Goal: Task Accomplishment & Management: Use online tool/utility

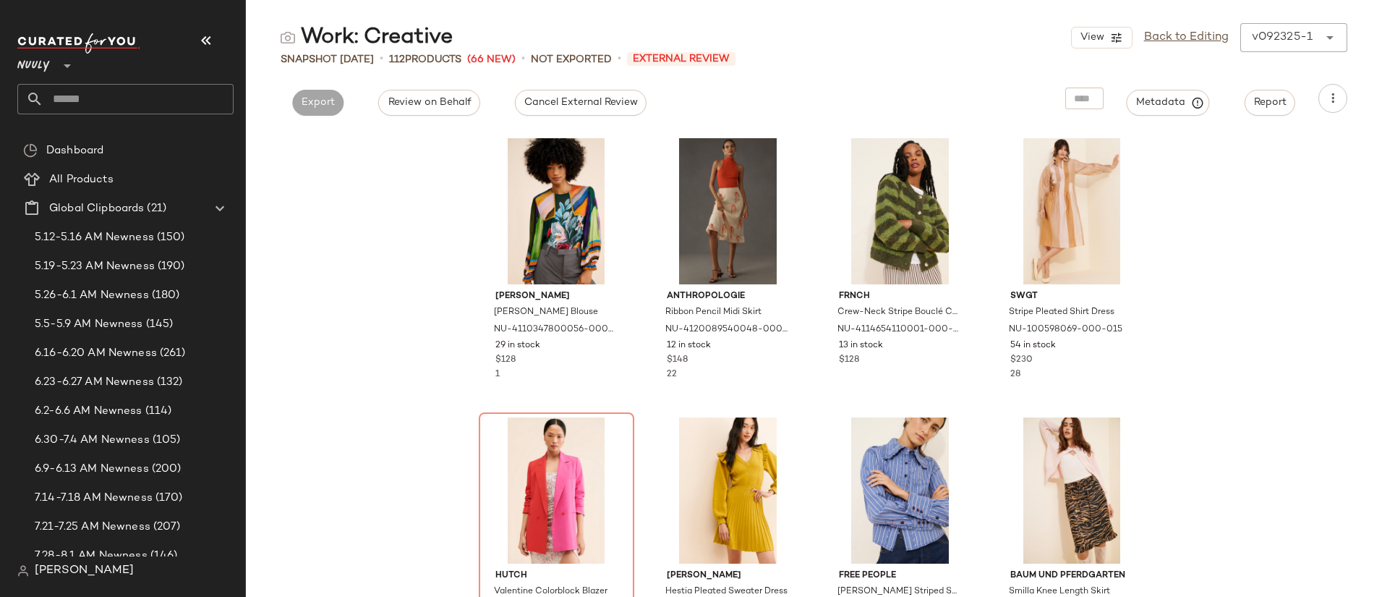
scroll to position [361, 0]
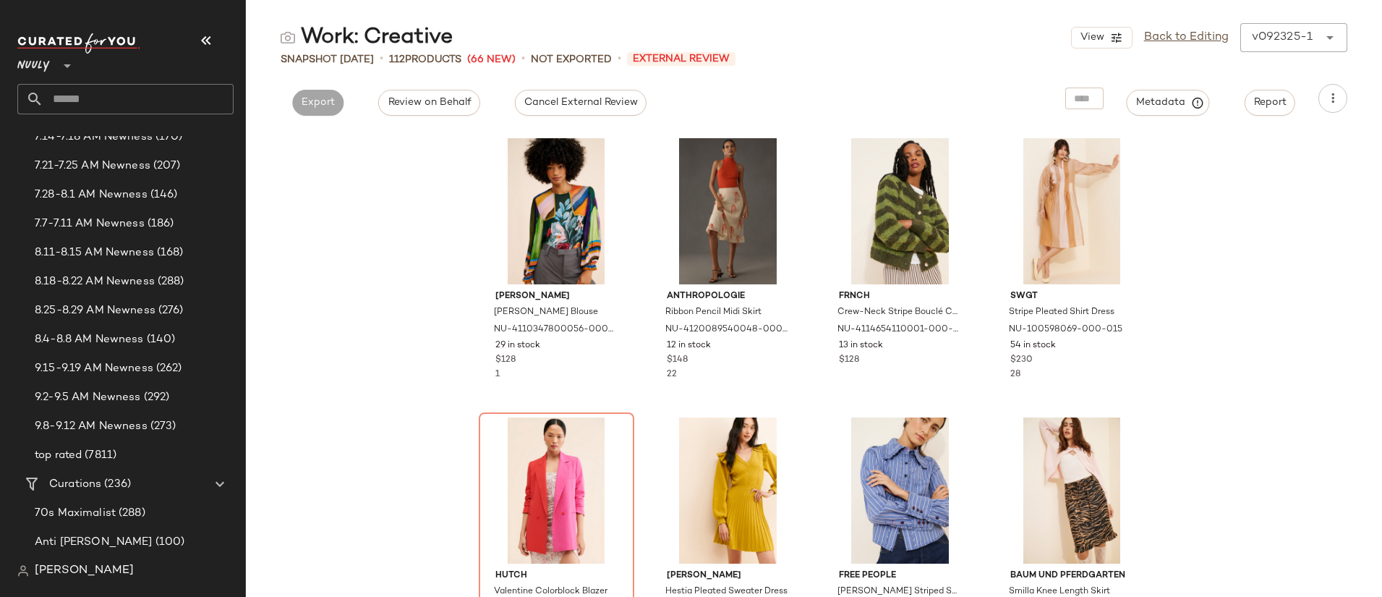
click at [77, 574] on span "[PERSON_NAME]" at bounding box center [84, 570] width 99 height 17
click at [79, 570] on span "[PERSON_NAME]" at bounding box center [84, 570] width 99 height 17
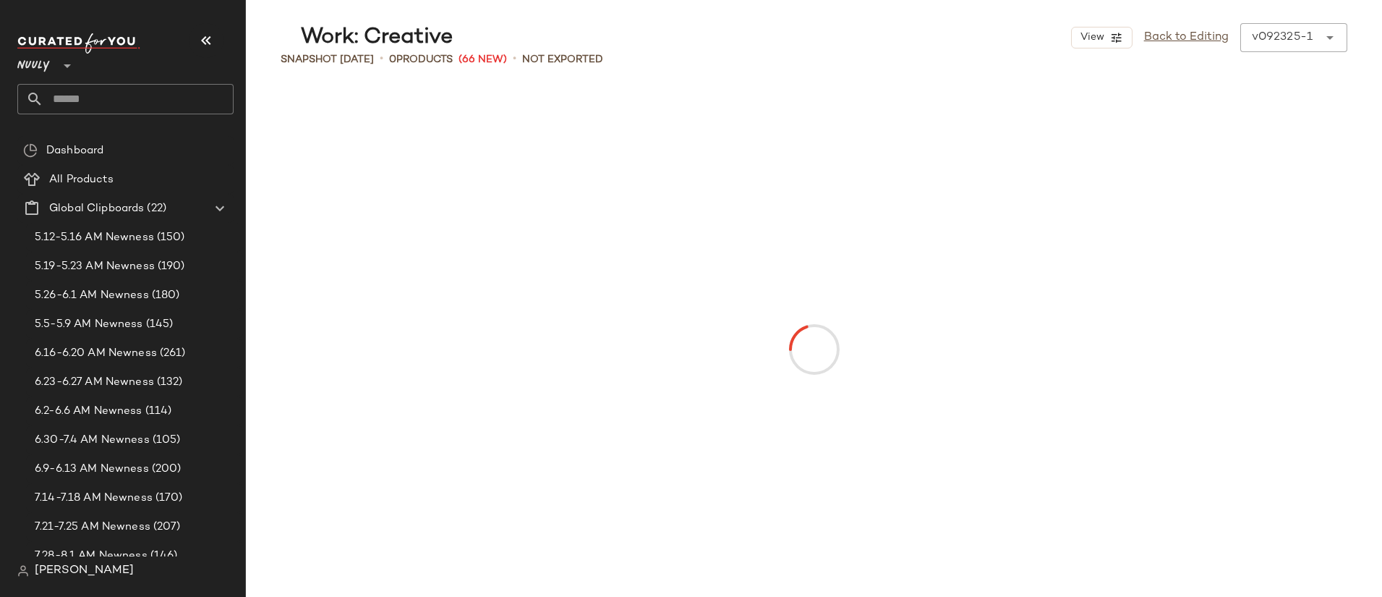
click at [79, 572] on span "[PERSON_NAME]" at bounding box center [84, 570] width 99 height 17
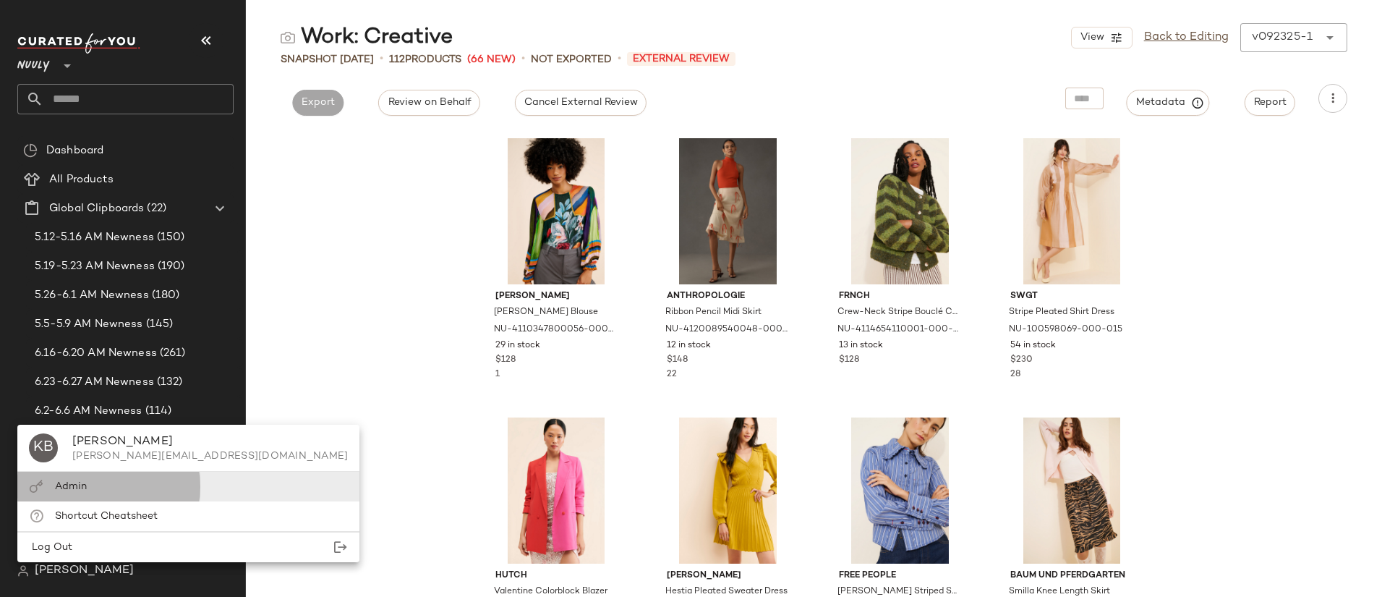
click at [72, 487] on span "Admin" at bounding box center [71, 486] width 32 height 11
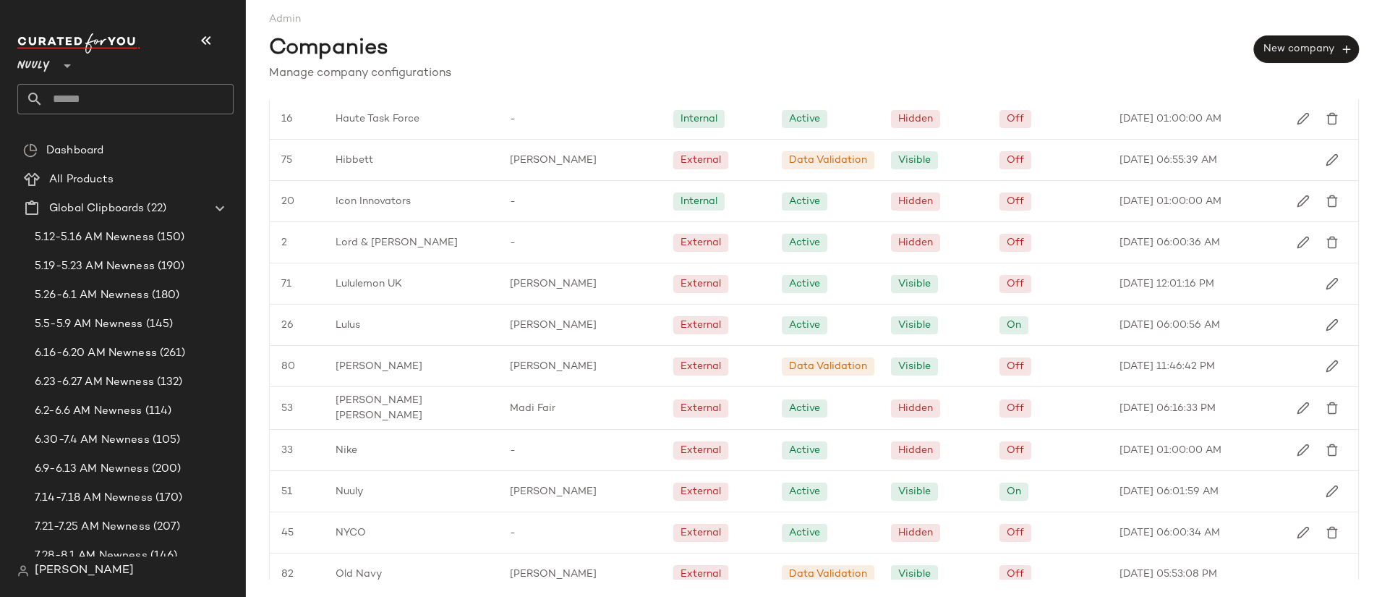
scroll to position [1392, 0]
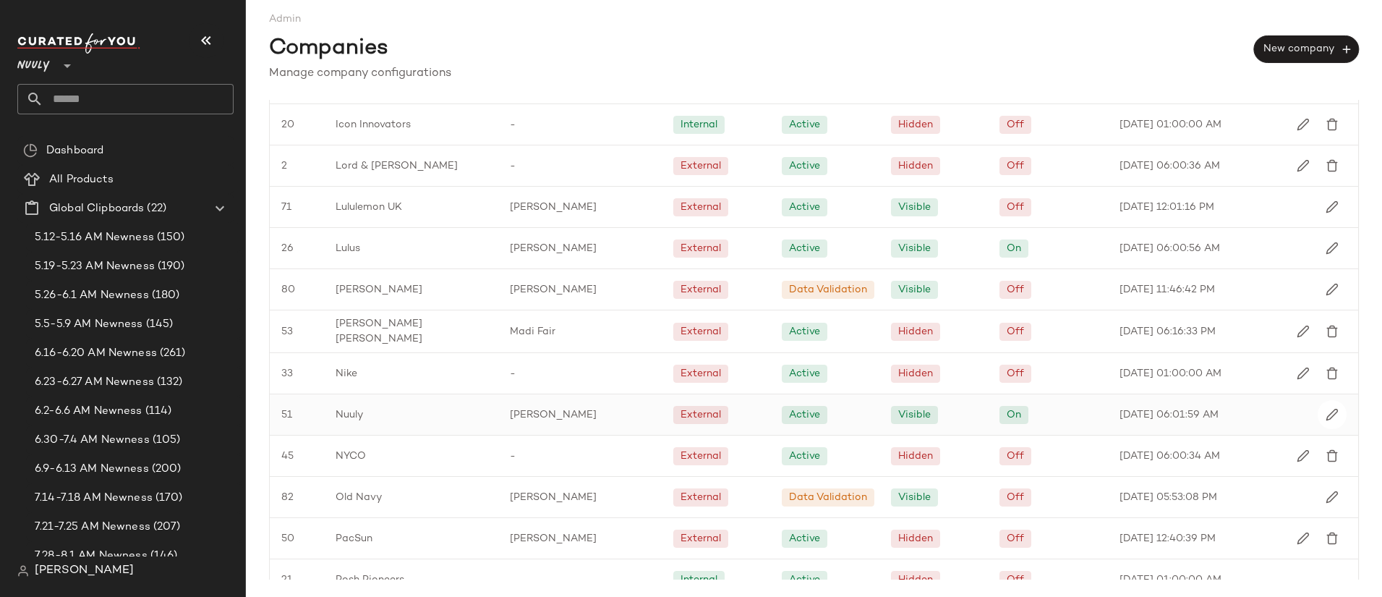
click at [425, 420] on div "Nuuly" at bounding box center [411, 414] width 174 height 41
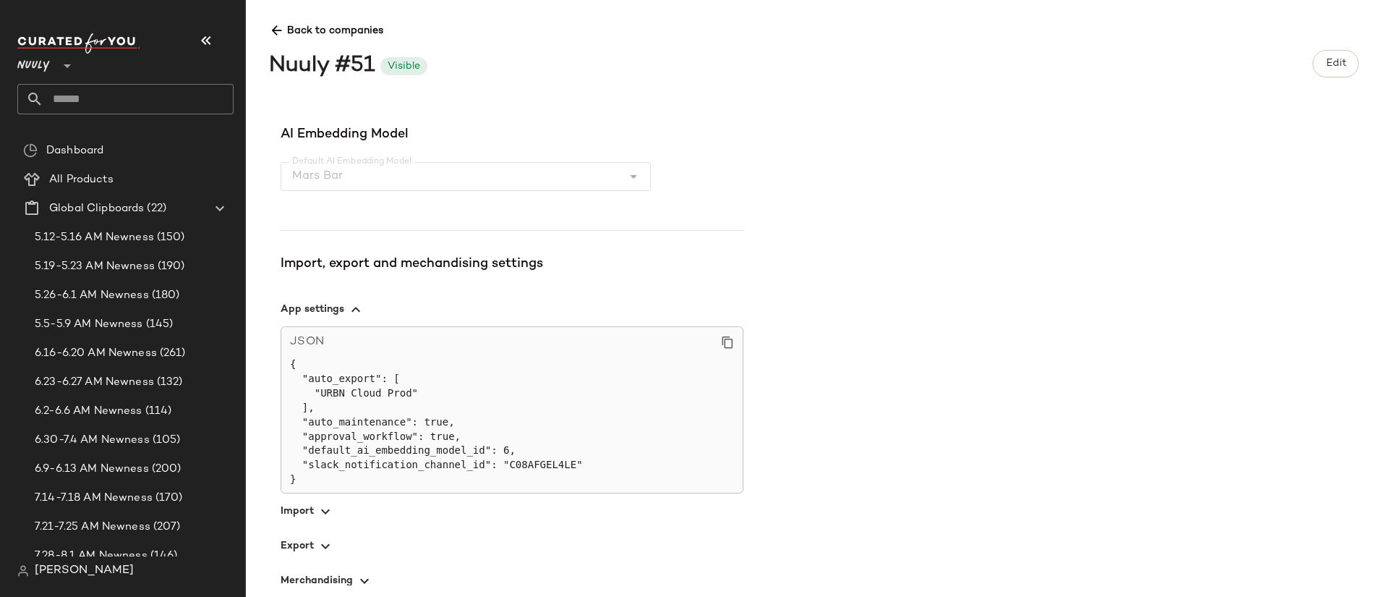
scroll to position [527, 0]
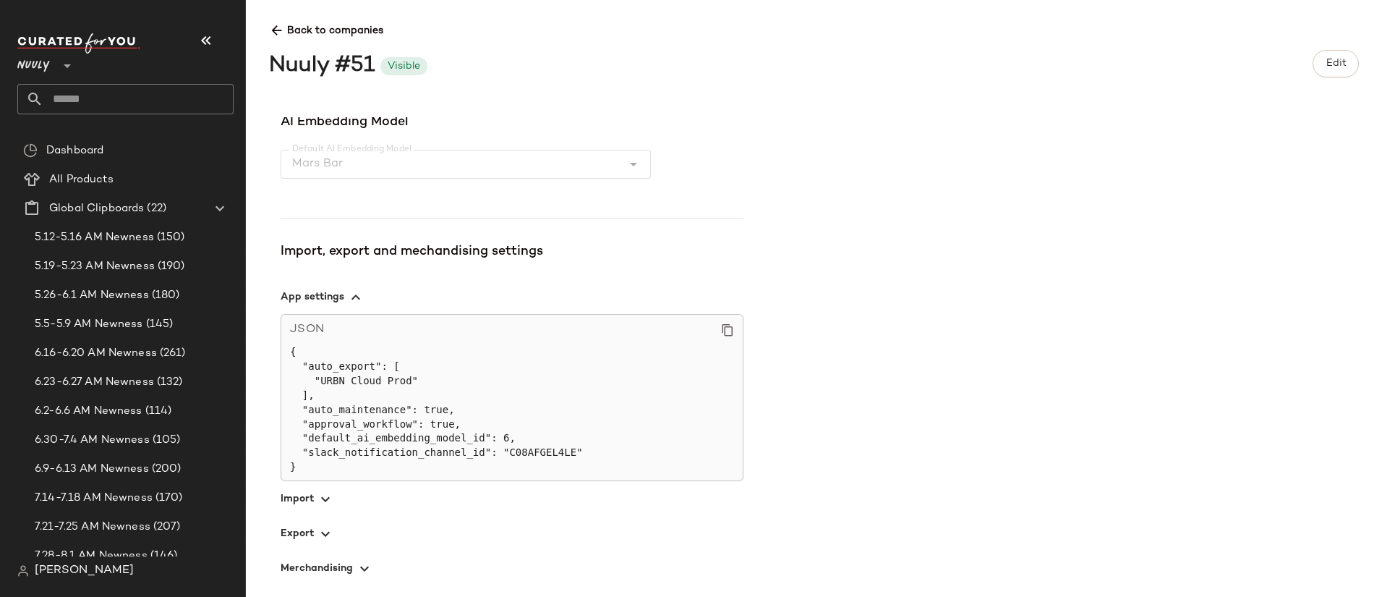
click at [363, 563] on icon "button" at bounding box center [364, 568] width 17 height 17
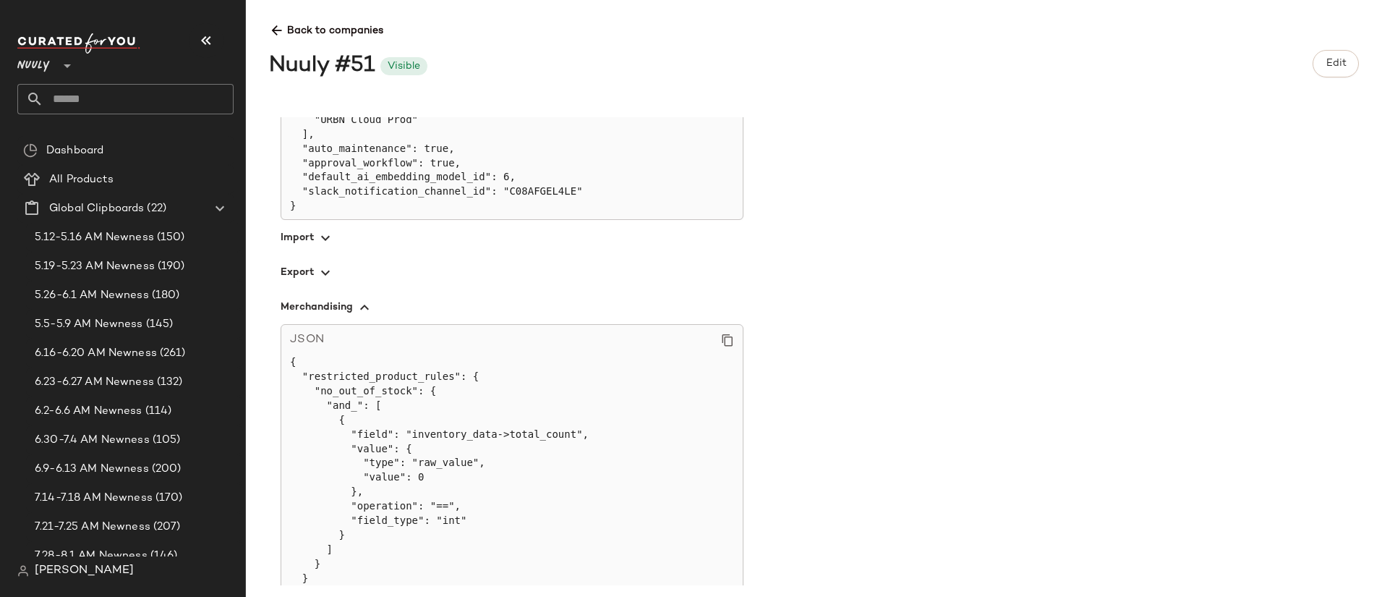
scroll to position [809, 0]
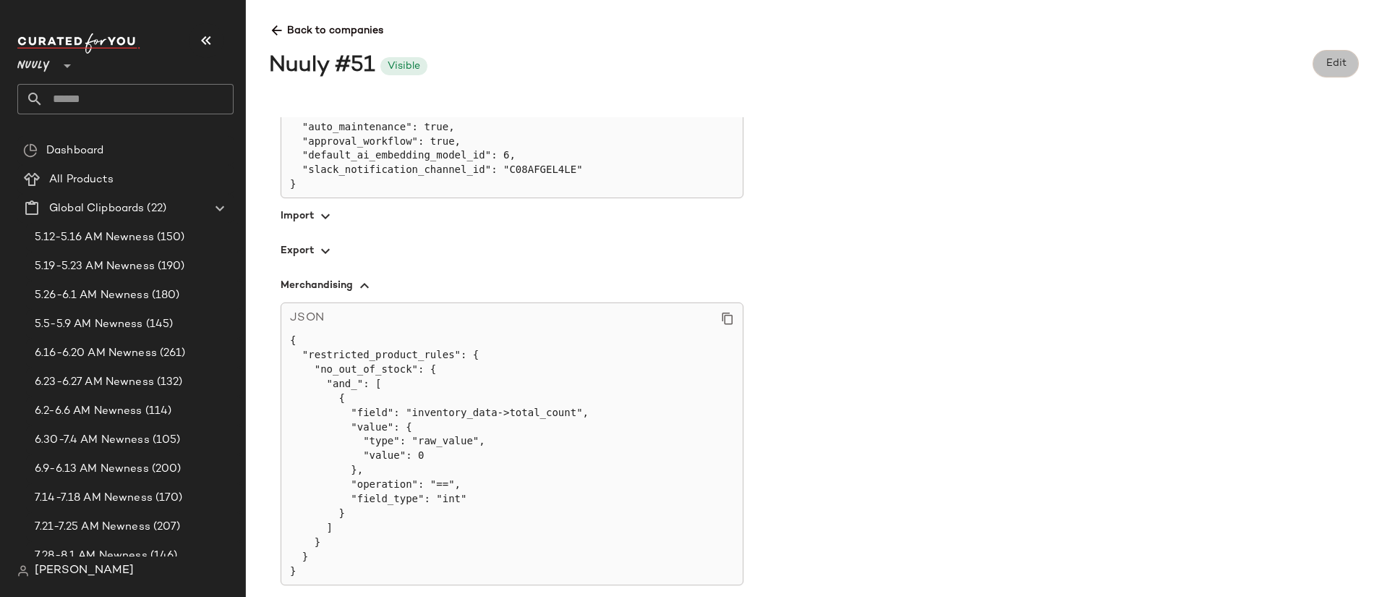
click at [1334, 50] on button "Edit" at bounding box center [1336, 63] width 46 height 27
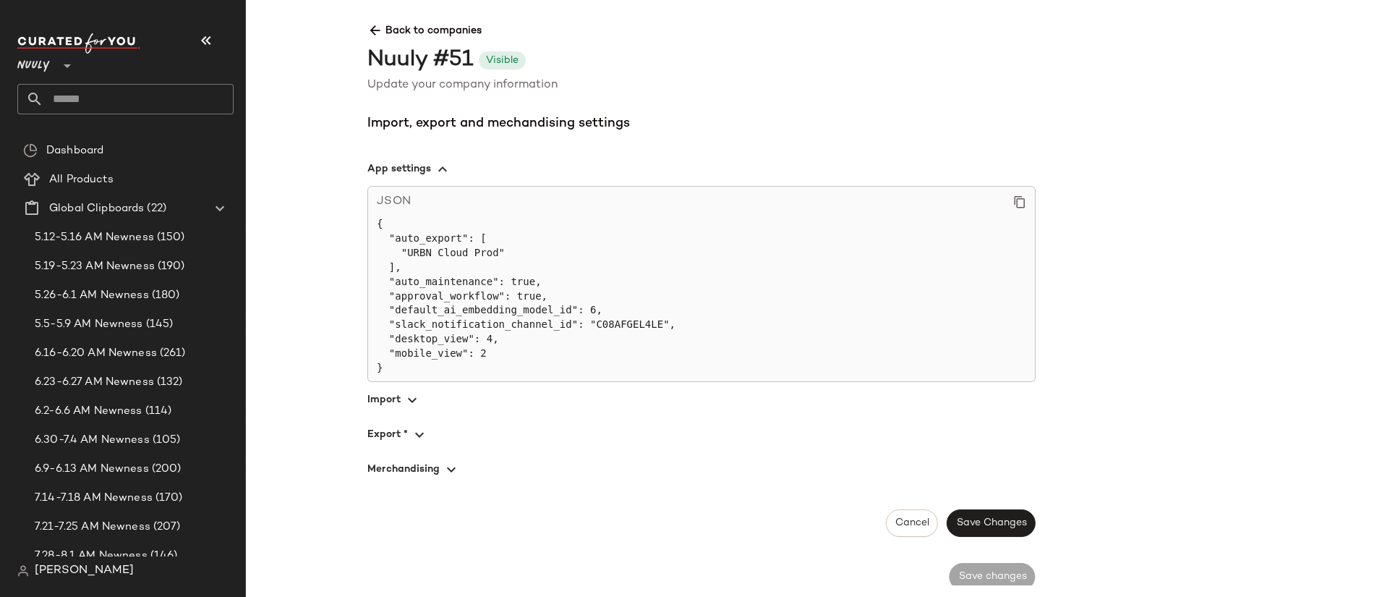
scroll to position [1090, 0]
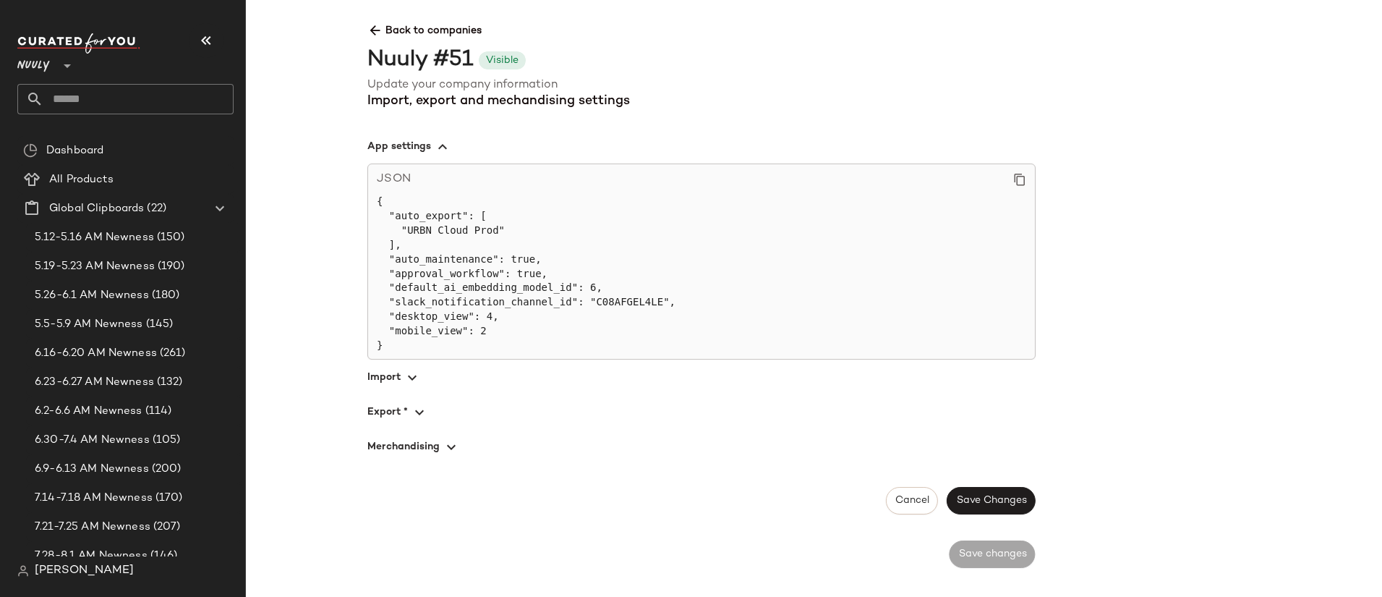
click at [407, 448] on span "button" at bounding box center [701, 446] width 668 height 35
click at [448, 444] on icon "button" at bounding box center [451, 446] width 17 height 17
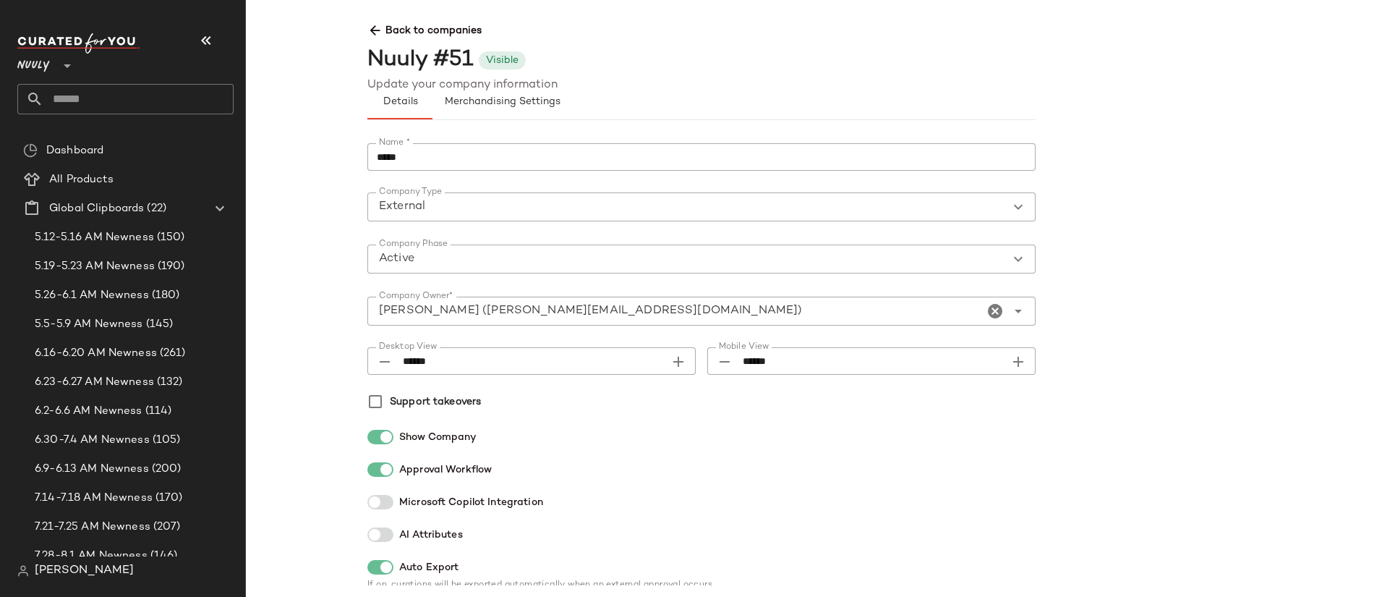
scroll to position [0, 0]
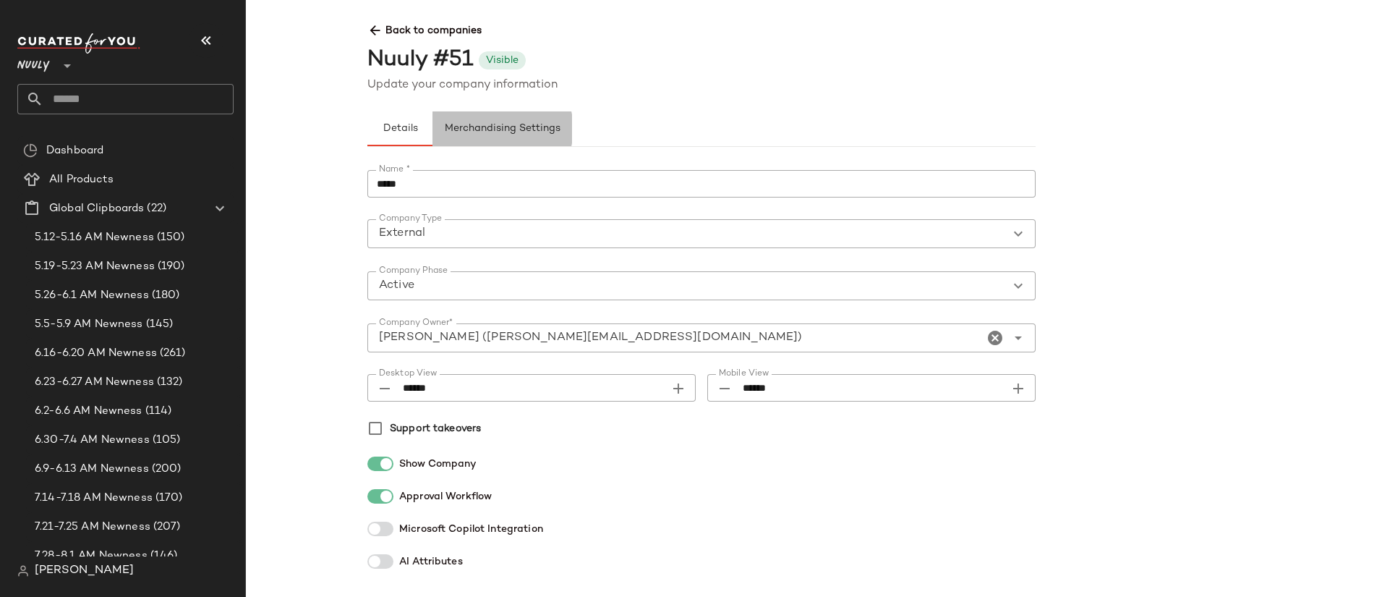
drag, startPoint x: 548, startPoint y: 143, endPoint x: 542, endPoint y: 130, distance: 14.2
click at [548, 142] on button "Merchandising Settings" at bounding box center [503, 128] width 140 height 35
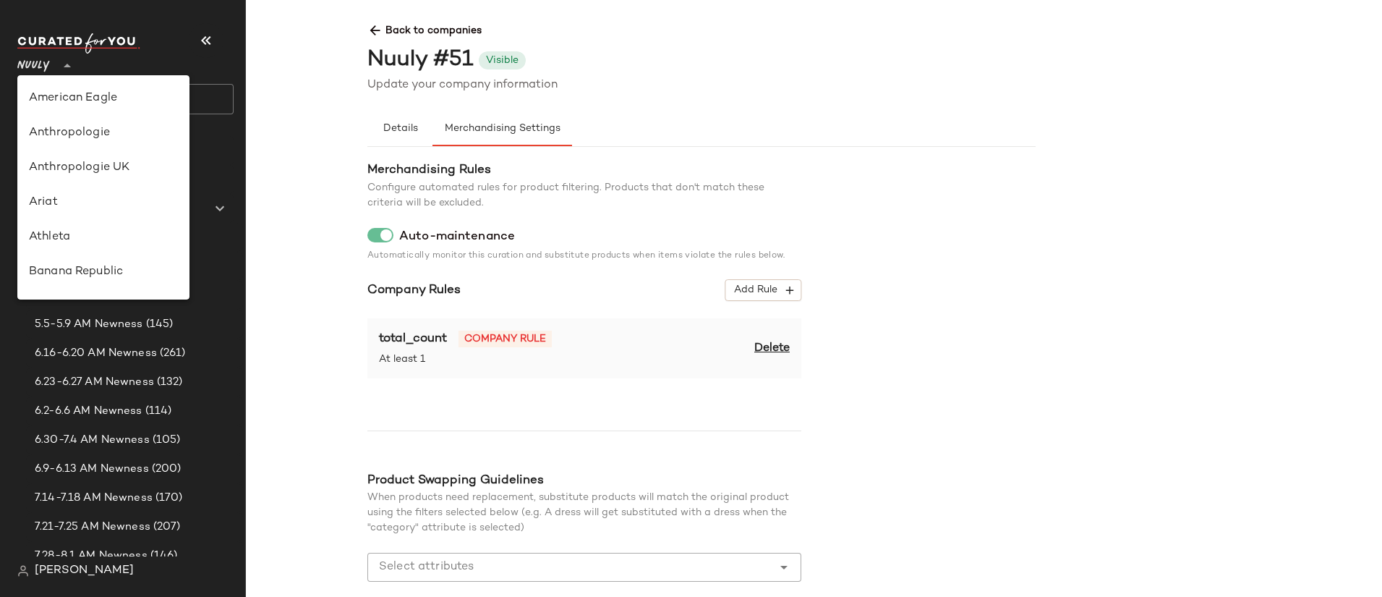
click at [48, 70] on span "Nuuly" at bounding box center [33, 62] width 33 height 26
click at [77, 140] on div "Anthropologie" at bounding box center [103, 132] width 149 height 17
type input "**"
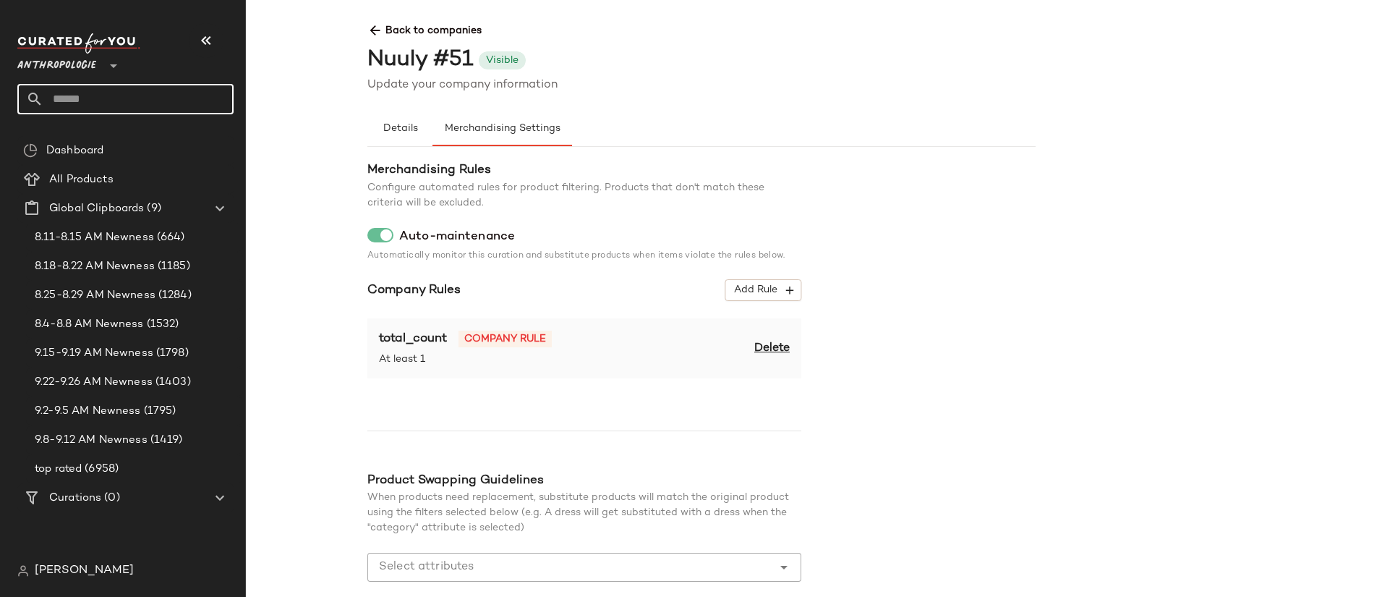
click at [86, 105] on input "text" at bounding box center [138, 99] width 190 height 30
click at [99, 103] on input "****" at bounding box center [125, 99] width 216 height 30
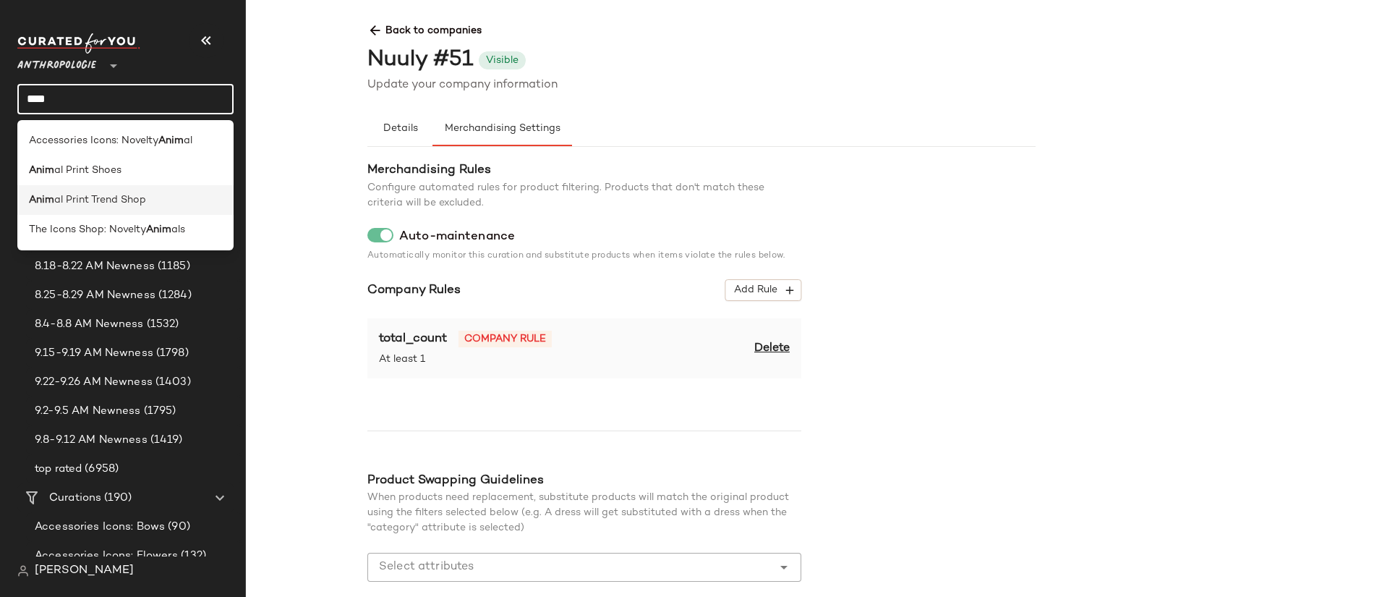
type input "****"
click at [132, 205] on span "al Print Trend Shop" at bounding box center [100, 199] width 92 height 15
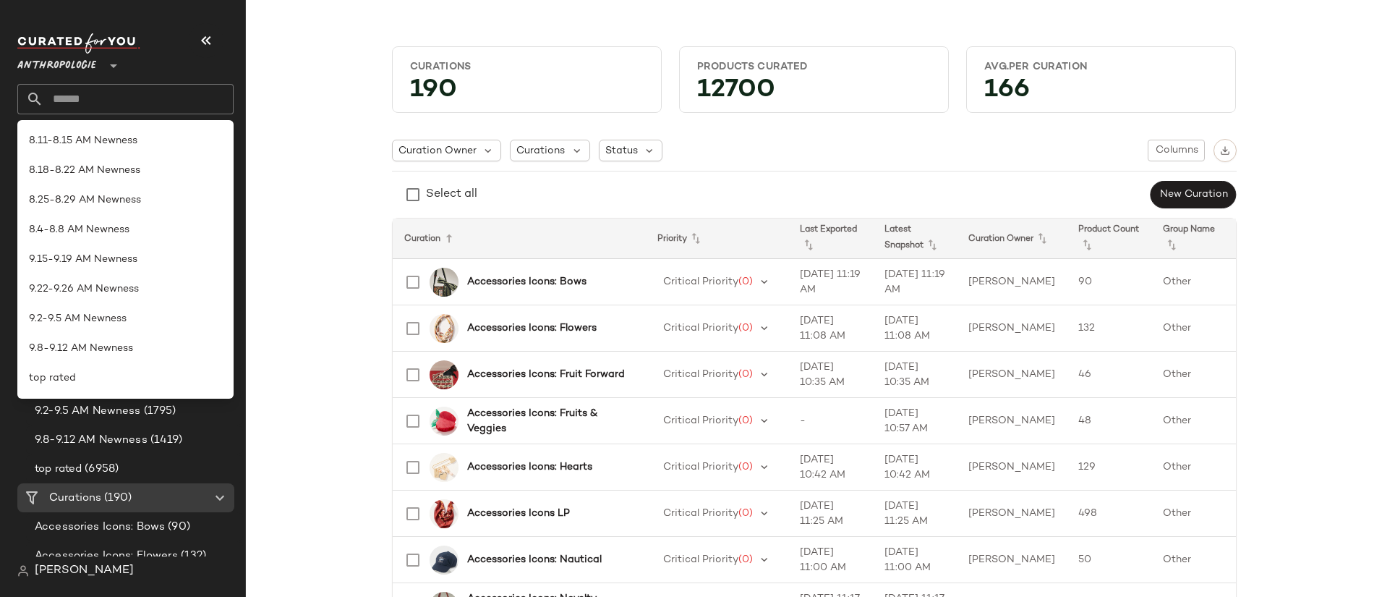
click at [103, 98] on input "text" at bounding box center [138, 99] width 190 height 30
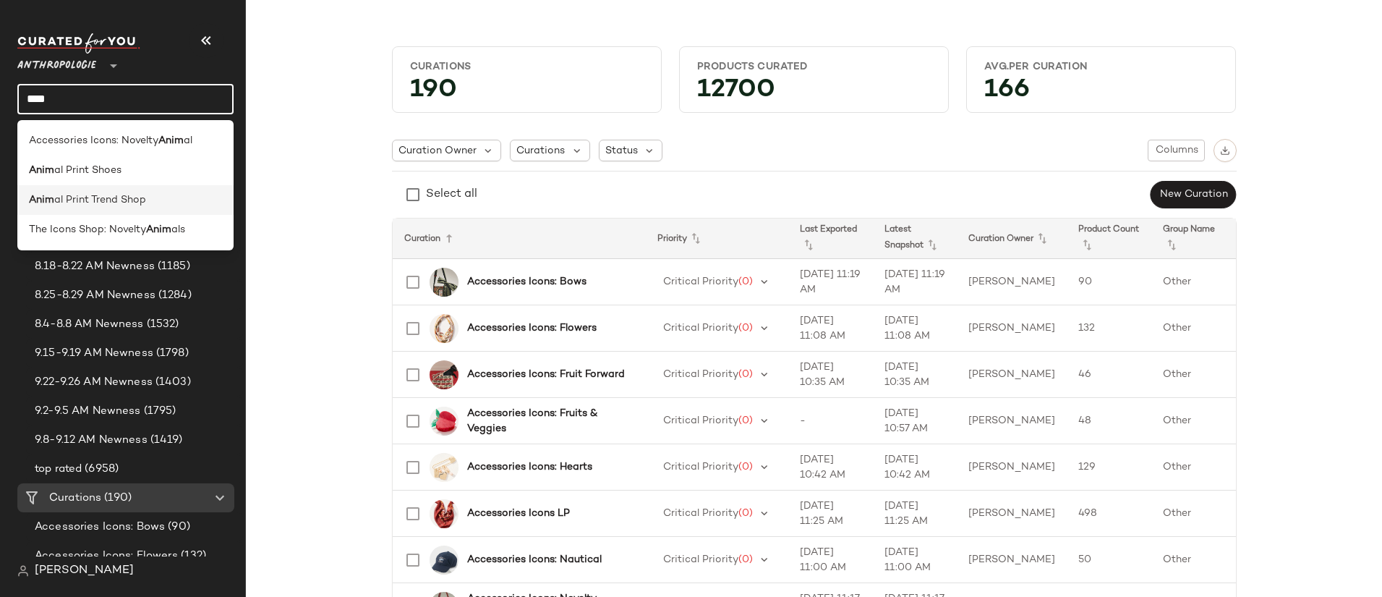
type input "****"
click at [143, 204] on span "al Print Trend Shop" at bounding box center [100, 199] width 92 height 15
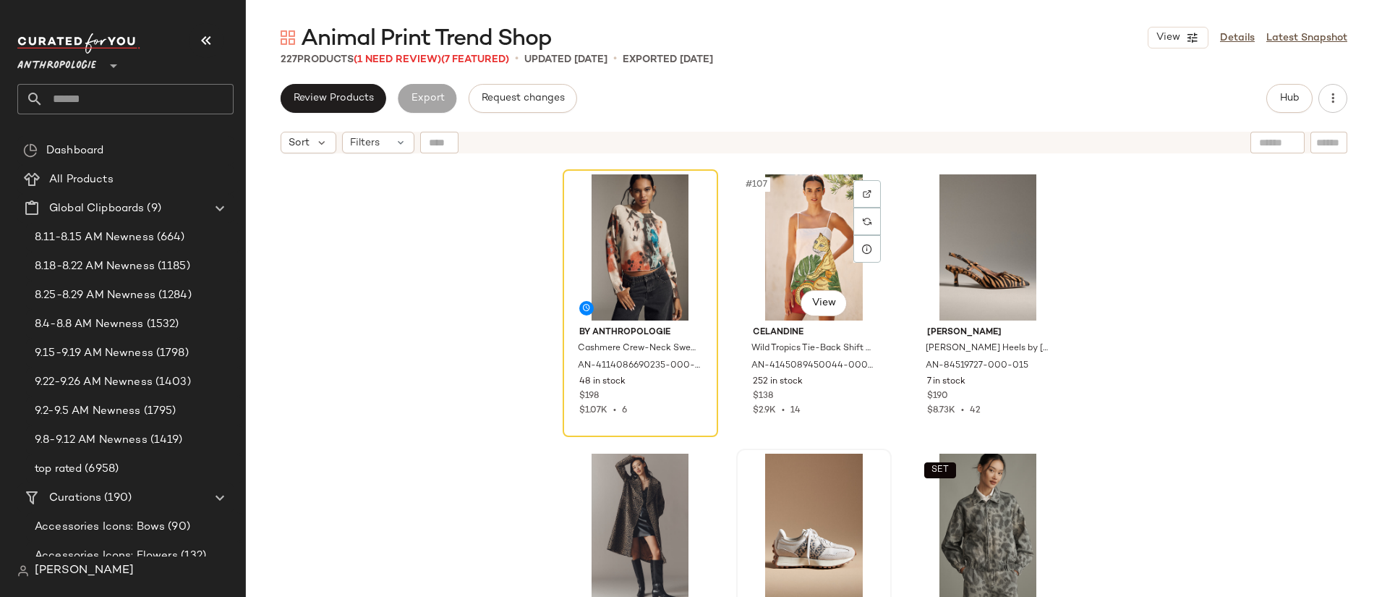
scroll to position [9594, 0]
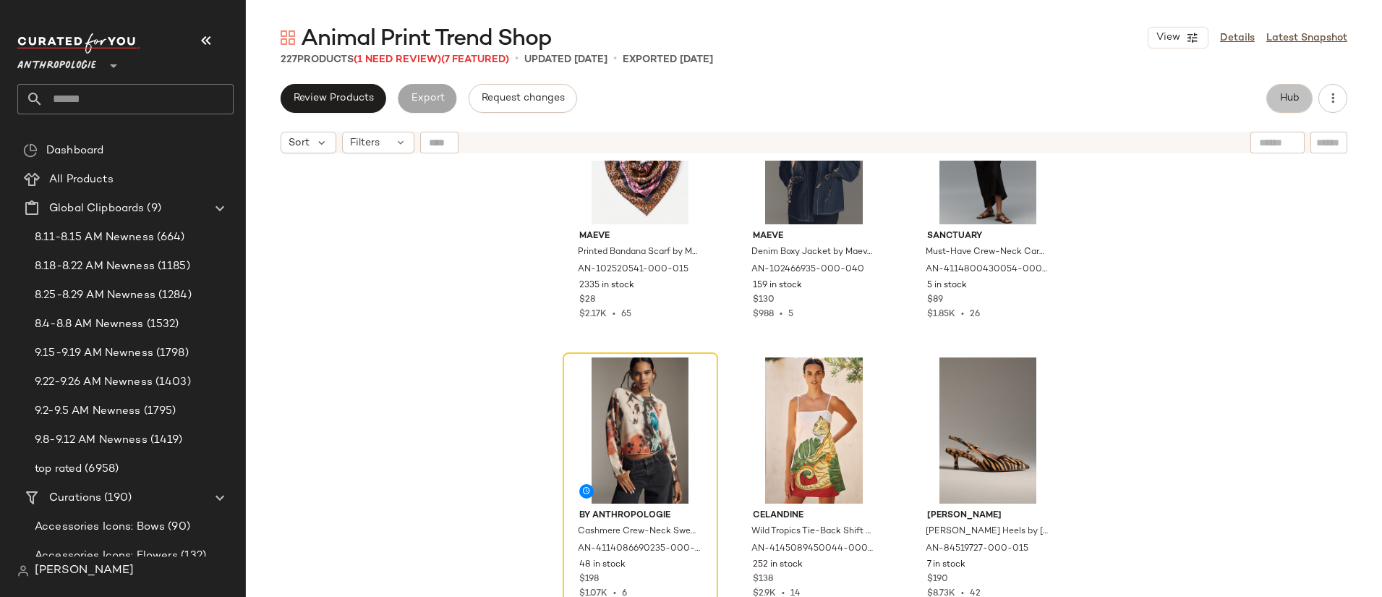
click at [1275, 88] on button "Hub" at bounding box center [1289, 98] width 46 height 29
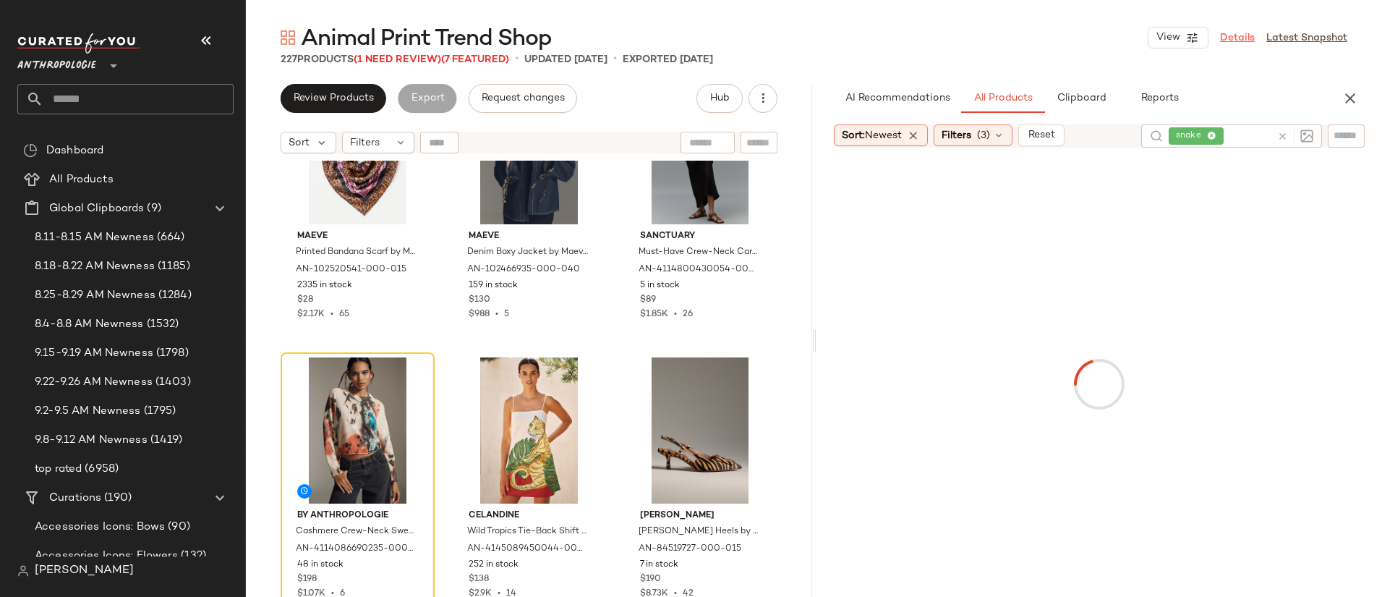
click at [1241, 35] on link "Details" at bounding box center [1237, 37] width 35 height 15
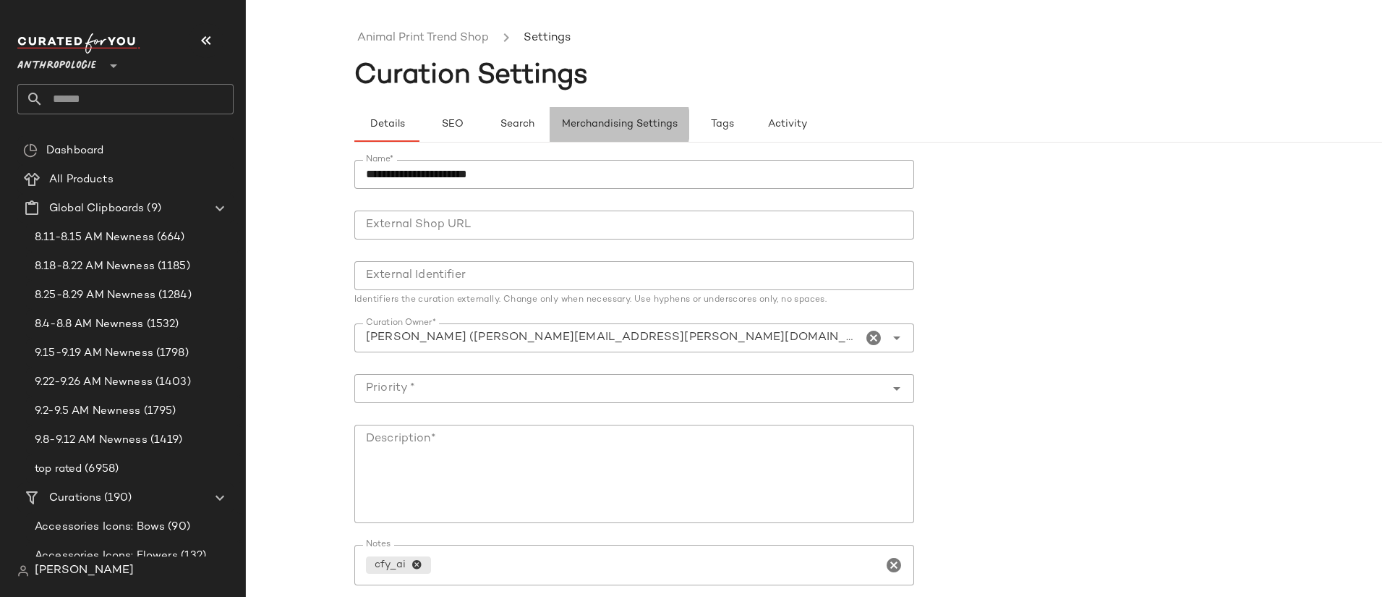
click at [602, 124] on span "Merchandising Settings" at bounding box center [619, 125] width 116 height 12
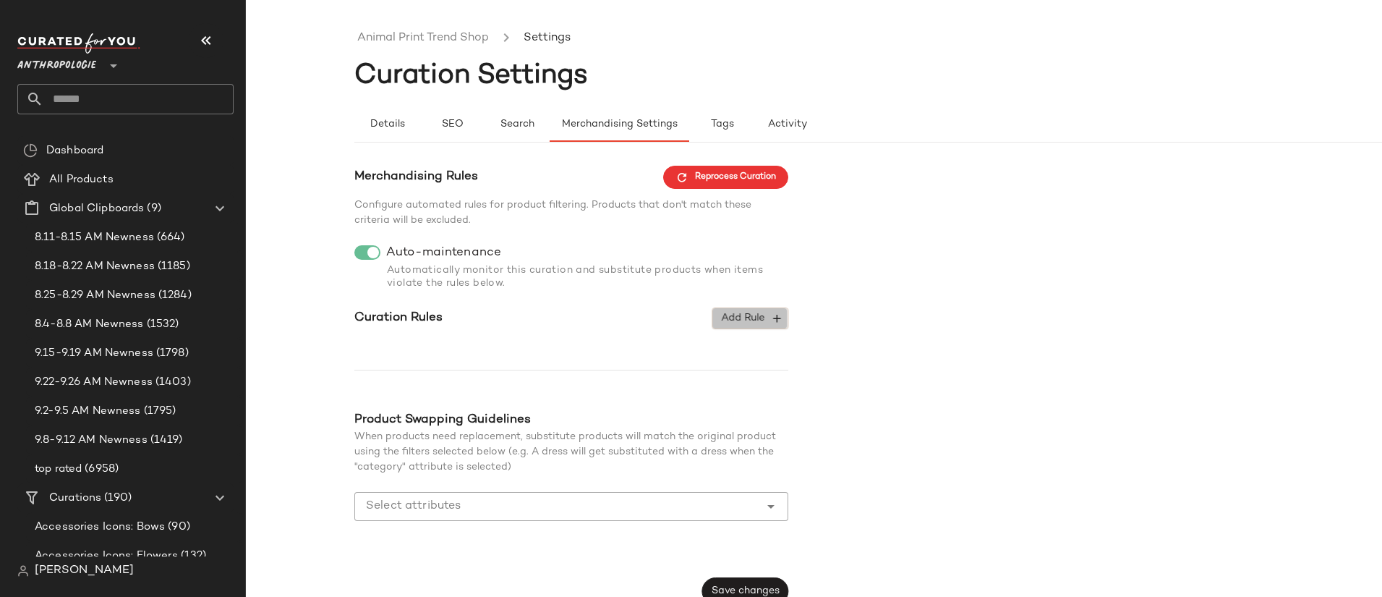
click at [751, 313] on span "Add Rule" at bounding box center [750, 318] width 60 height 13
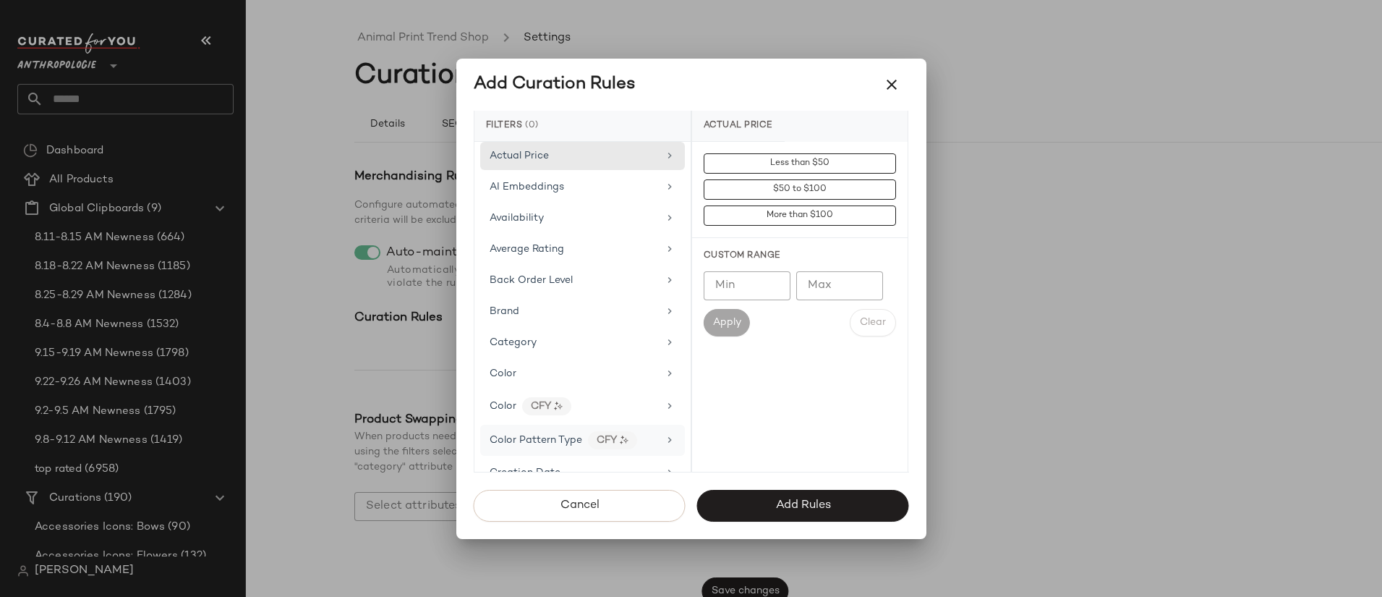
click at [643, 438] on div "Color Pattern Type CFY" at bounding box center [574, 440] width 169 height 18
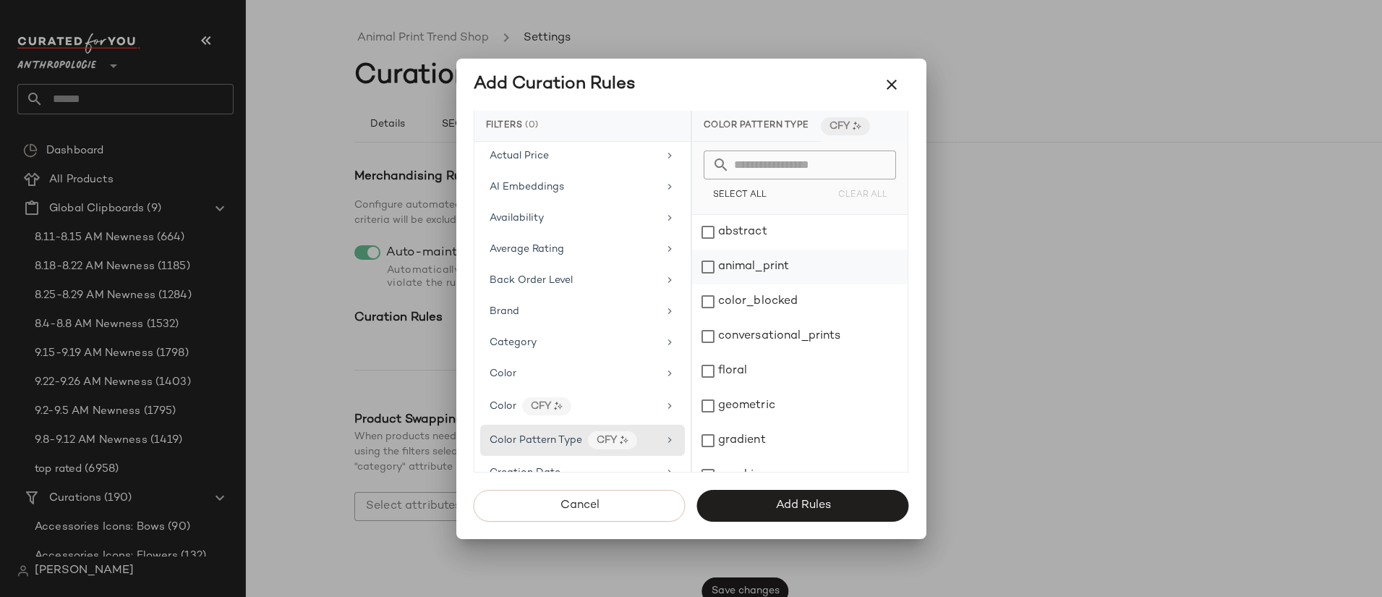
click at [797, 262] on div "animal_print" at bounding box center [800, 267] width 216 height 35
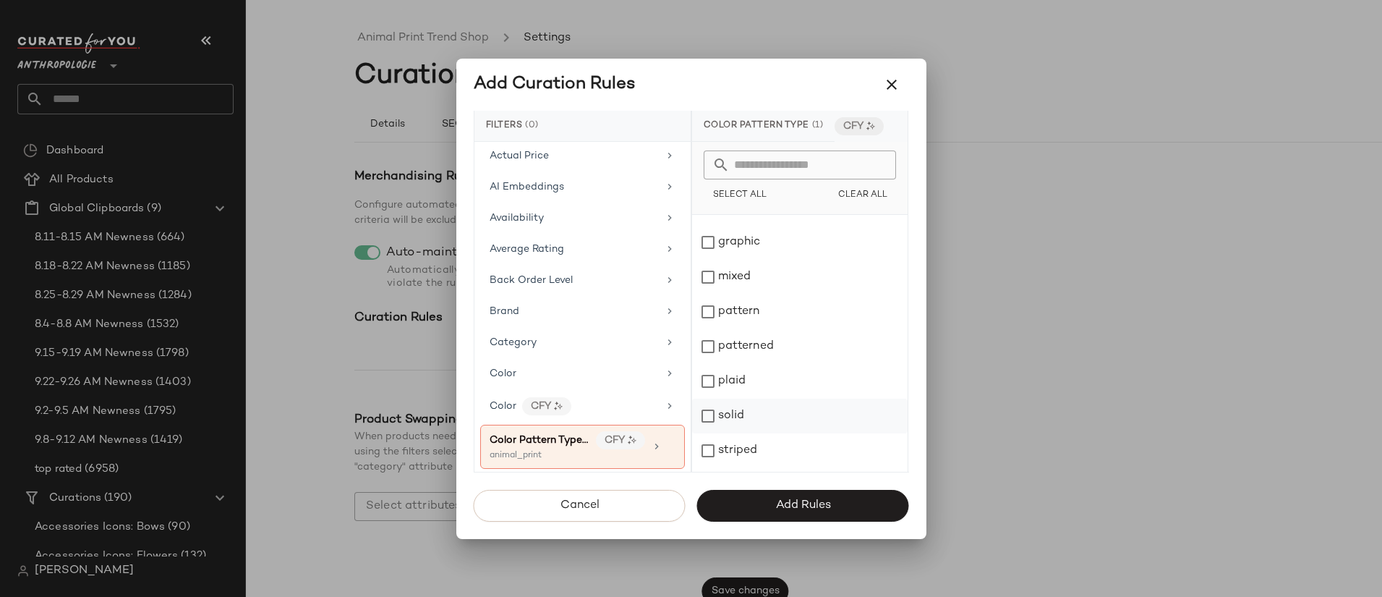
scroll to position [299, 0]
click at [845, 503] on button "Add Rules" at bounding box center [803, 506] width 212 height 32
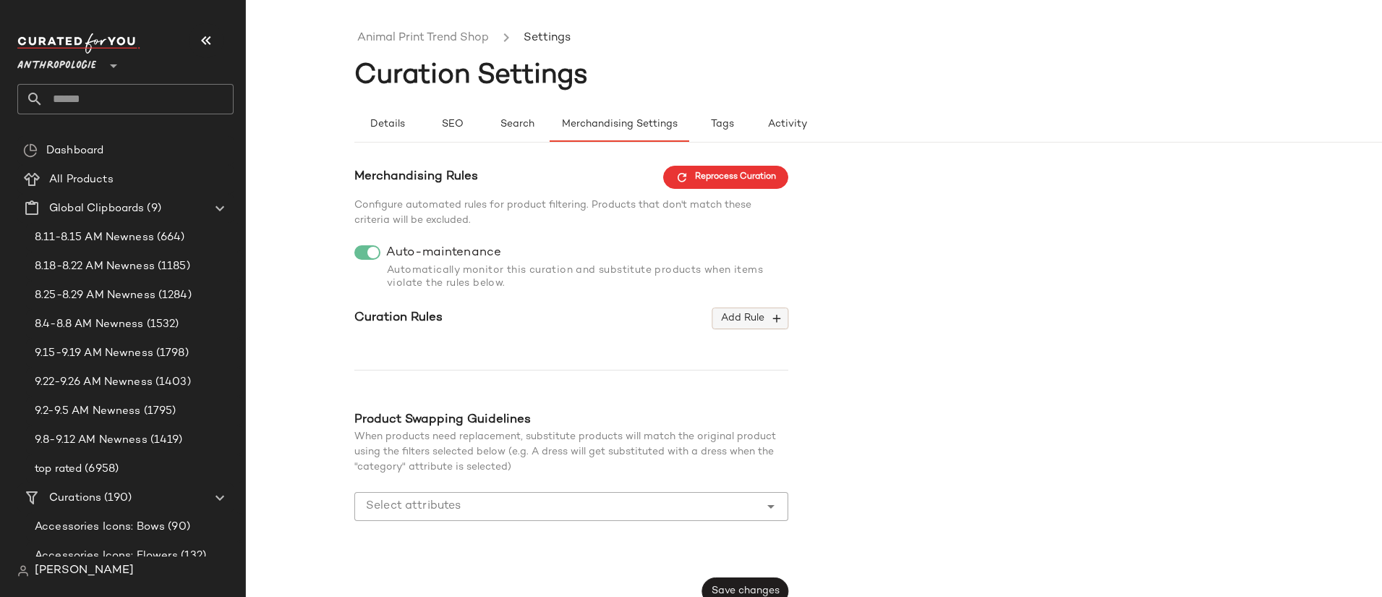
click at [755, 316] on span "Add Rule" at bounding box center [750, 318] width 60 height 13
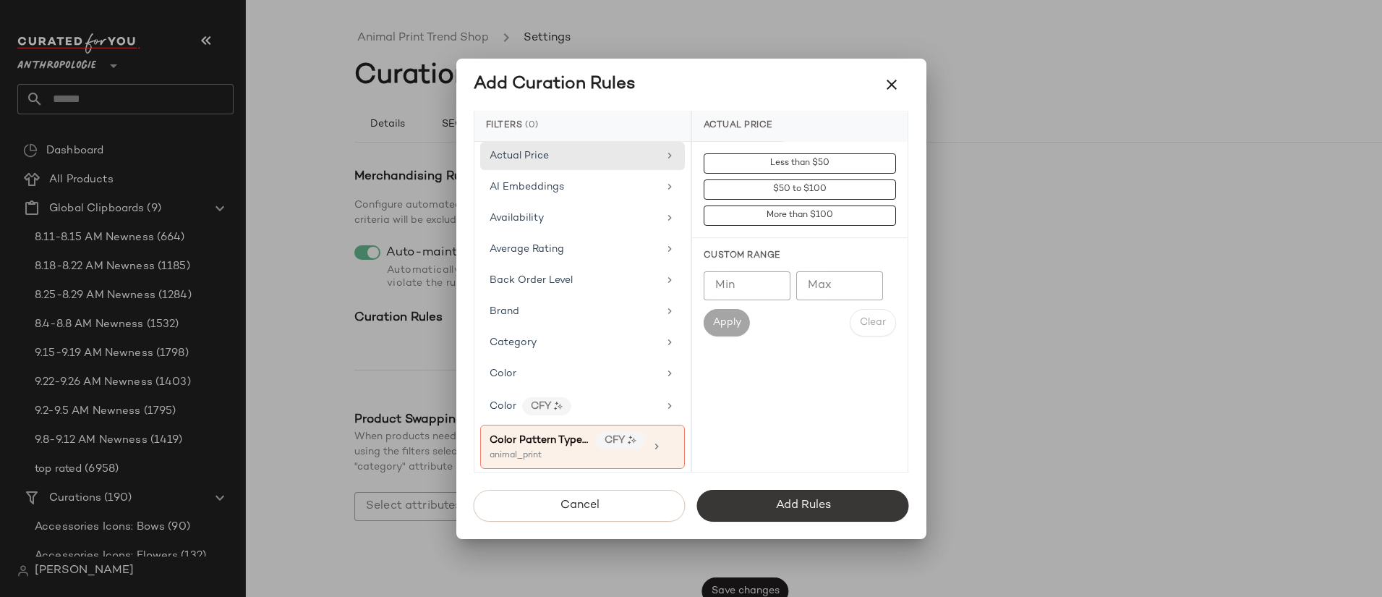
click at [790, 499] on span "Add Rules" at bounding box center [803, 505] width 56 height 14
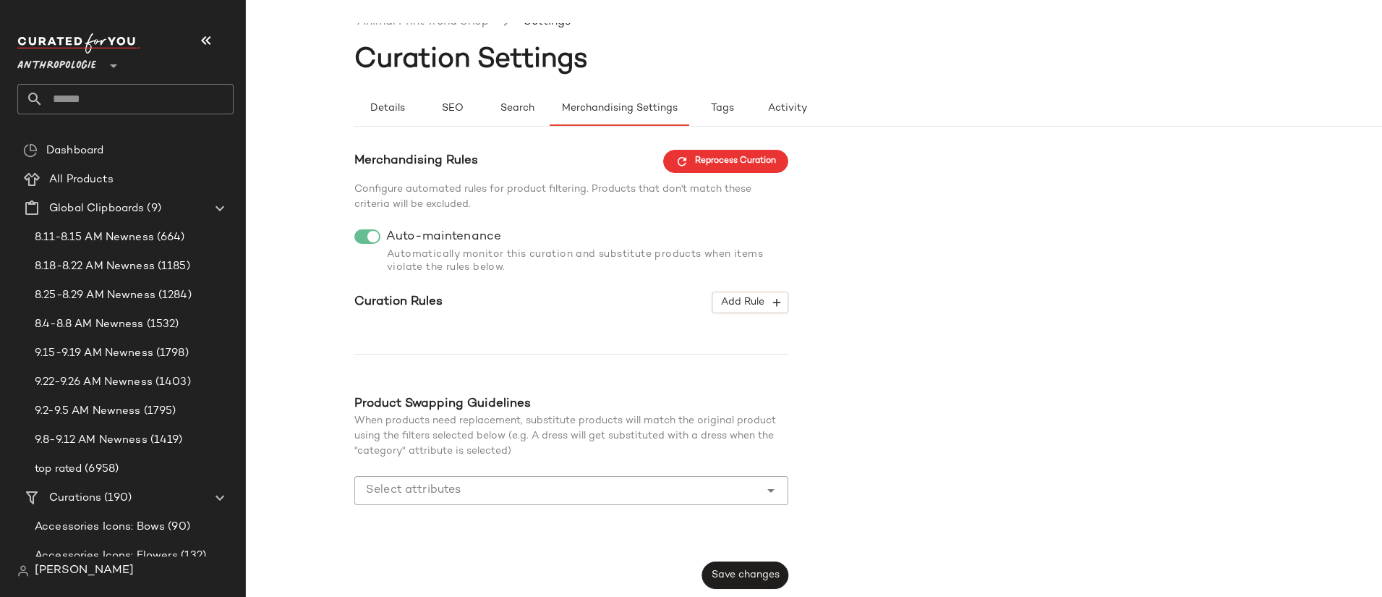
scroll to position [17, 0]
click at [767, 568] on span "Save changes" at bounding box center [745, 574] width 69 height 12
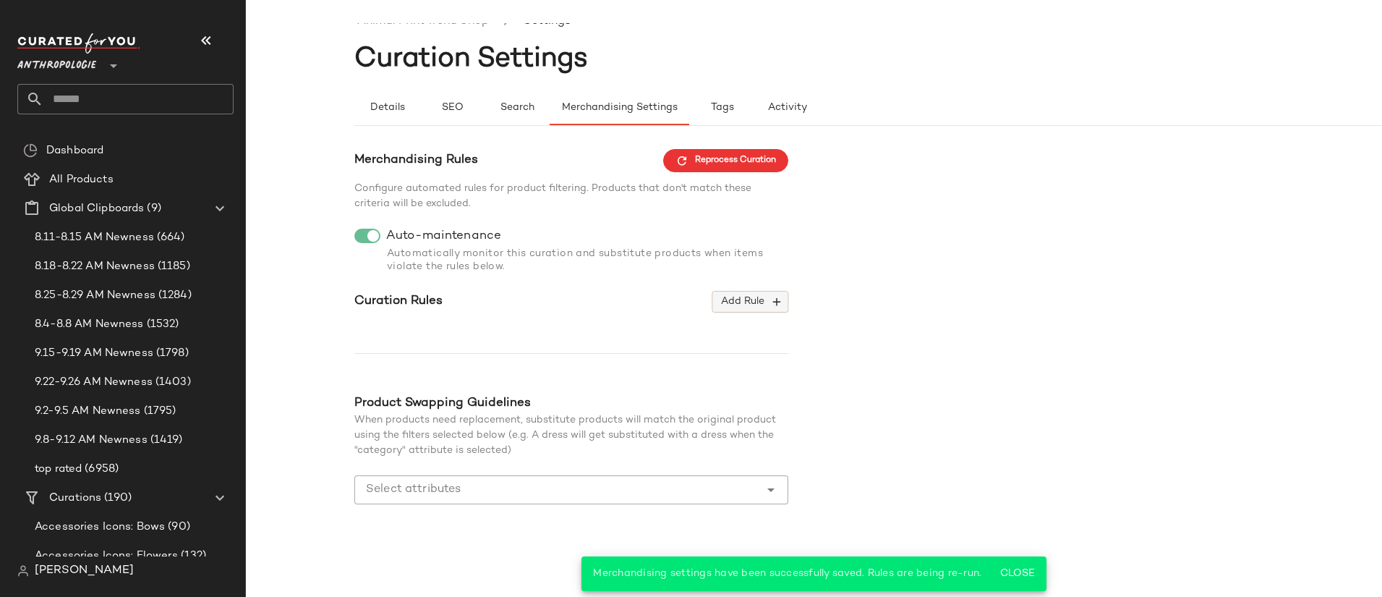
click at [724, 299] on span "Add Rule" at bounding box center [750, 301] width 60 height 13
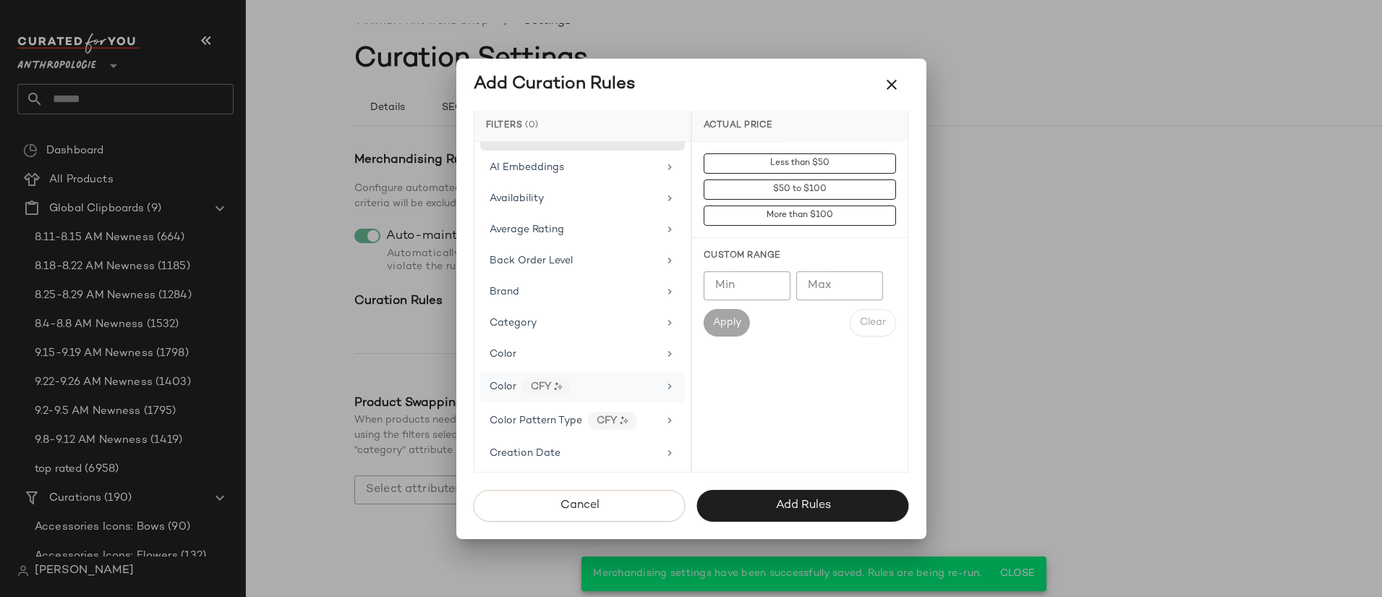
scroll to position [25, 0]
click at [657, 413] on div "Color Pattern Type CFY" at bounding box center [582, 415] width 205 height 31
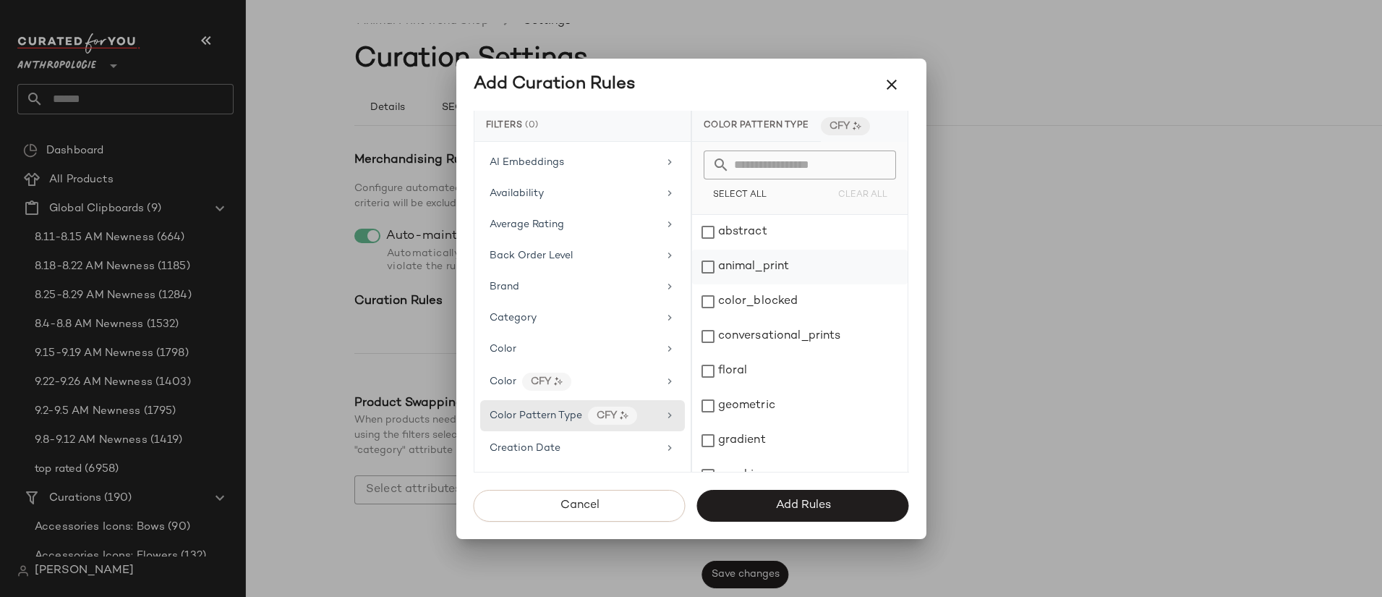
click at [767, 270] on div "animal_print" at bounding box center [800, 267] width 216 height 35
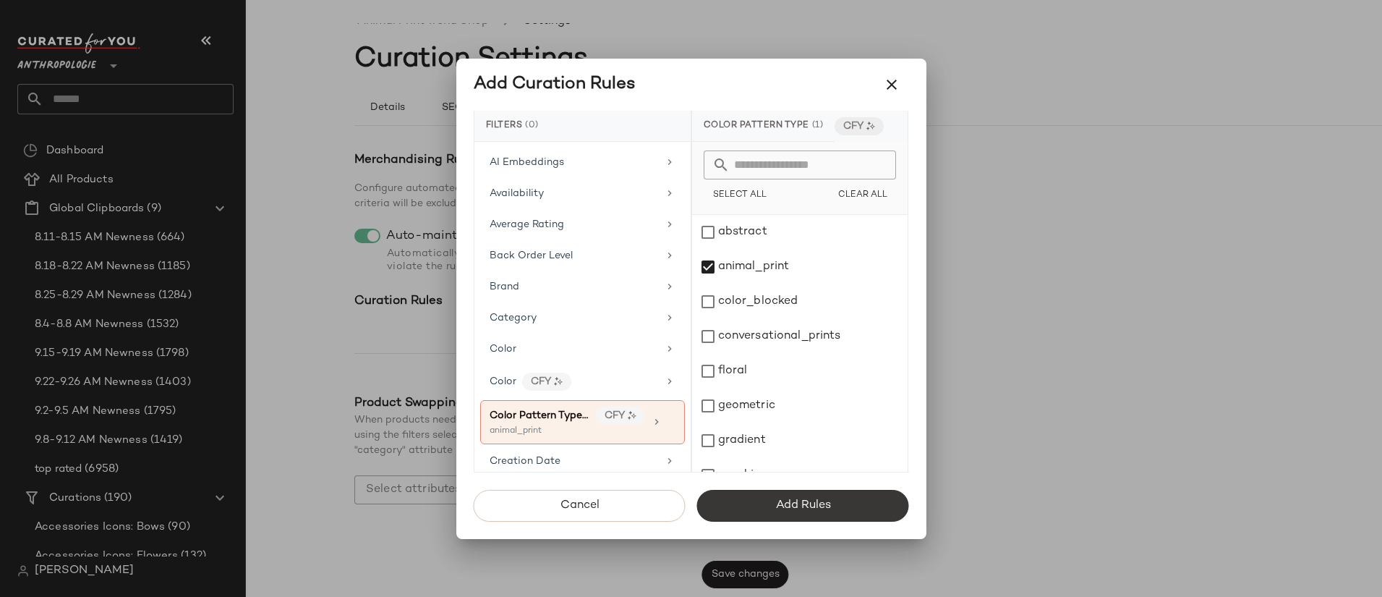
click at [806, 503] on span "Add Rules" at bounding box center [803, 505] width 56 height 14
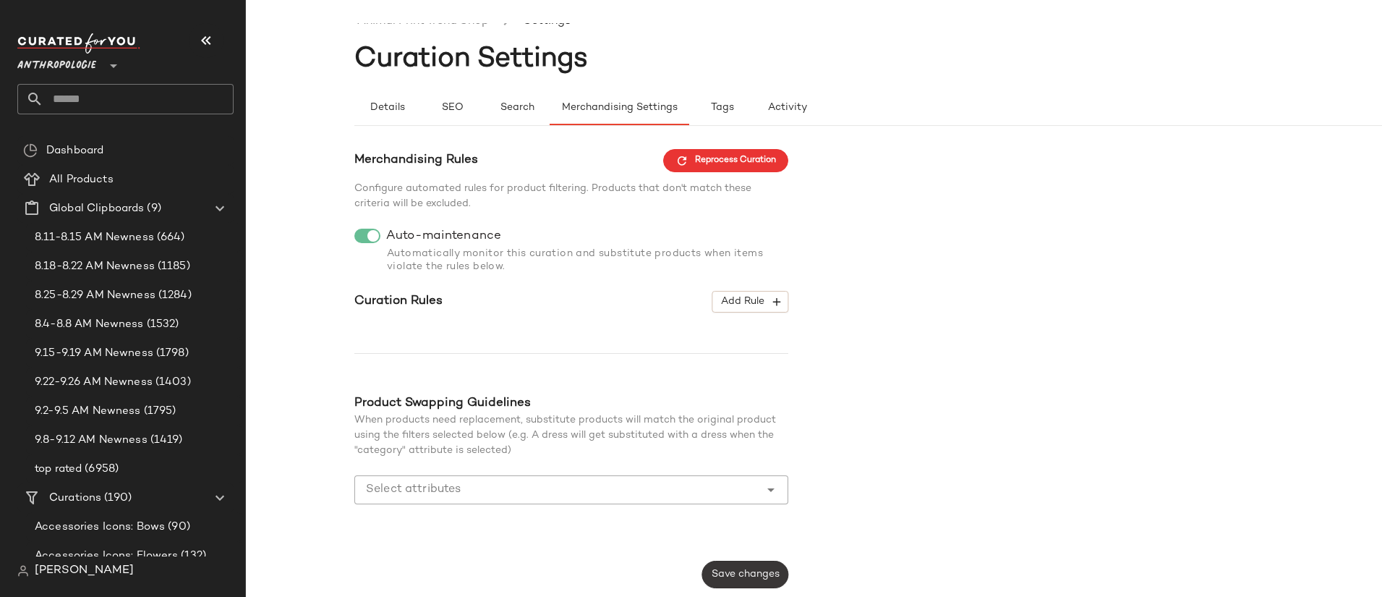
click at [725, 579] on span "Save changes" at bounding box center [745, 574] width 69 height 12
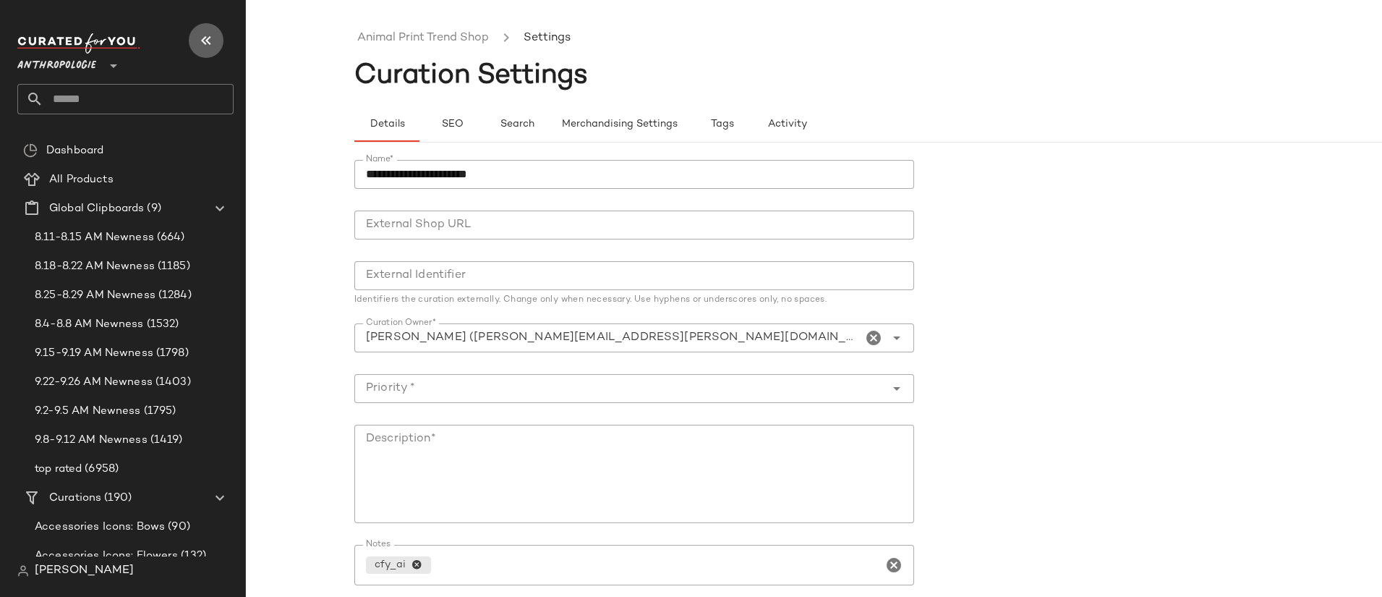
click at [198, 43] on icon "button" at bounding box center [205, 40] width 17 height 17
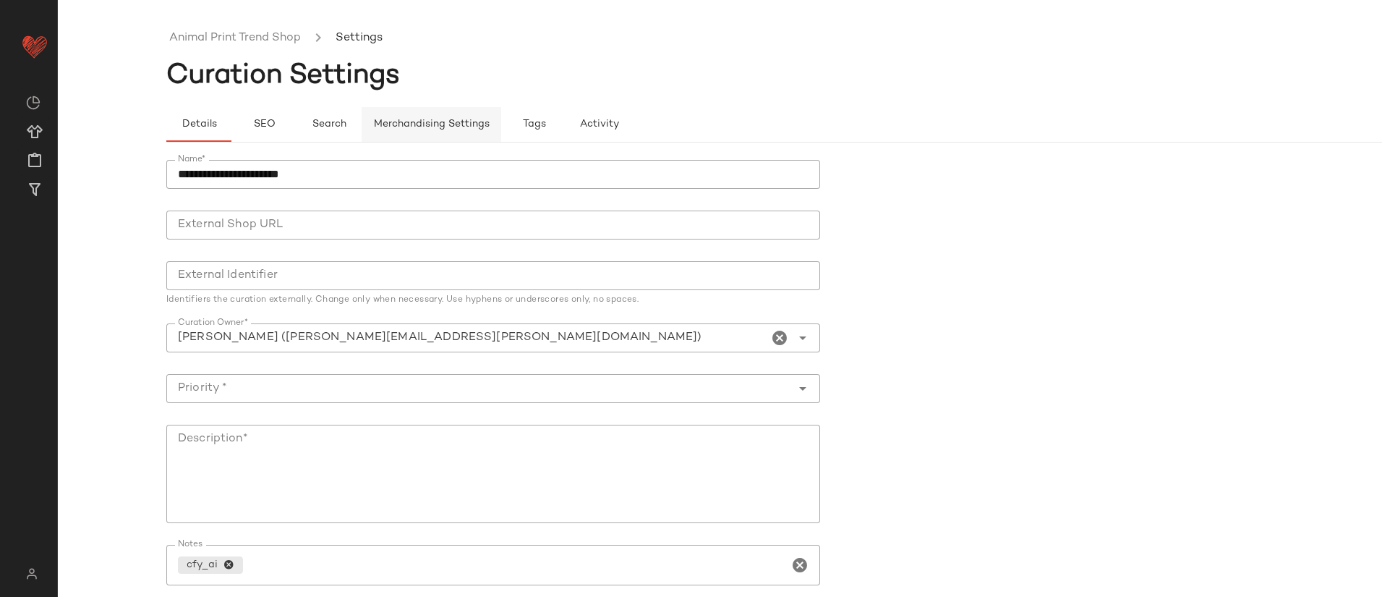
click at [446, 124] on span "Merchandising Settings" at bounding box center [431, 125] width 116 height 12
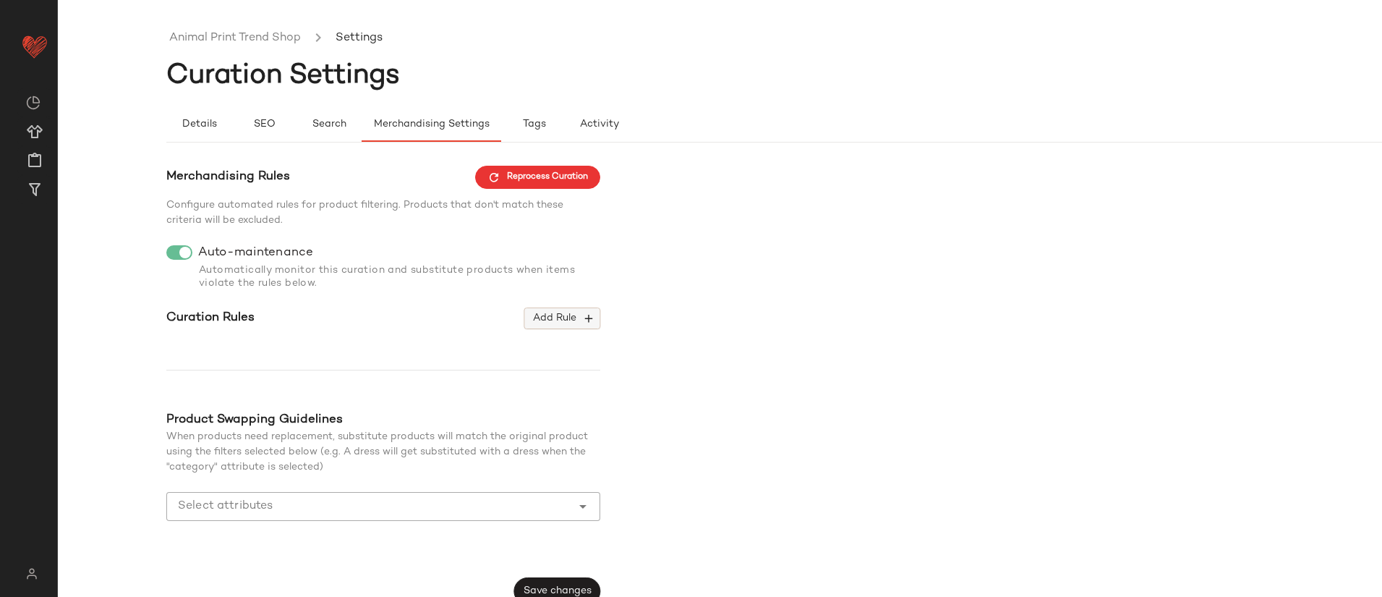
click at [582, 313] on icon "button" at bounding box center [588, 318] width 13 height 13
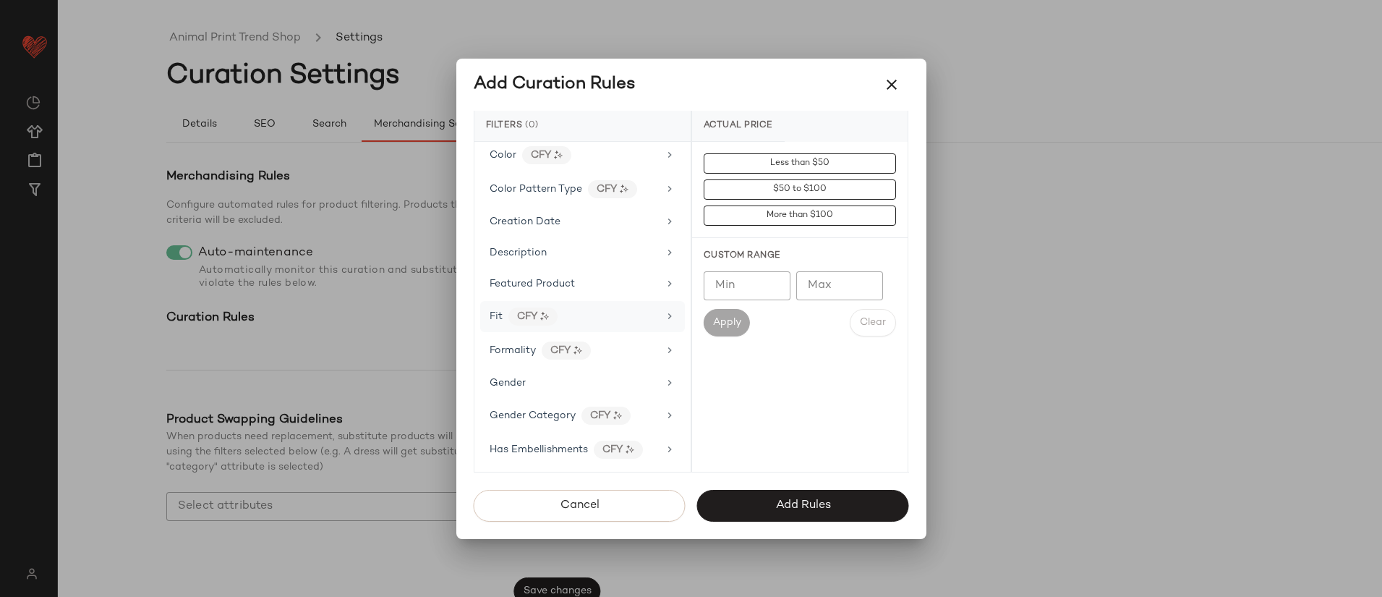
scroll to position [242, 0]
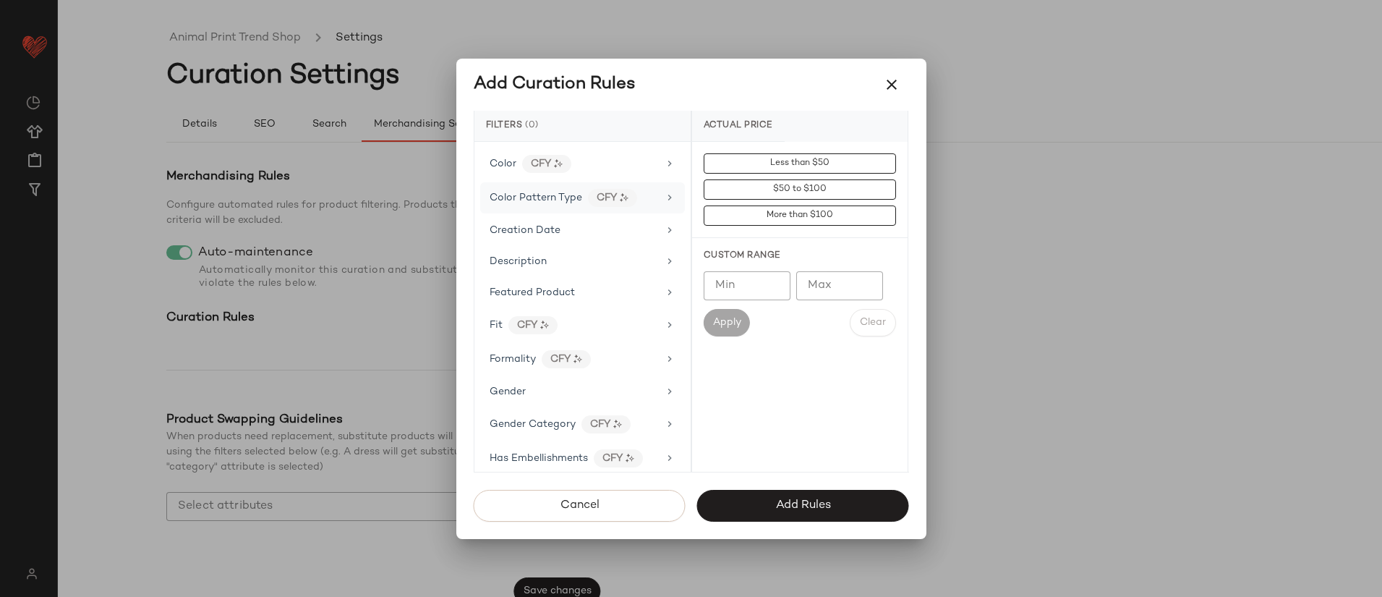
click at [642, 195] on div "Color Pattern Type CFY" at bounding box center [574, 198] width 169 height 18
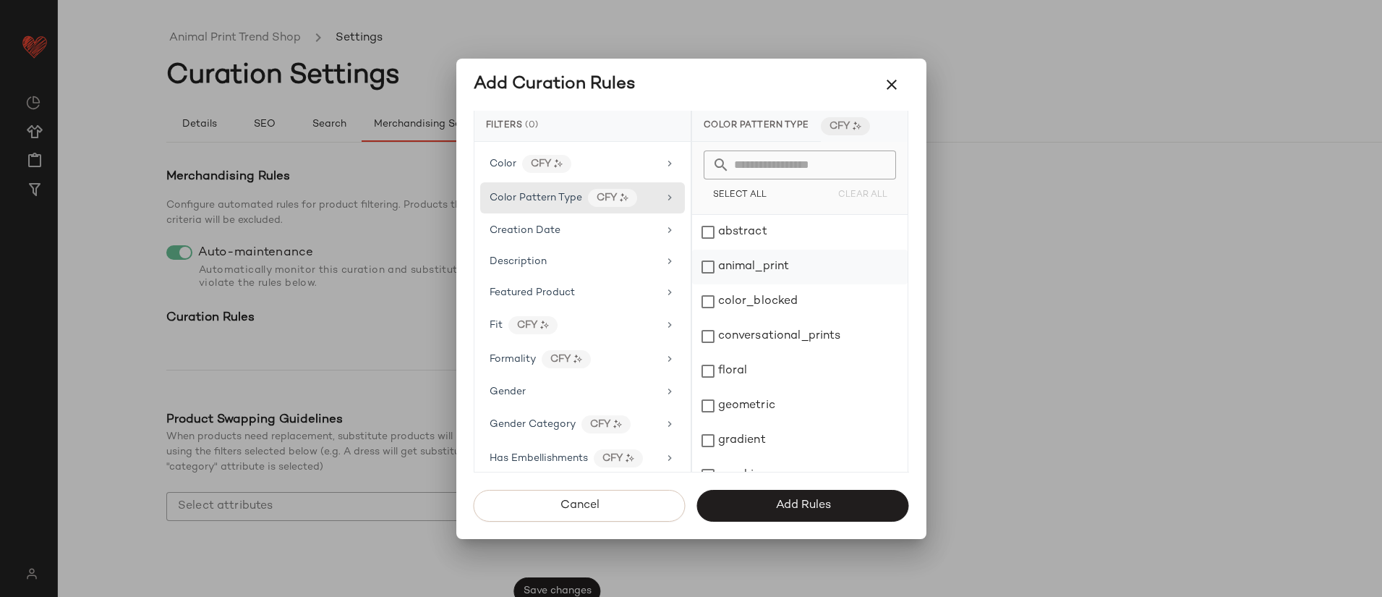
click at [791, 265] on div "animal_print" at bounding box center [800, 267] width 216 height 35
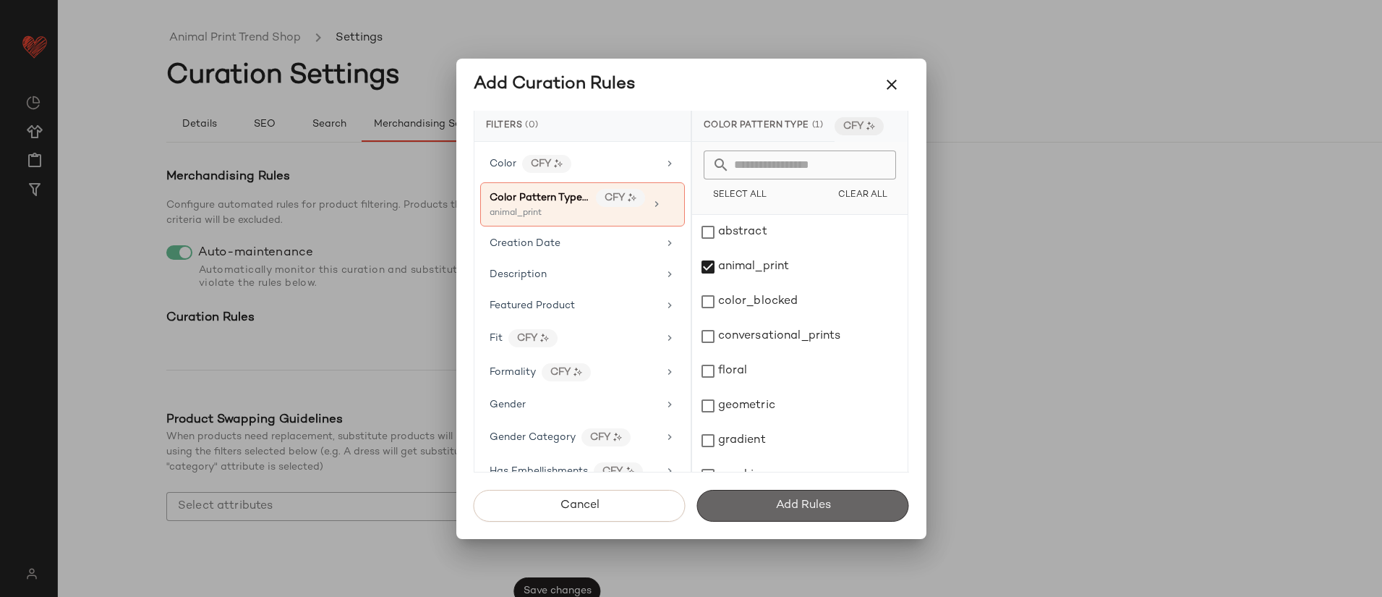
click at [845, 500] on button "Add Rules" at bounding box center [803, 506] width 212 height 32
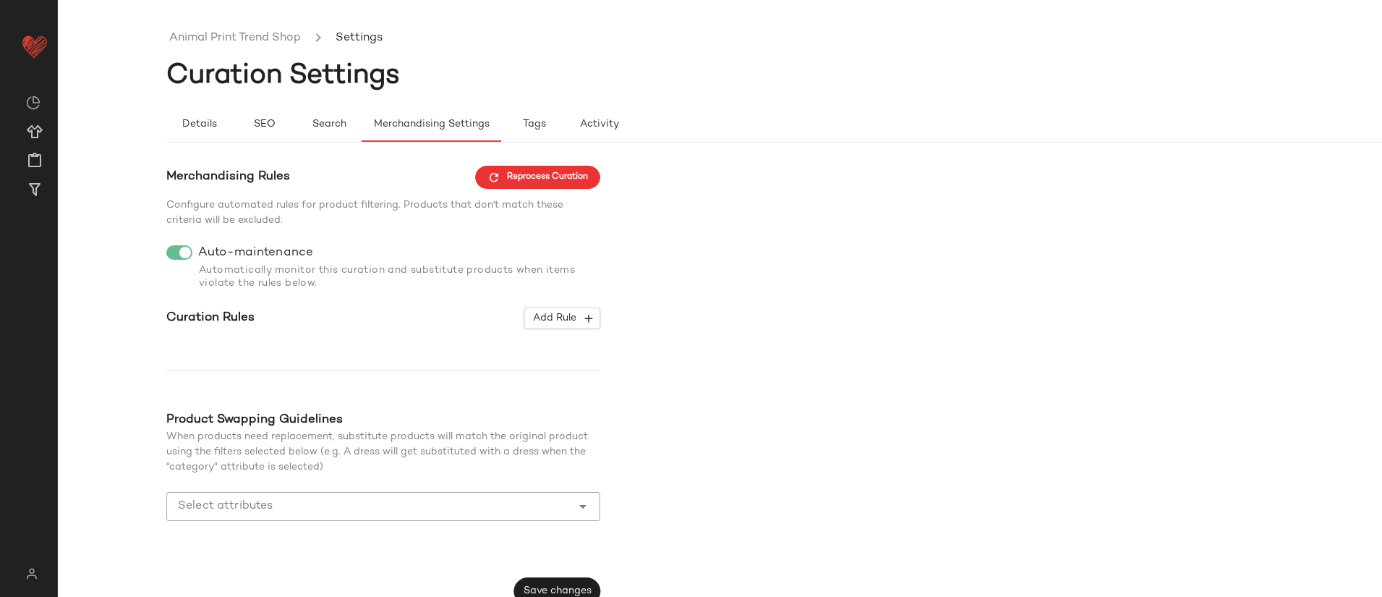
click at [779, 340] on div "Merchandising Rules Reprocess Curation Configure automated rules for product fi…" at bounding box center [828, 386] width 1324 height 440
click at [292, 37] on link "Animal Print Trend Shop" at bounding box center [235, 38] width 132 height 19
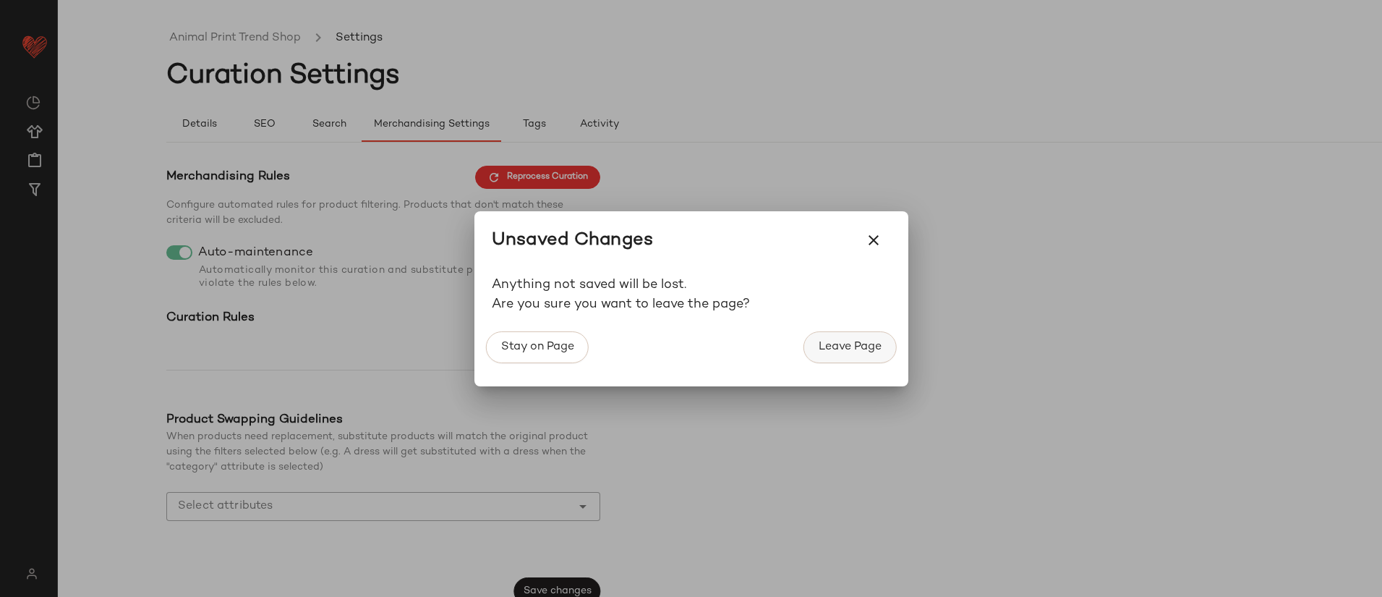
click at [847, 353] on button "Leave Page" at bounding box center [850, 347] width 93 height 32
click at [861, 347] on span "Leave Page" at bounding box center [850, 347] width 64 height 14
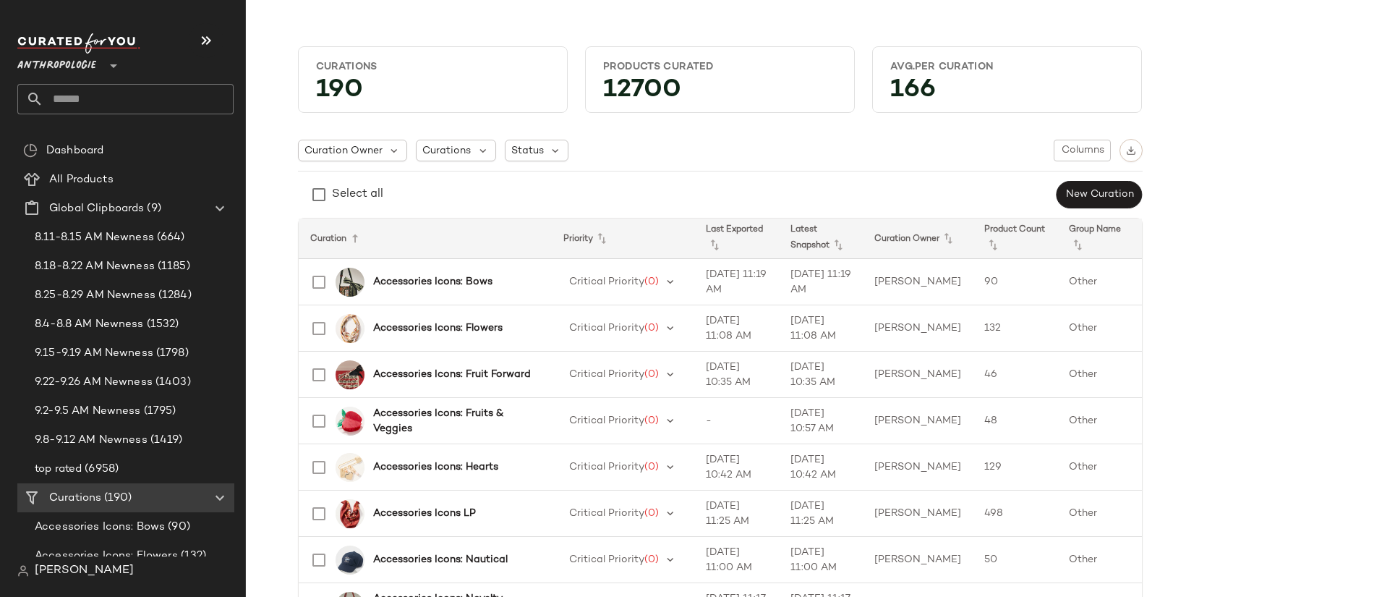
click at [78, 98] on input "text" at bounding box center [138, 99] width 190 height 30
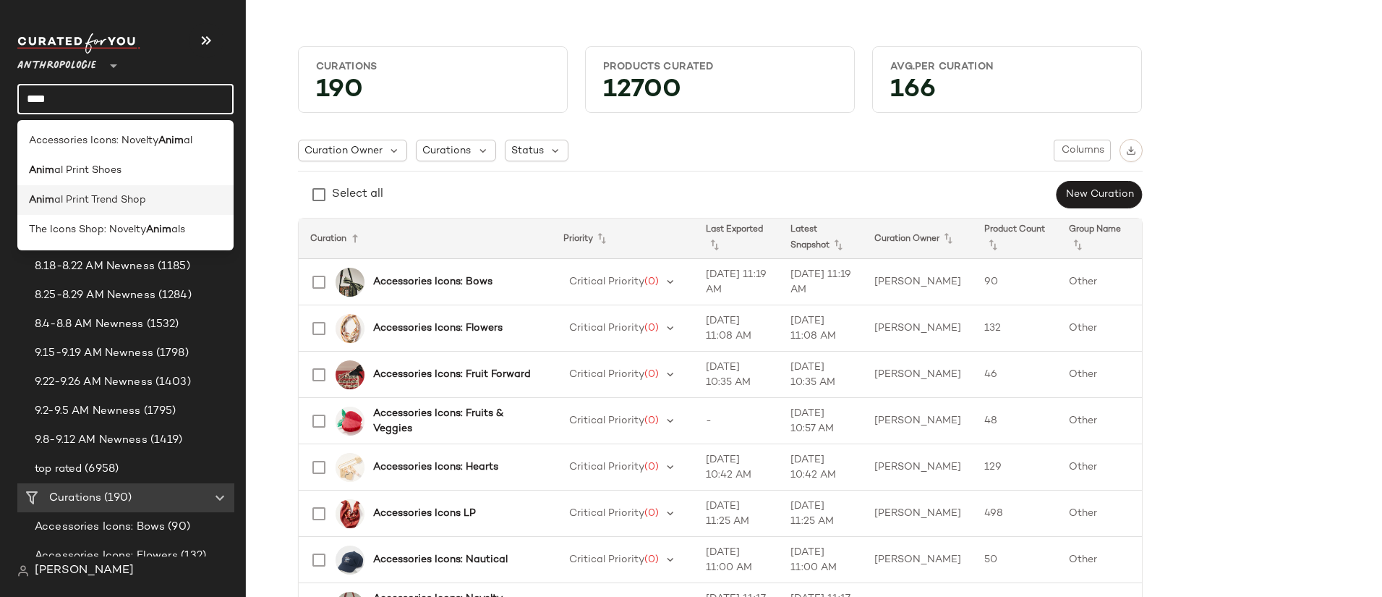
type input "****"
click at [129, 196] on span "al Print Trend Shop" at bounding box center [100, 199] width 92 height 15
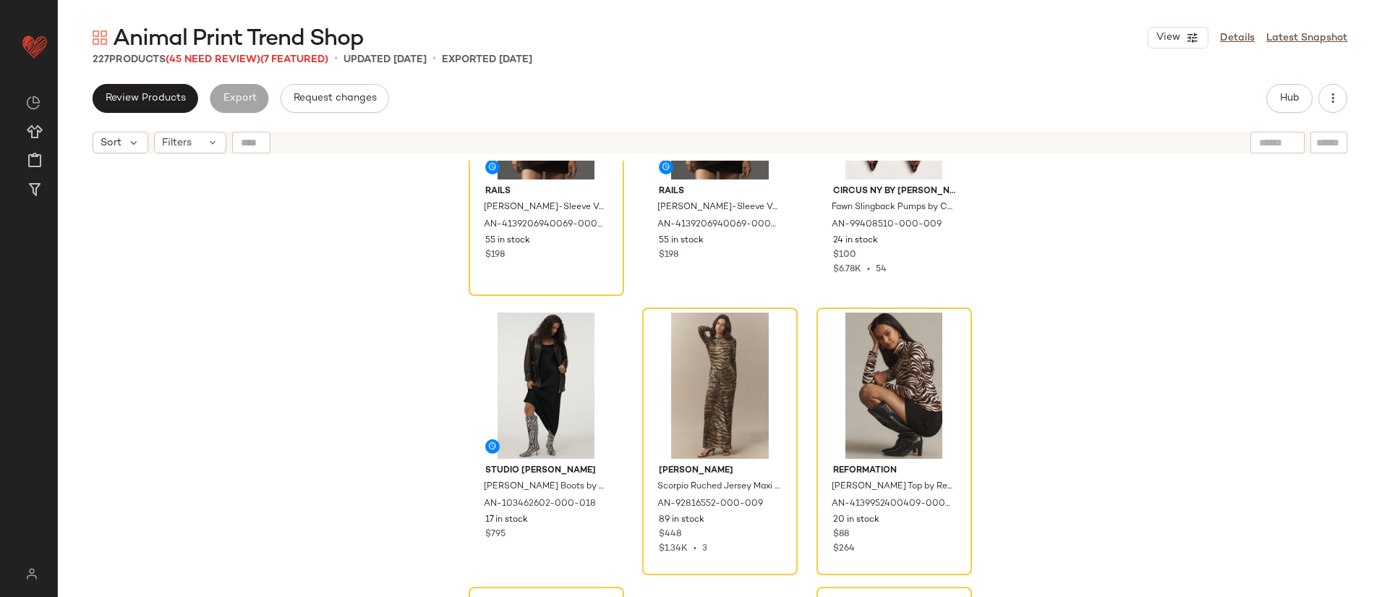
scroll to position [160, 0]
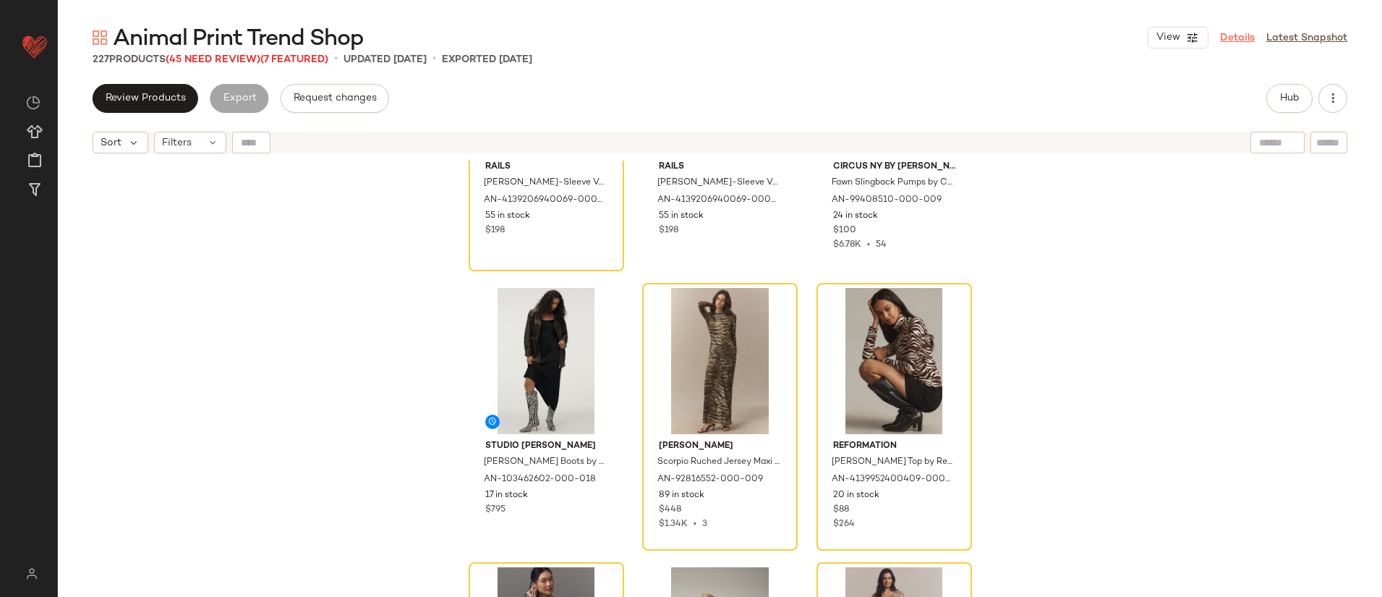
click at [1238, 35] on link "Details" at bounding box center [1237, 37] width 35 height 15
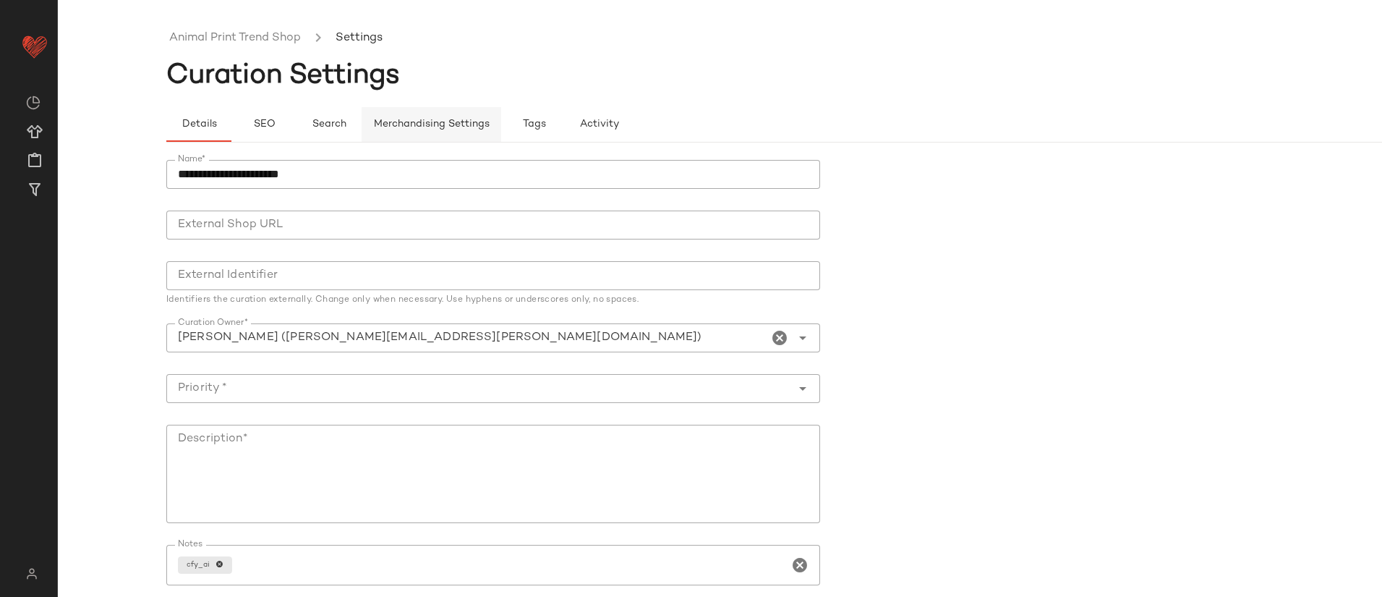
click at [431, 114] on button "Merchandising Settings" at bounding box center [432, 124] width 140 height 35
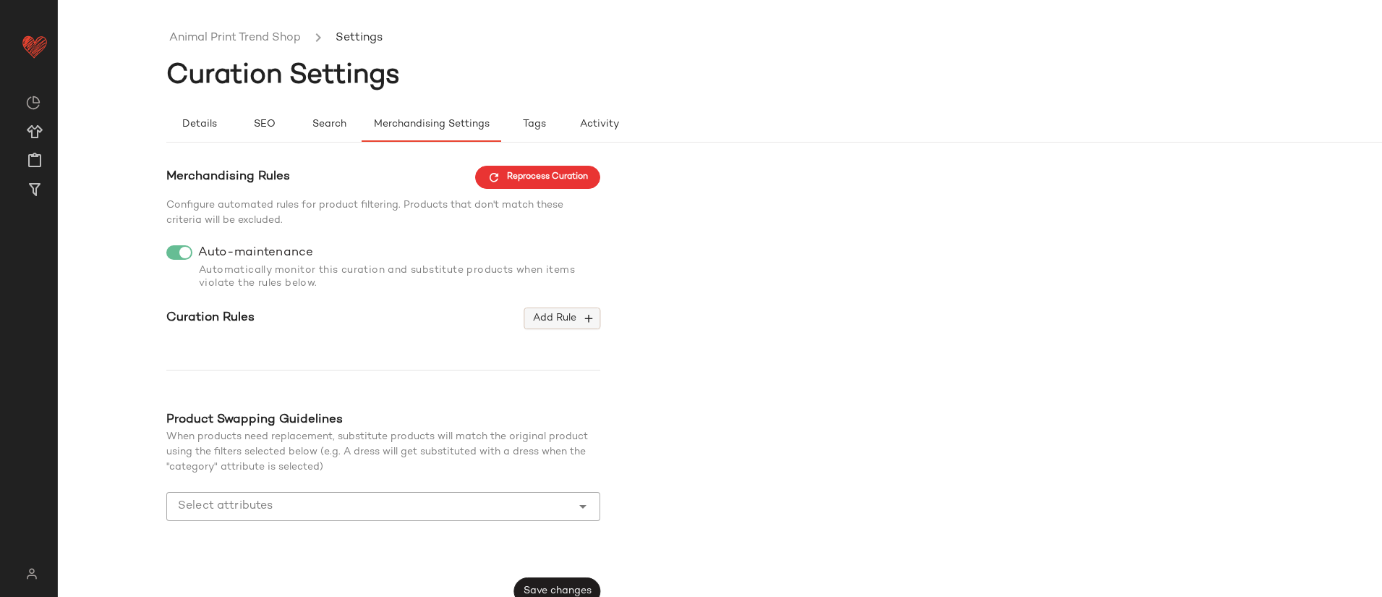
click at [557, 314] on span "Add Rule" at bounding box center [562, 318] width 60 height 13
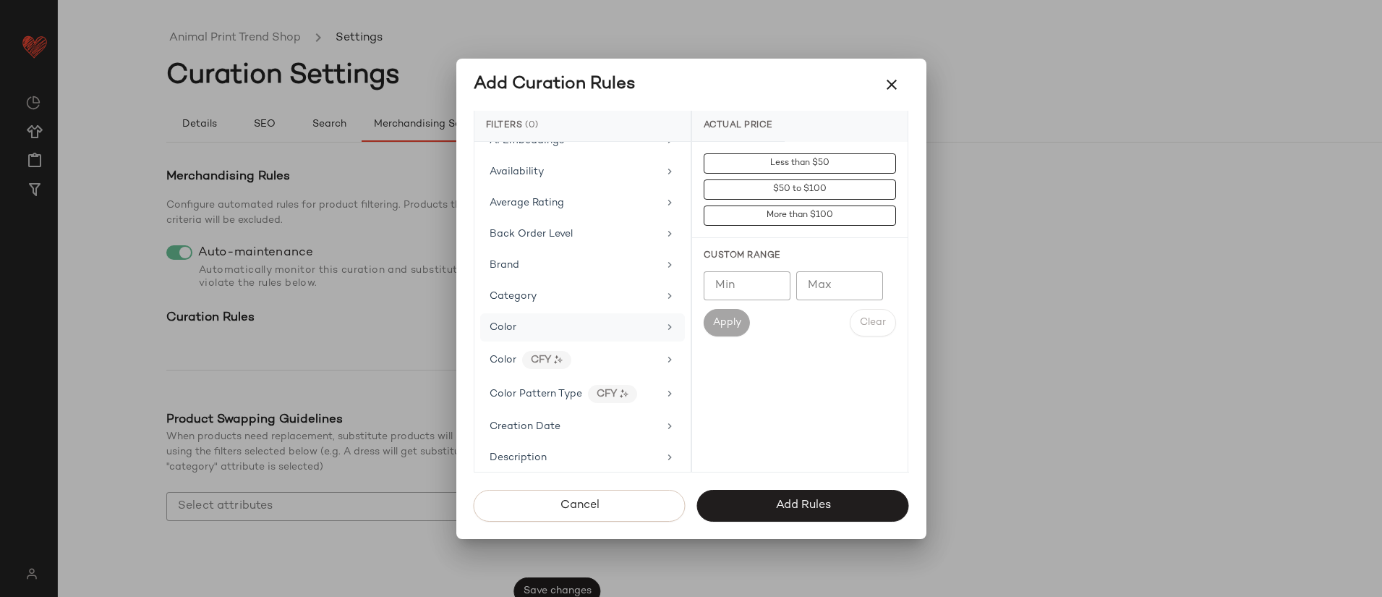
scroll to position [101, 0]
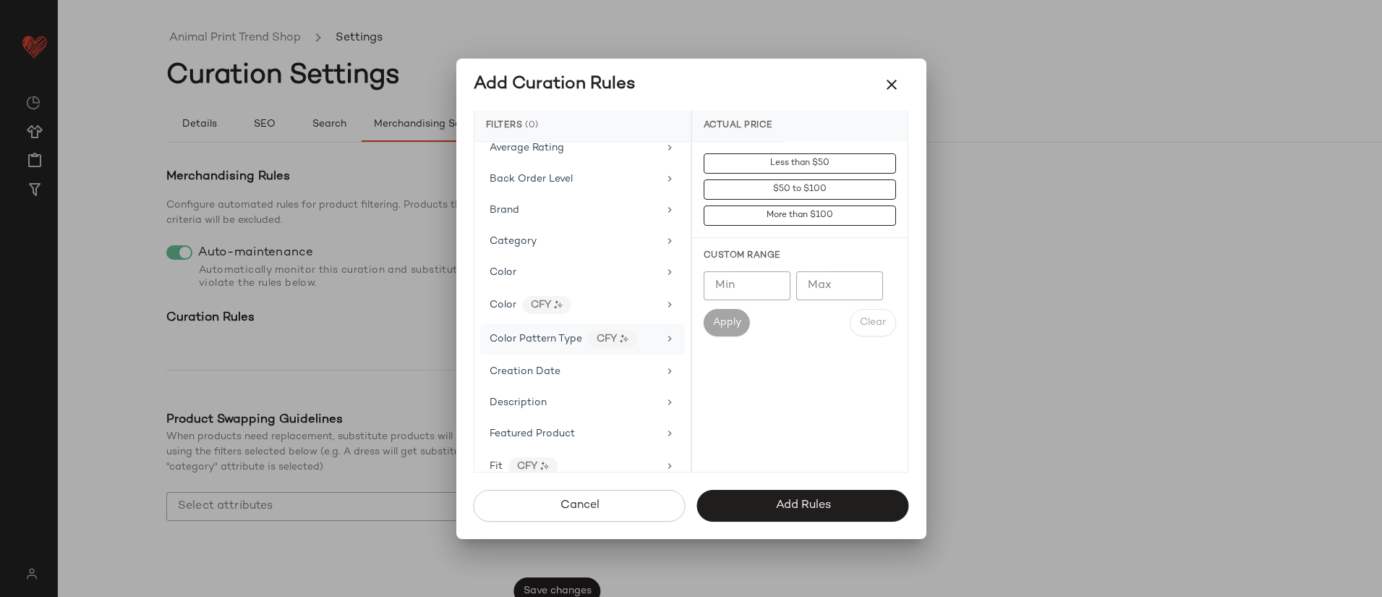
click at [558, 341] on span "Color Pattern Type" at bounding box center [536, 338] width 93 height 11
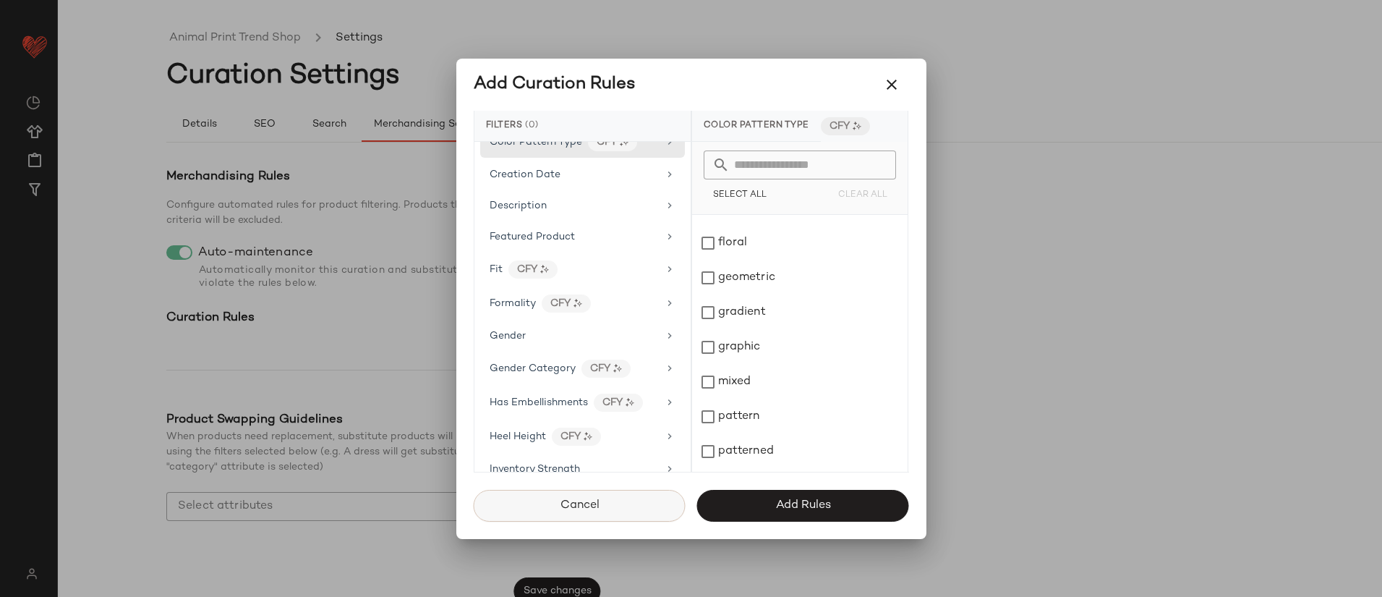
scroll to position [304, 0]
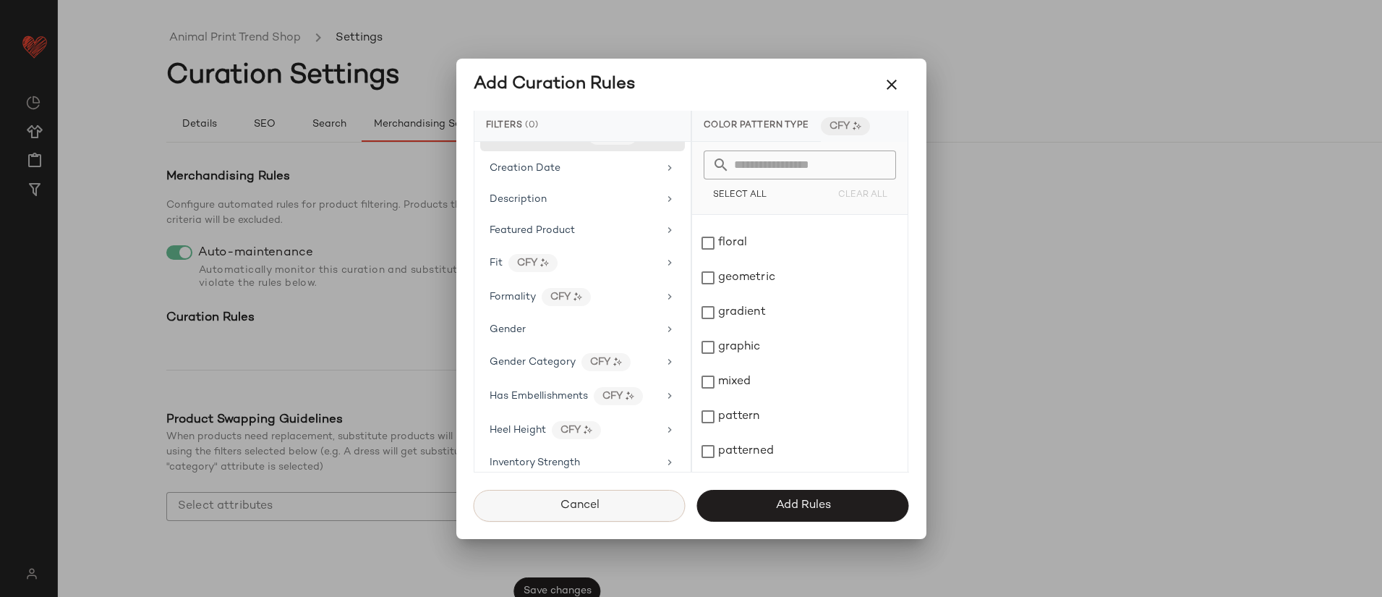
click at [645, 506] on button "Cancel" at bounding box center [580, 506] width 212 height 32
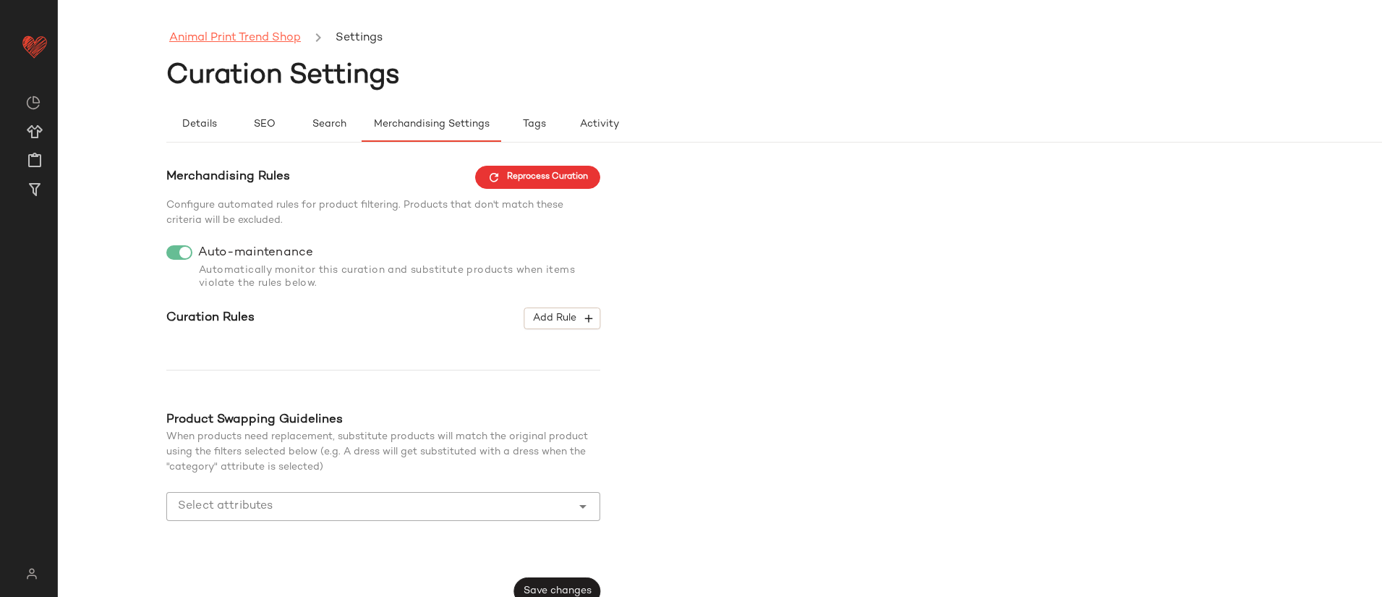
click at [268, 43] on link "Animal Print Trend Shop" at bounding box center [235, 38] width 132 height 19
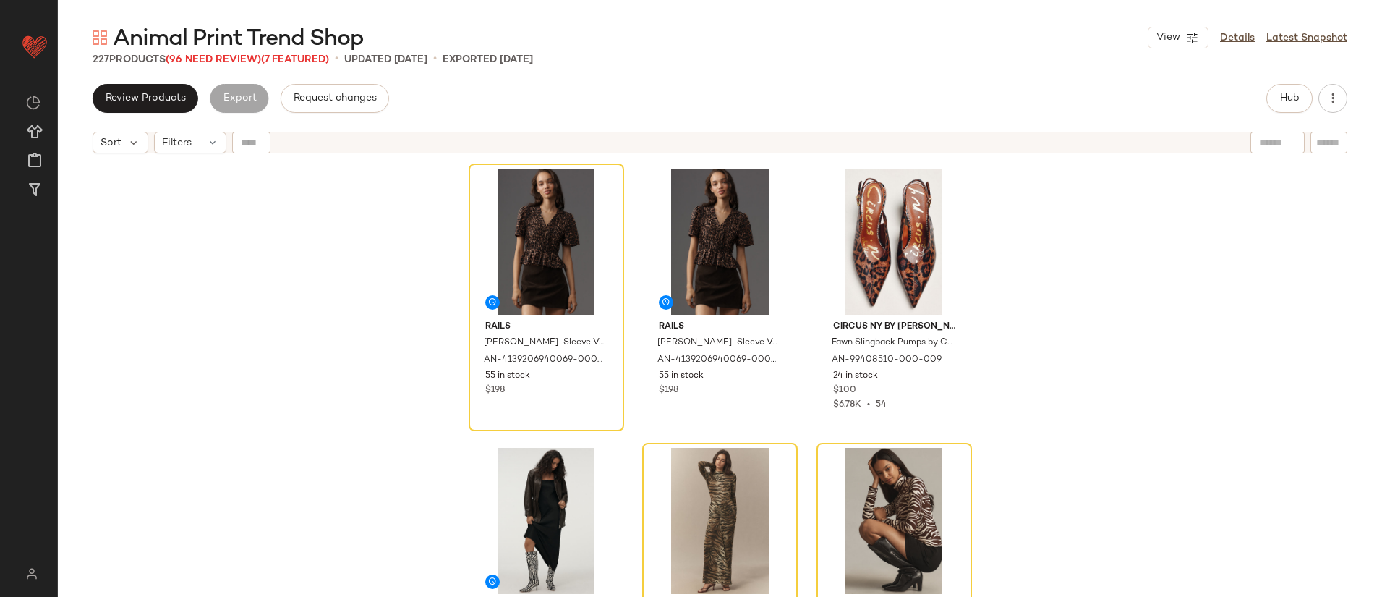
click at [339, 240] on div "Rails Portia Short-Sleeve V-Neck Blouse by Rails in Brown, Women's, Size: Small…" at bounding box center [720, 397] width 1324 height 472
click at [1242, 41] on link "Details" at bounding box center [1237, 37] width 35 height 15
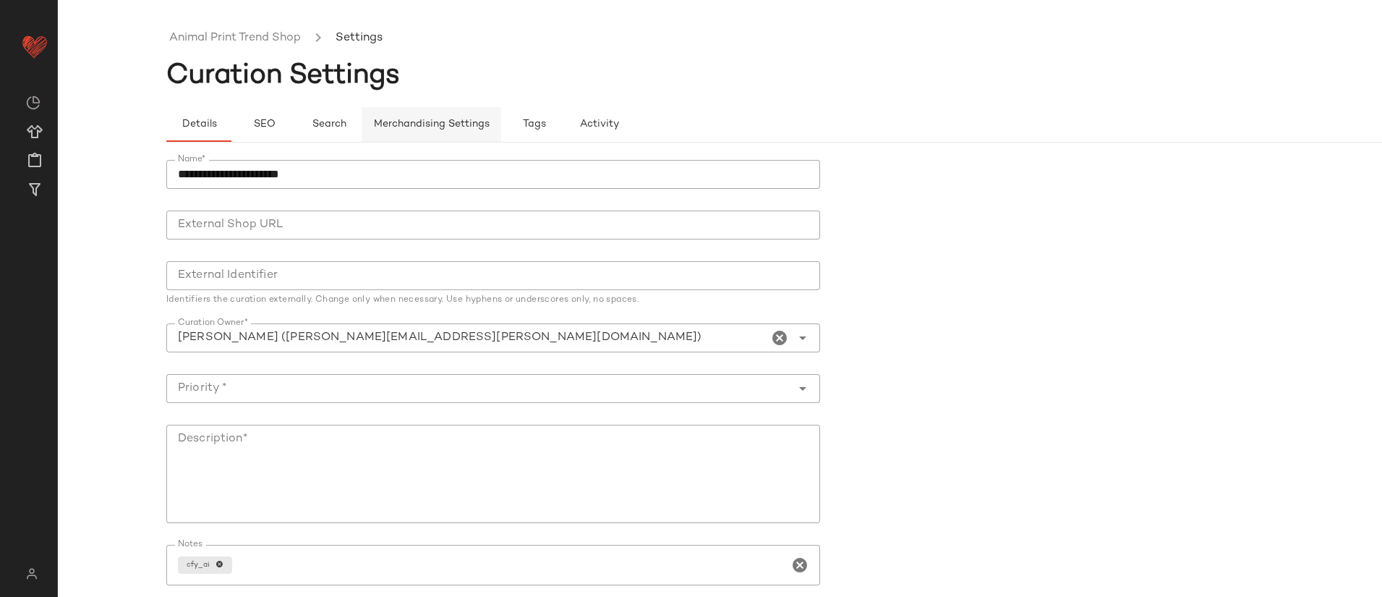
click at [427, 122] on span "Merchandising Settings" at bounding box center [431, 125] width 116 height 12
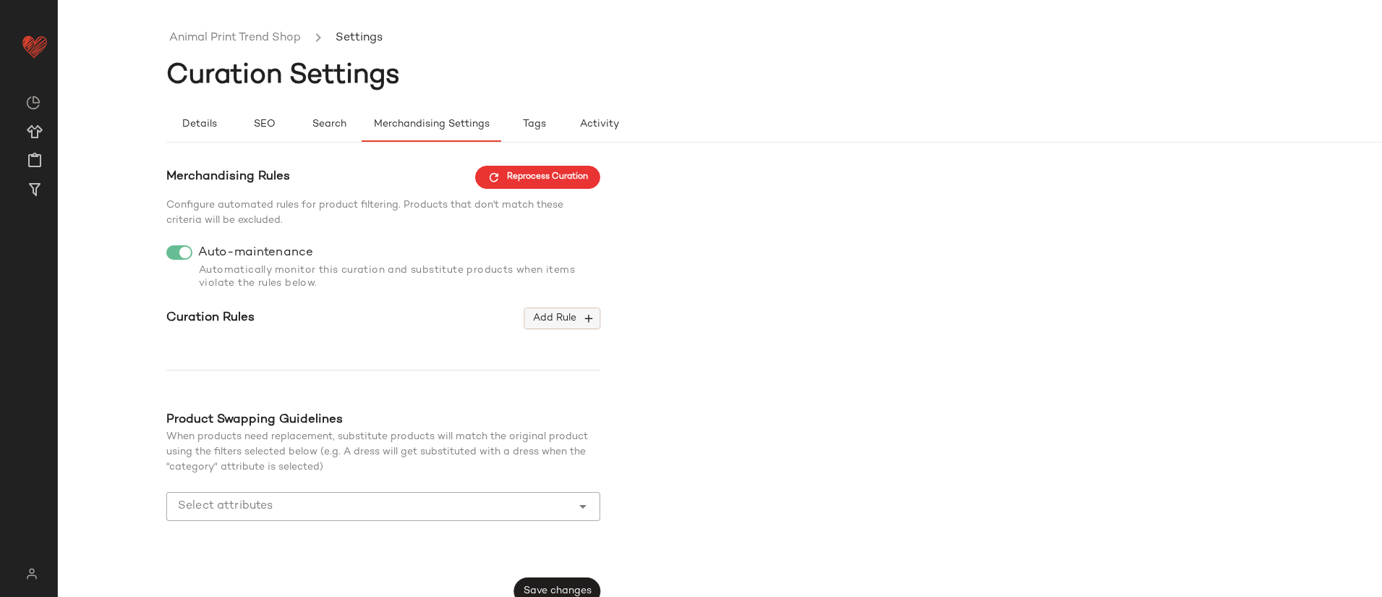
click at [558, 315] on span "Add Rule" at bounding box center [562, 318] width 60 height 13
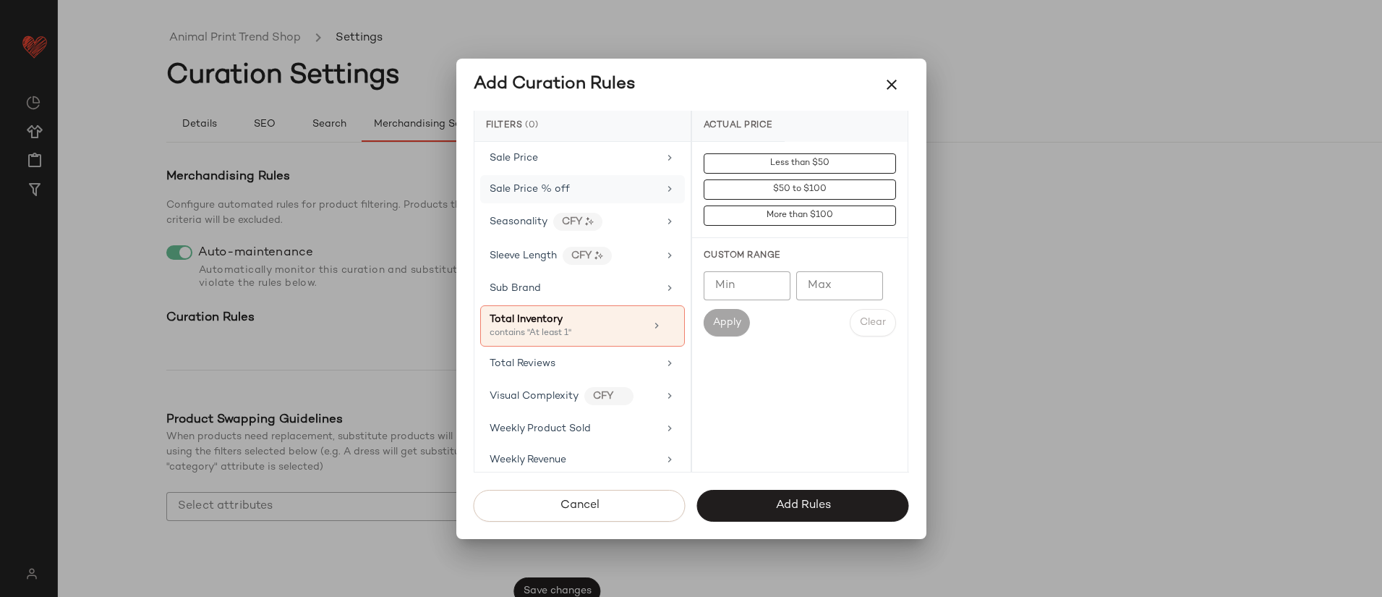
scroll to position [1293, 0]
click at [895, 77] on icon "button" at bounding box center [891, 84] width 17 height 17
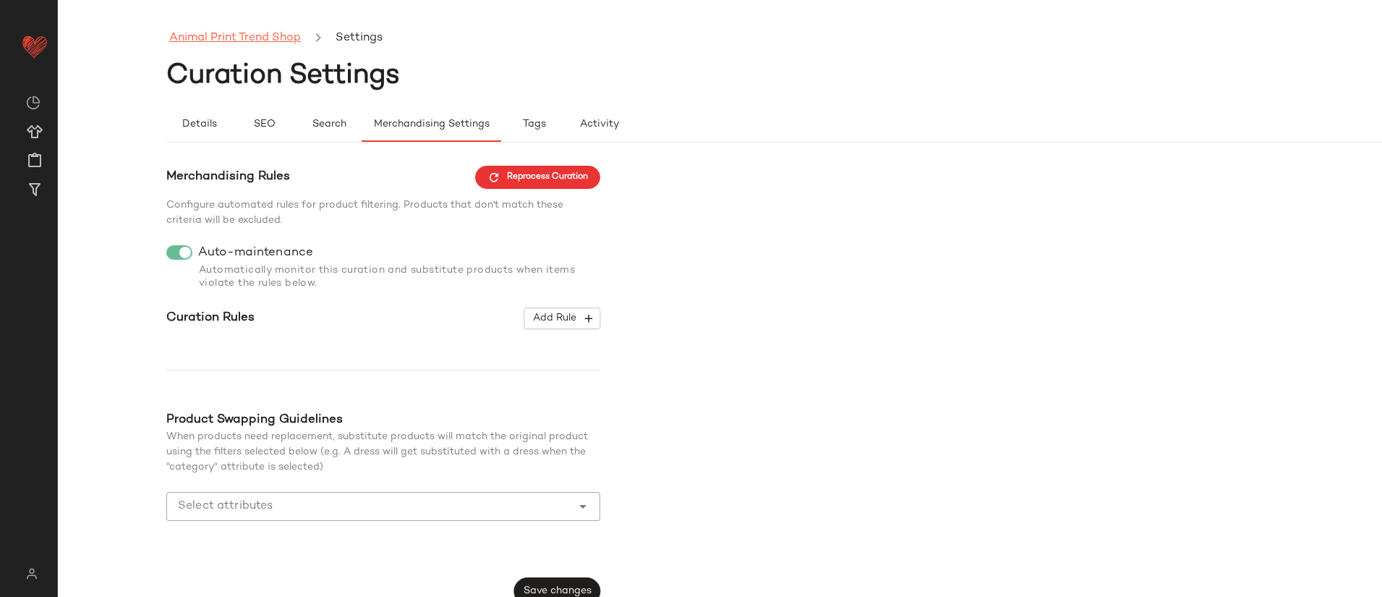
click at [256, 39] on link "Animal Print Trend Shop" at bounding box center [235, 38] width 132 height 19
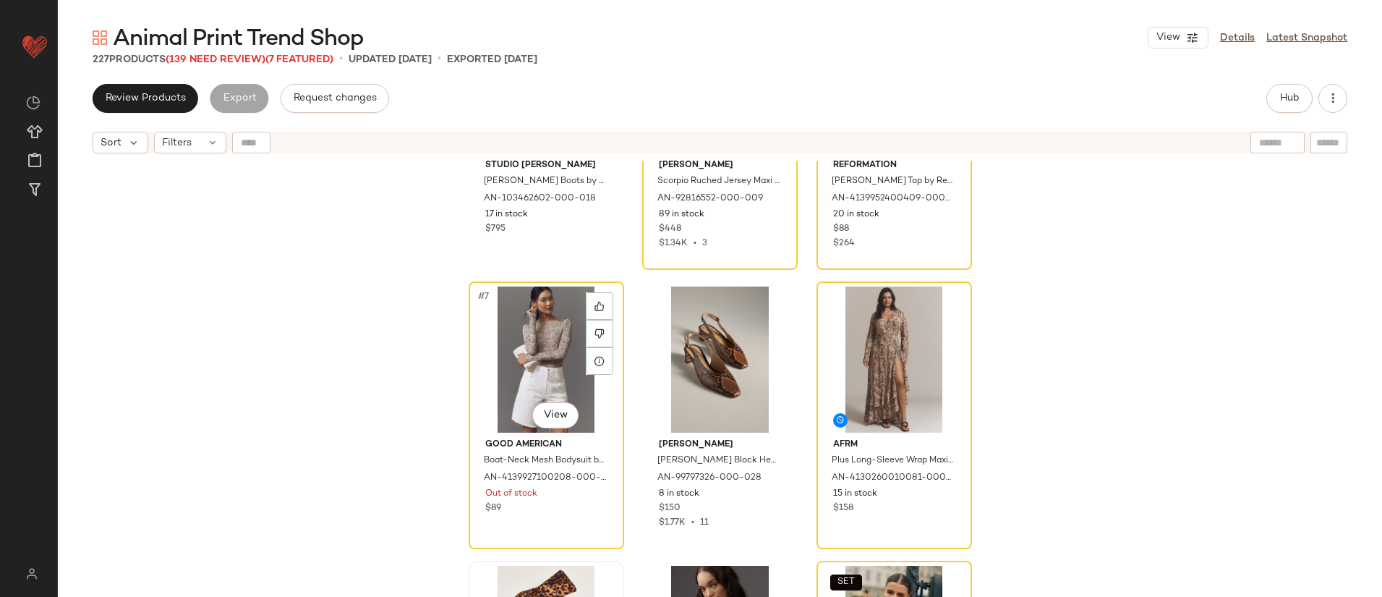
scroll to position [450, 0]
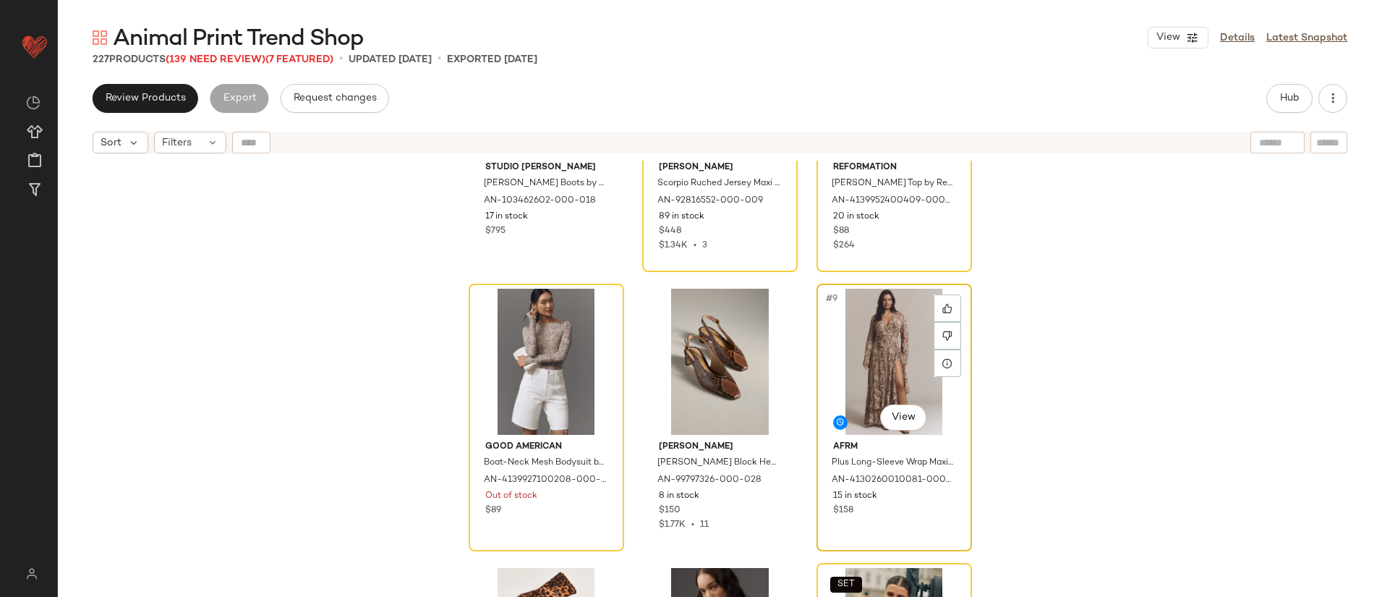
click at [865, 333] on div "#9 View" at bounding box center [894, 362] width 145 height 146
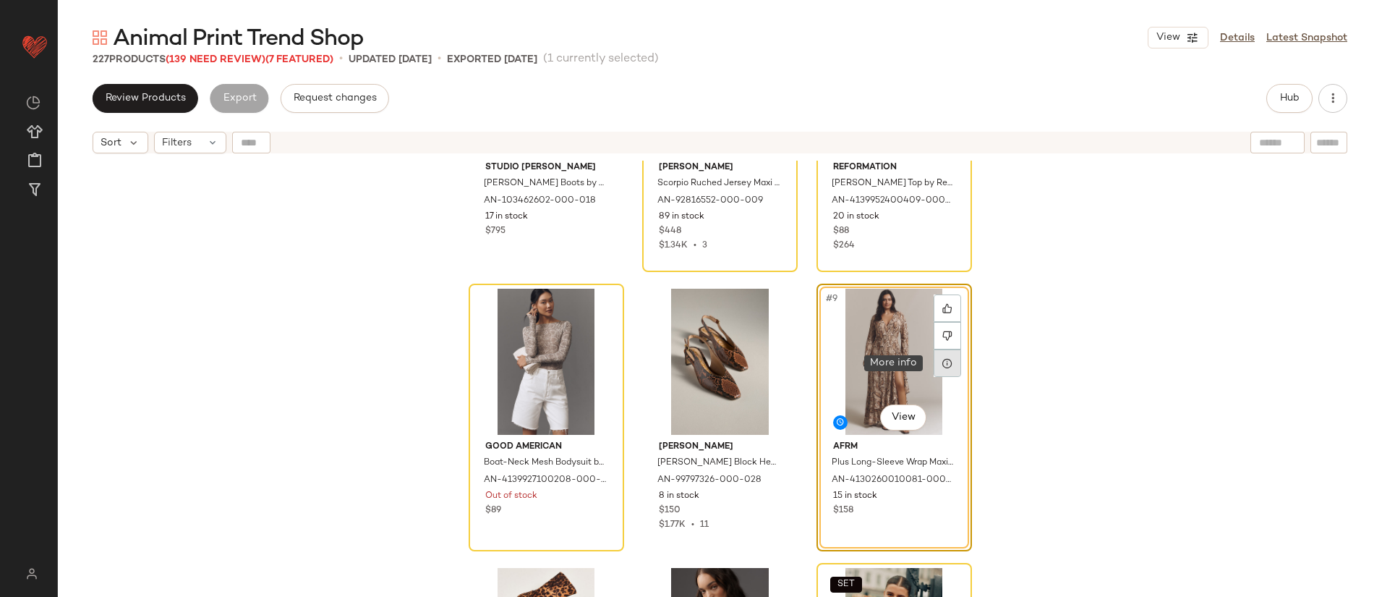
click at [949, 357] on div at bounding box center [947, 362] width 27 height 27
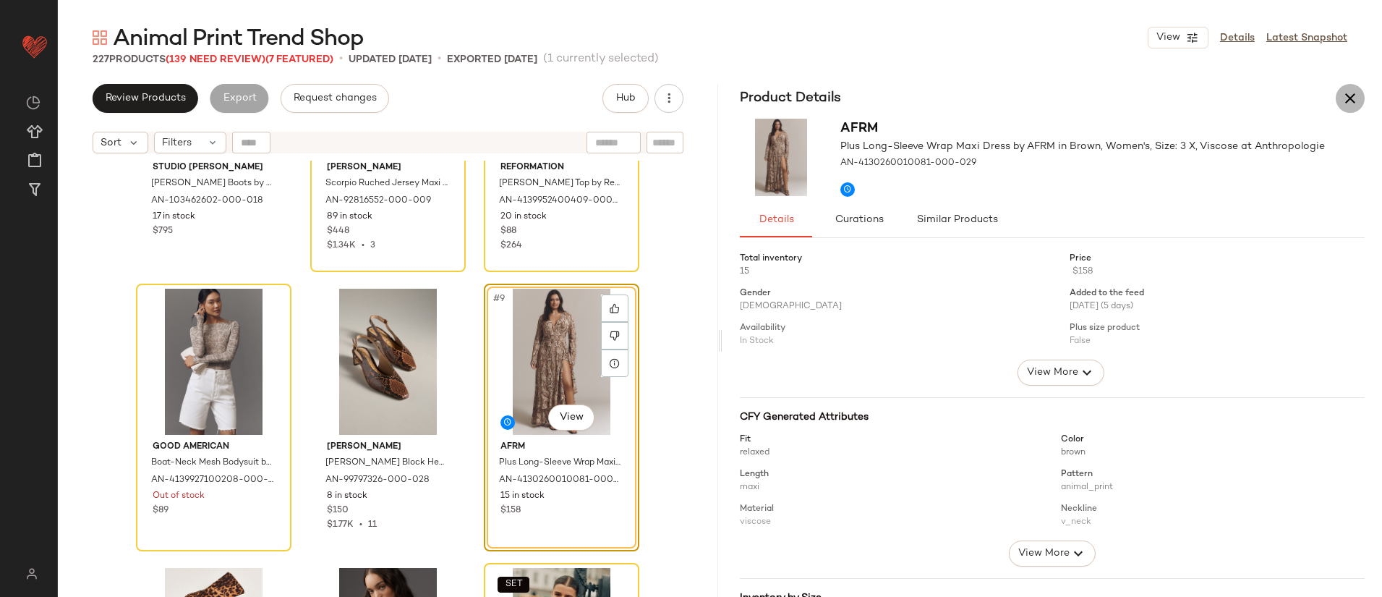
click at [1345, 93] on icon "button" at bounding box center [1350, 98] width 17 height 17
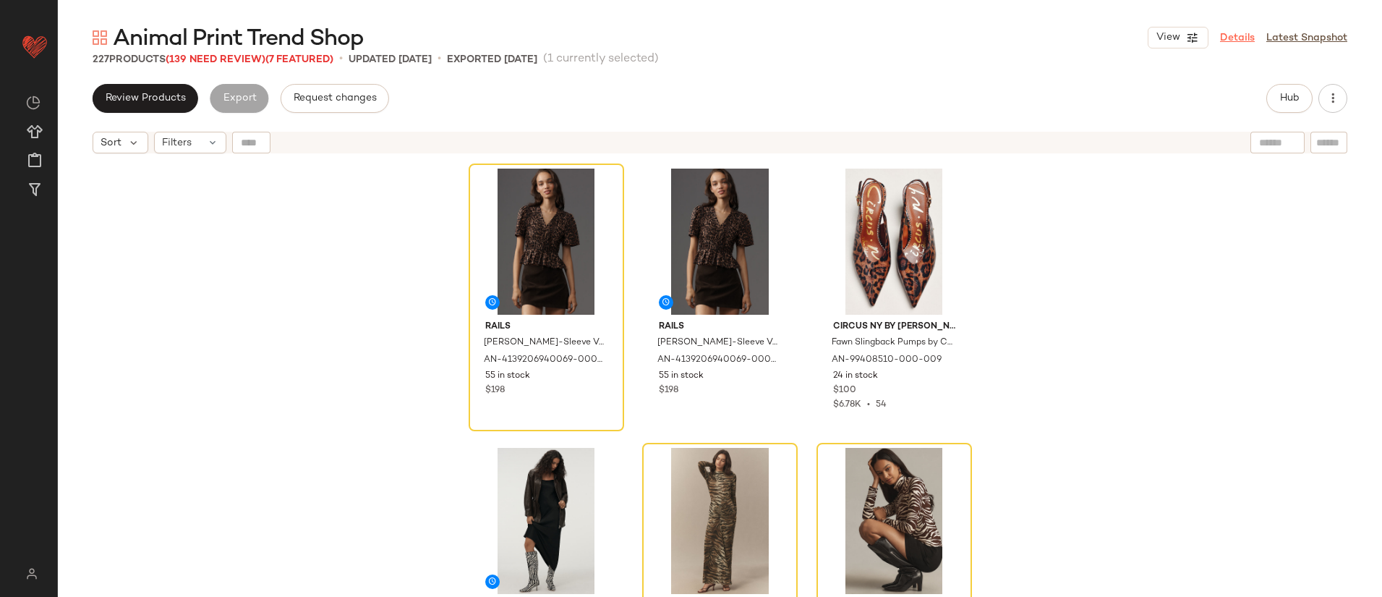
click at [1247, 35] on link "Details" at bounding box center [1237, 37] width 35 height 15
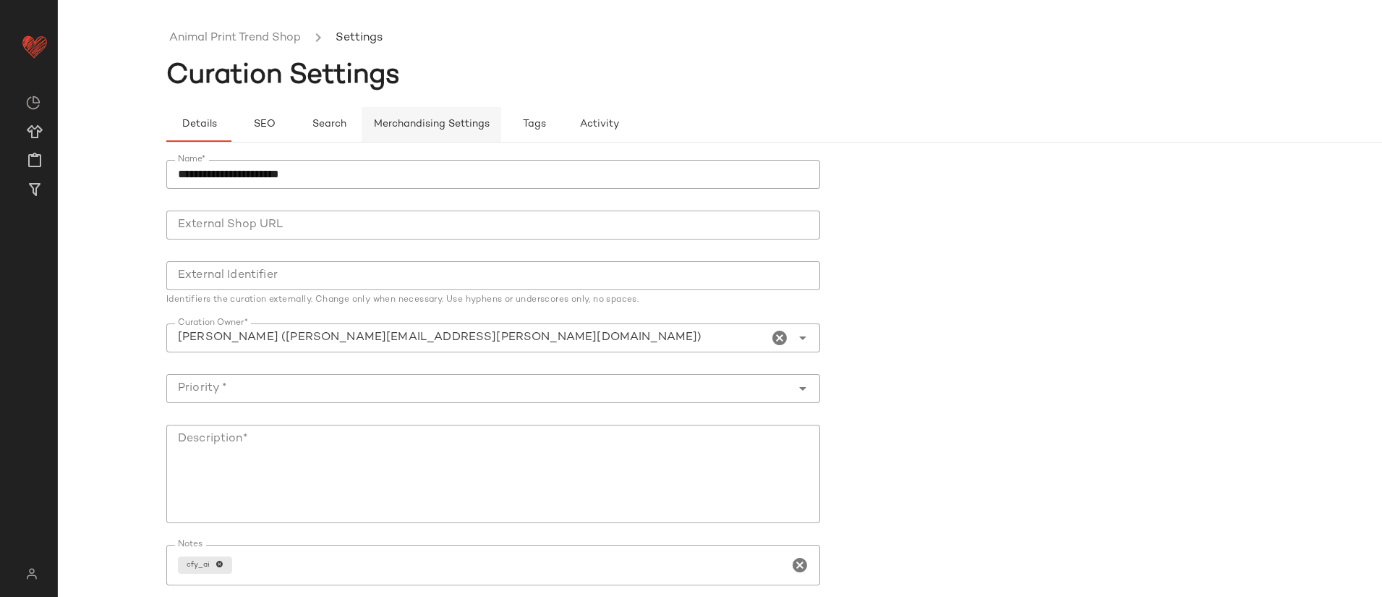
click at [401, 119] on span "Merchandising Settings" at bounding box center [431, 125] width 116 height 12
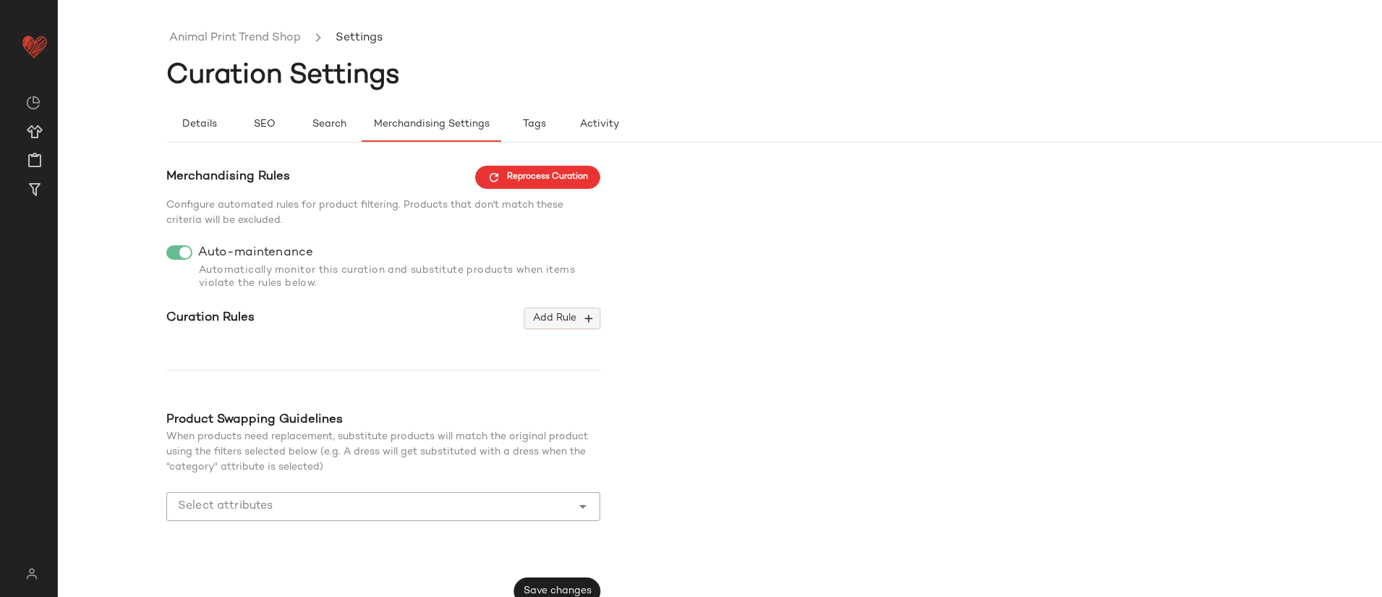
click at [556, 313] on span "Add Rule" at bounding box center [562, 318] width 60 height 13
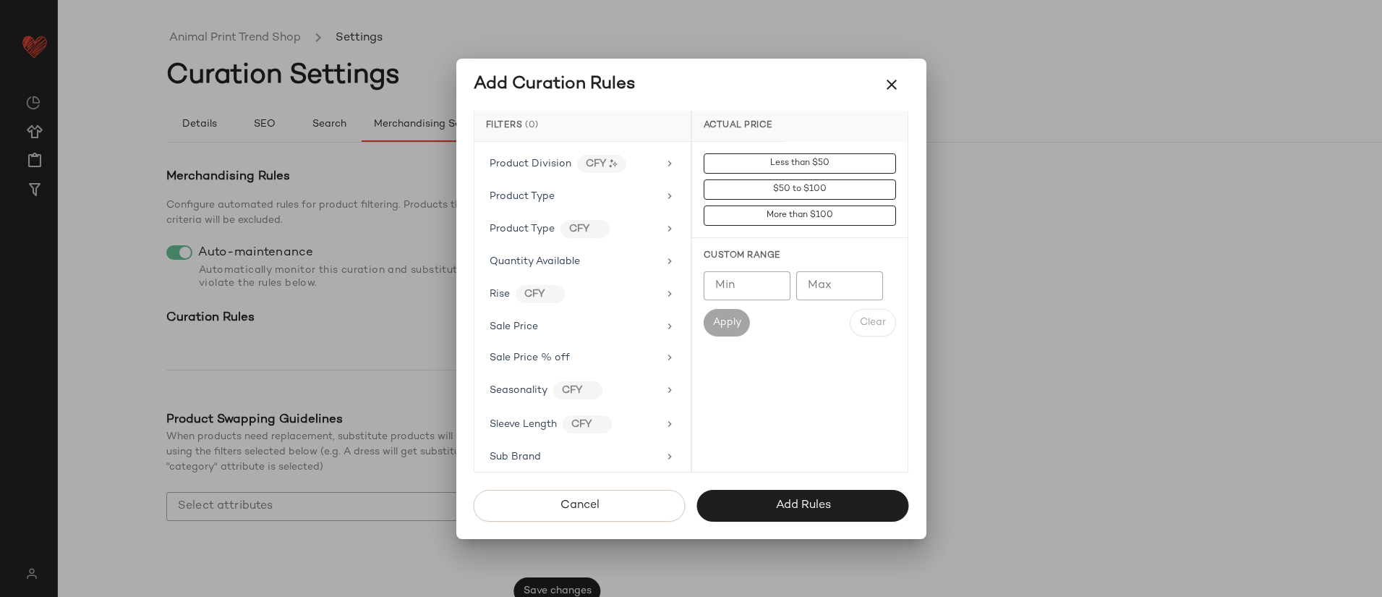
scroll to position [1270, 0]
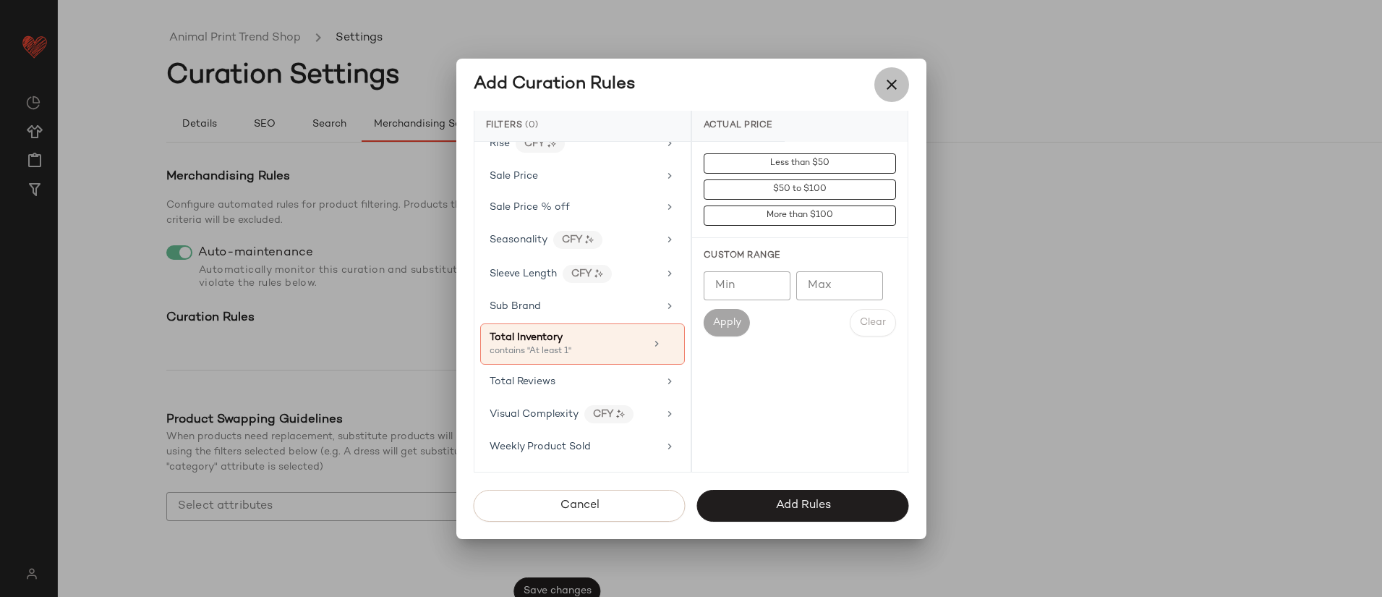
click at [893, 78] on icon "button" at bounding box center [891, 84] width 17 height 17
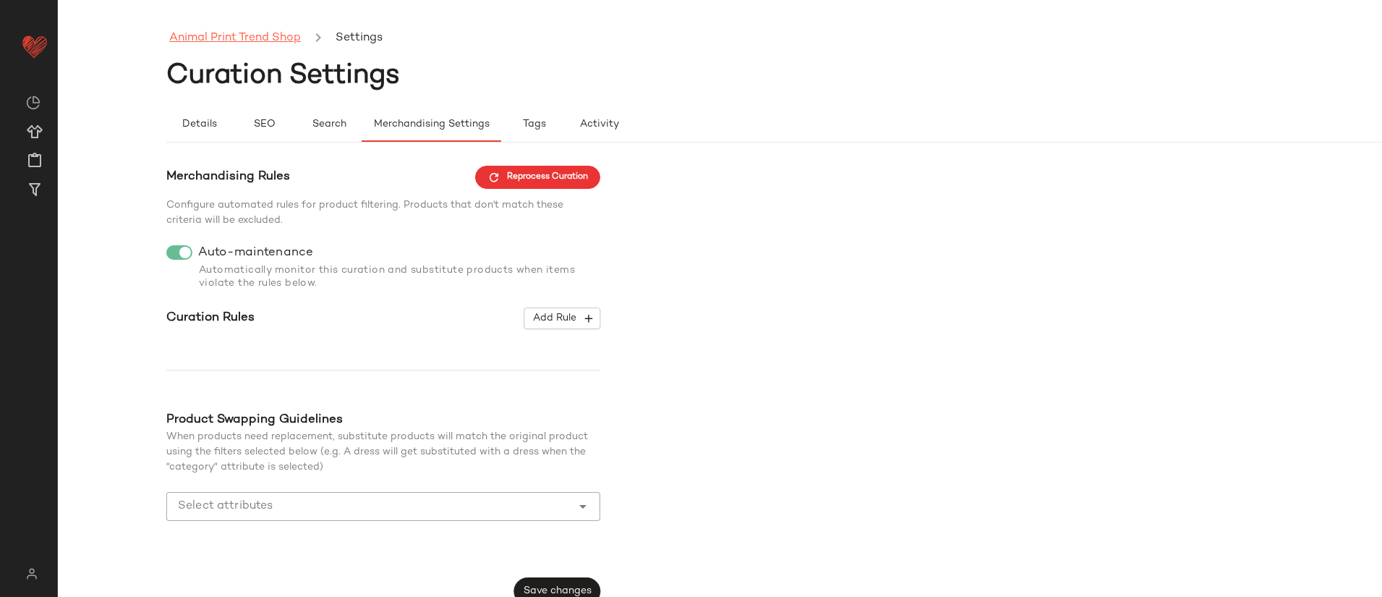
click at [261, 30] on link "Animal Print Trend Shop" at bounding box center [235, 38] width 132 height 19
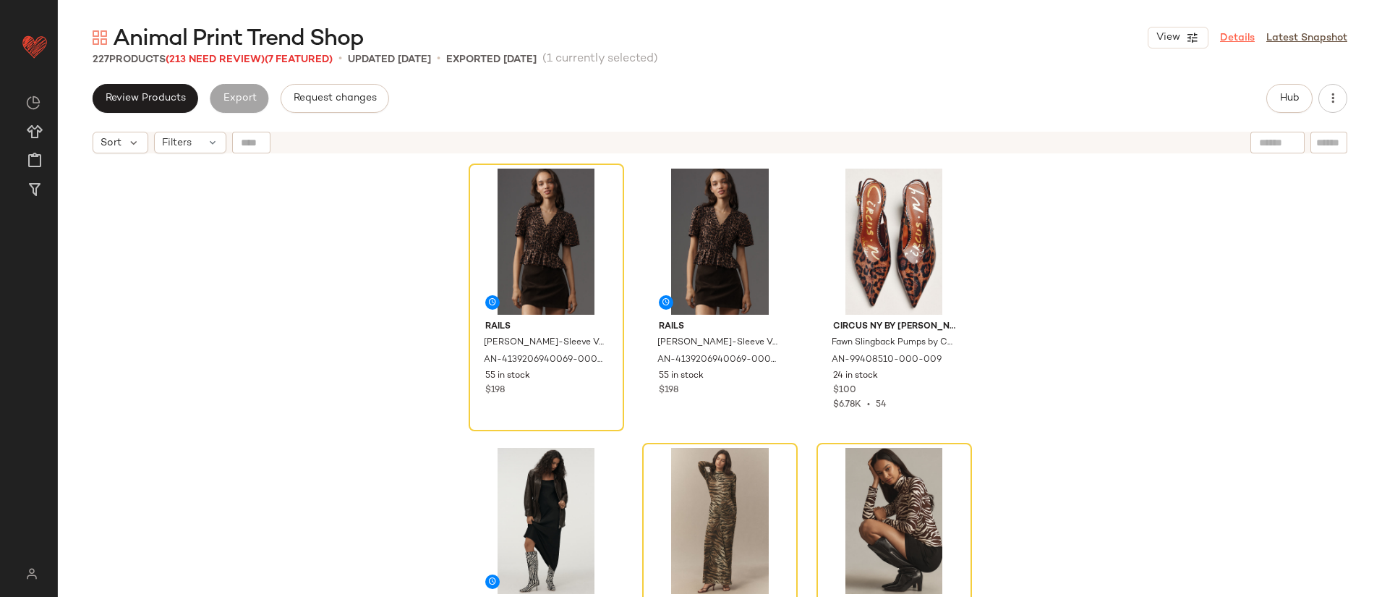
click at [1243, 35] on link "Details" at bounding box center [1237, 37] width 35 height 15
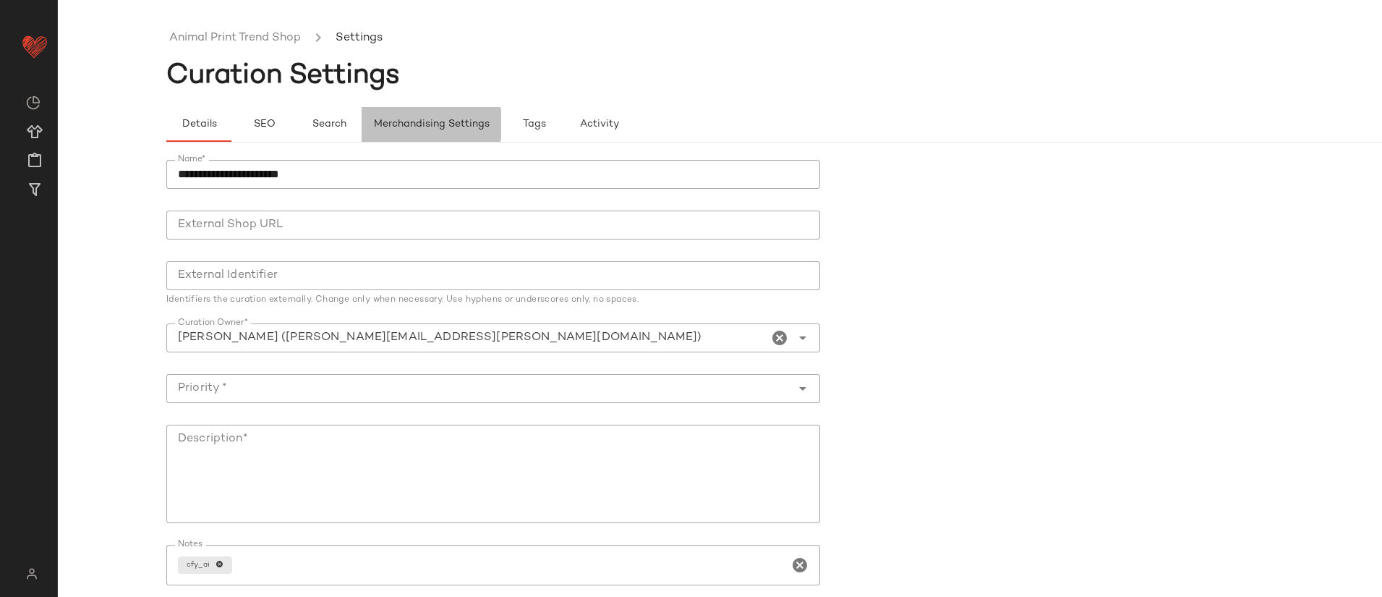
click at [437, 133] on button "Merchandising Settings" at bounding box center [432, 124] width 140 height 35
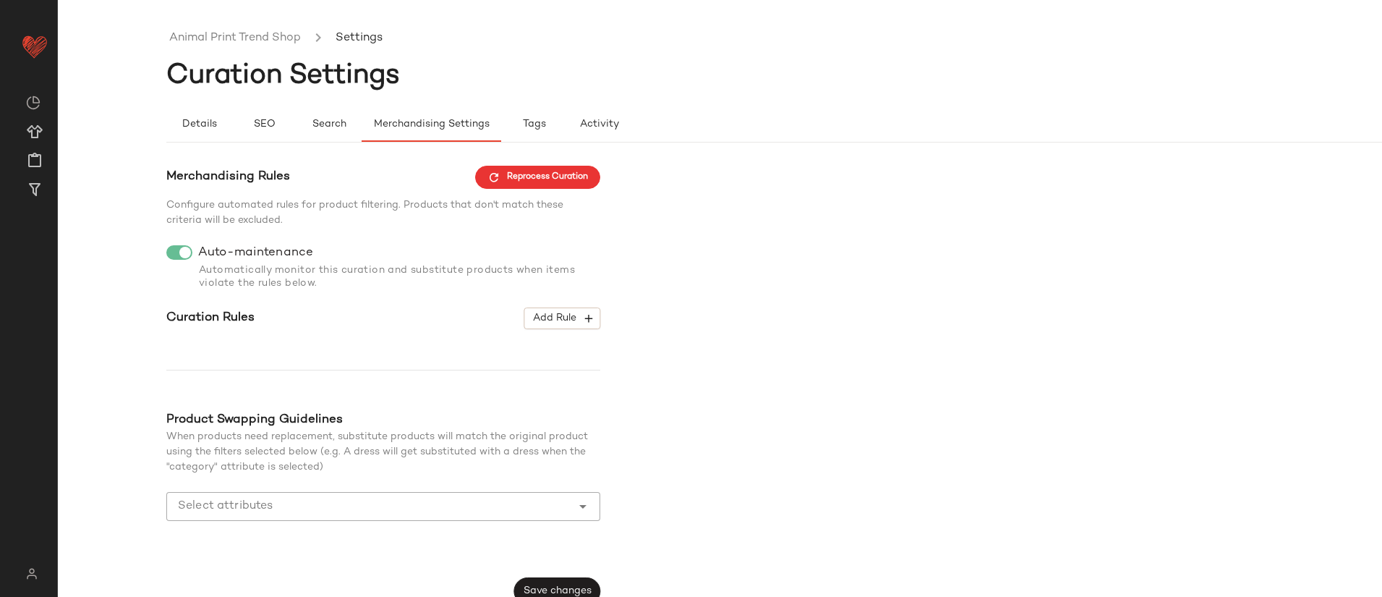
click at [411, 506] on input "Select attributes" at bounding box center [372, 506] width 389 height 17
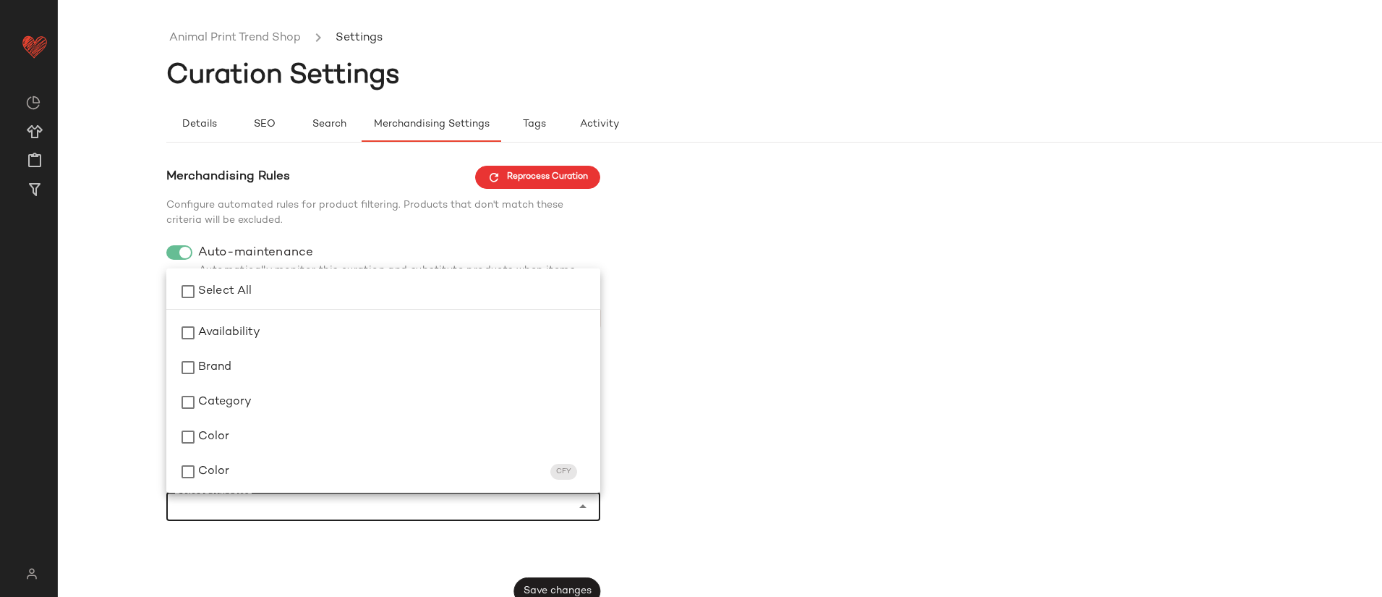
click at [763, 390] on div "Merchandising Rules Reprocess Curation Configure automated rules for product fi…" at bounding box center [828, 386] width 1324 height 440
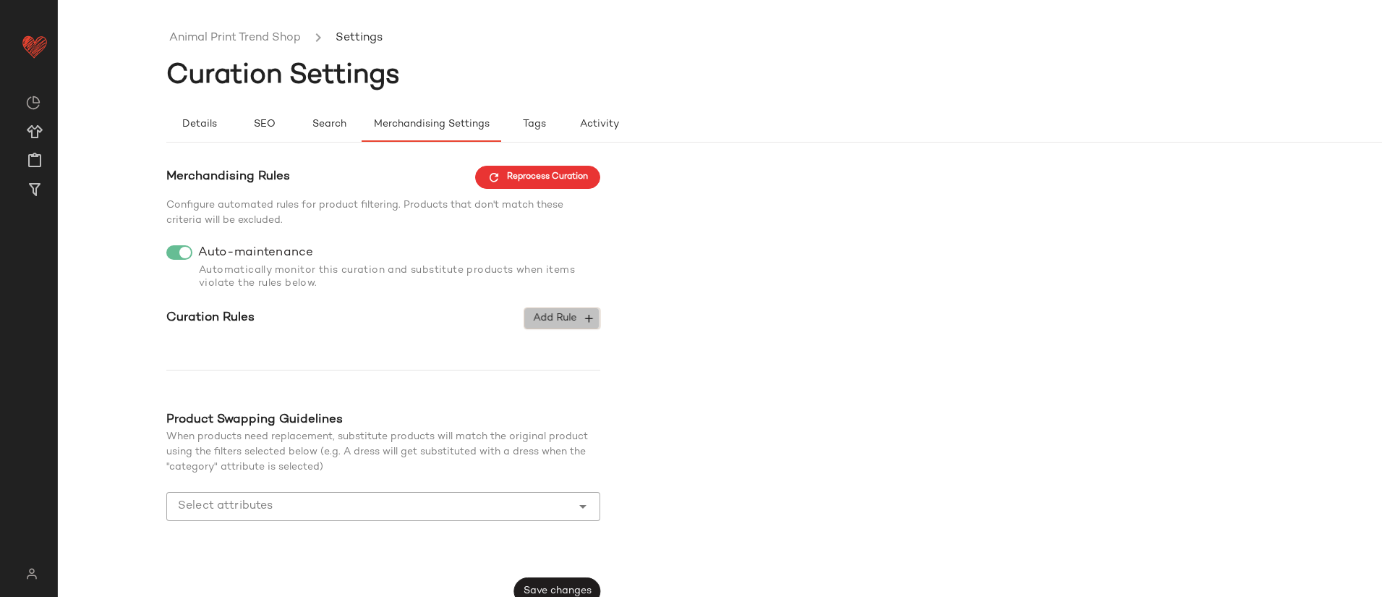
click at [552, 314] on span "Add Rule" at bounding box center [562, 318] width 60 height 13
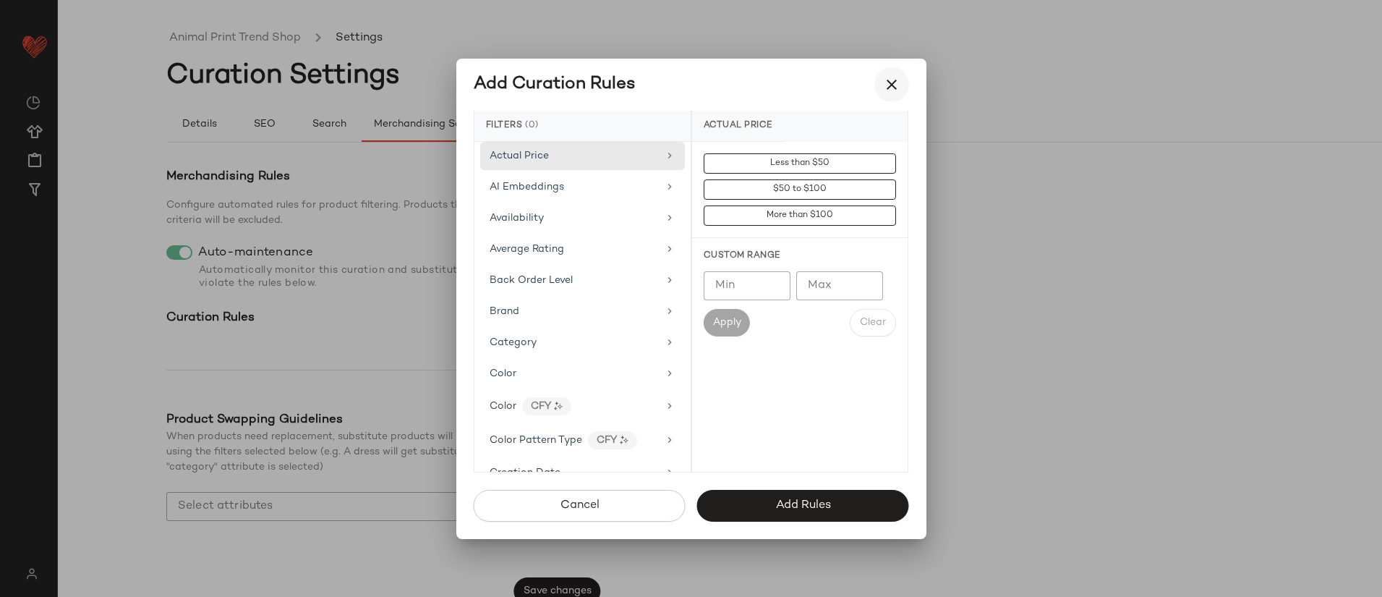
click at [893, 82] on icon "button" at bounding box center [891, 84] width 17 height 17
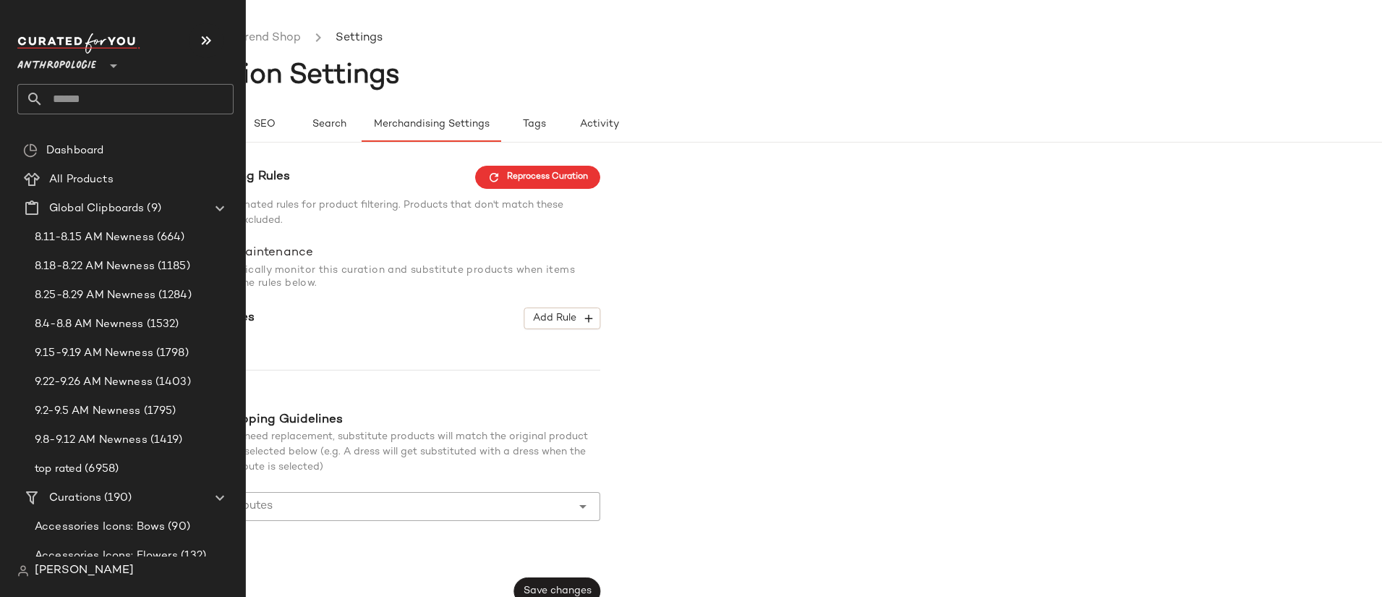
click at [69, 571] on span "[PERSON_NAME]" at bounding box center [84, 570] width 99 height 17
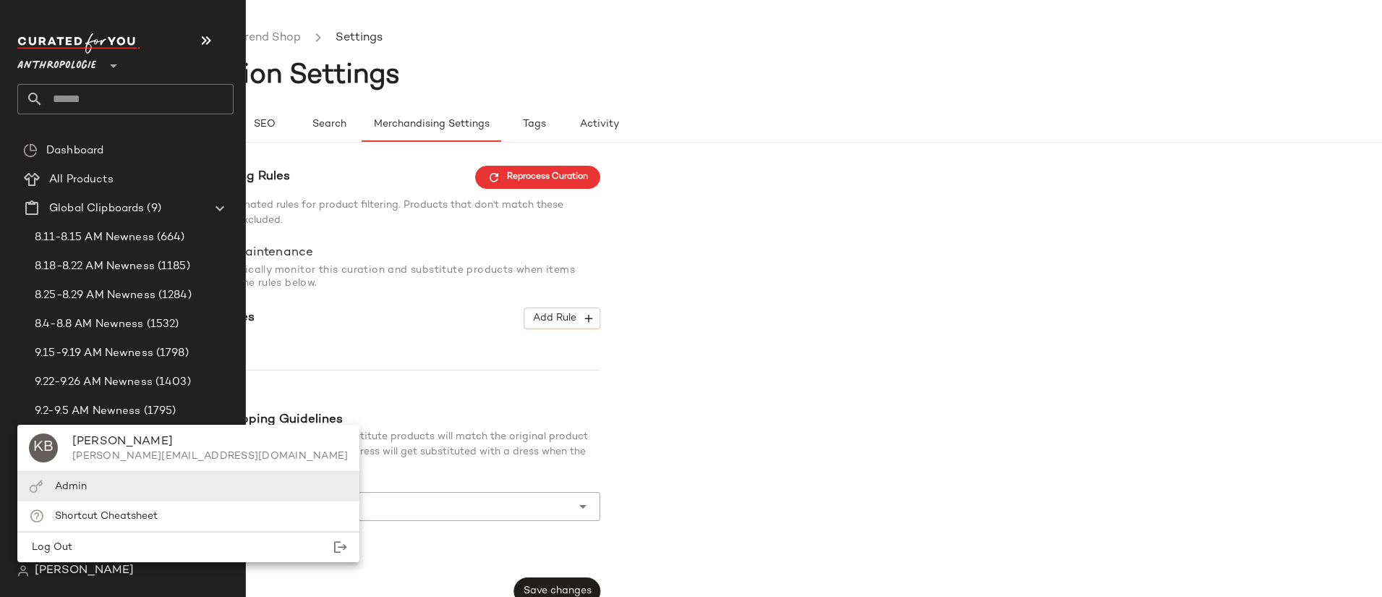
click at [95, 486] on div "Admin" at bounding box center [188, 487] width 342 height 30
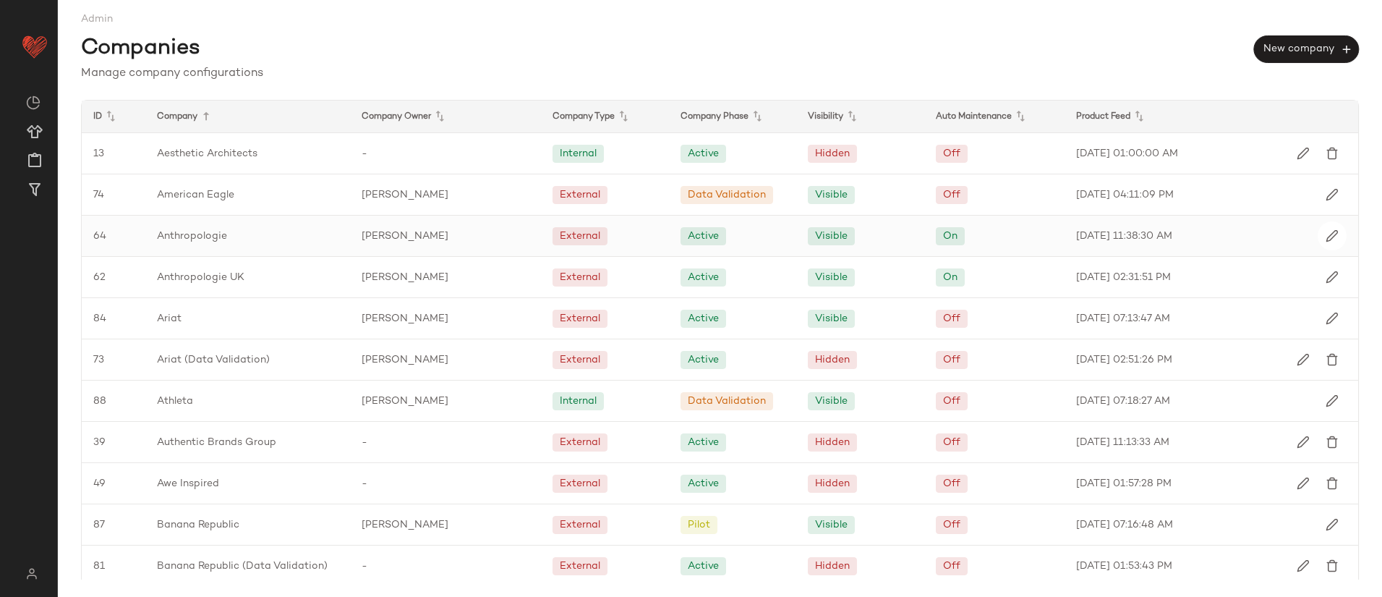
click at [200, 234] on span "Anthropologie" at bounding box center [192, 236] width 70 height 15
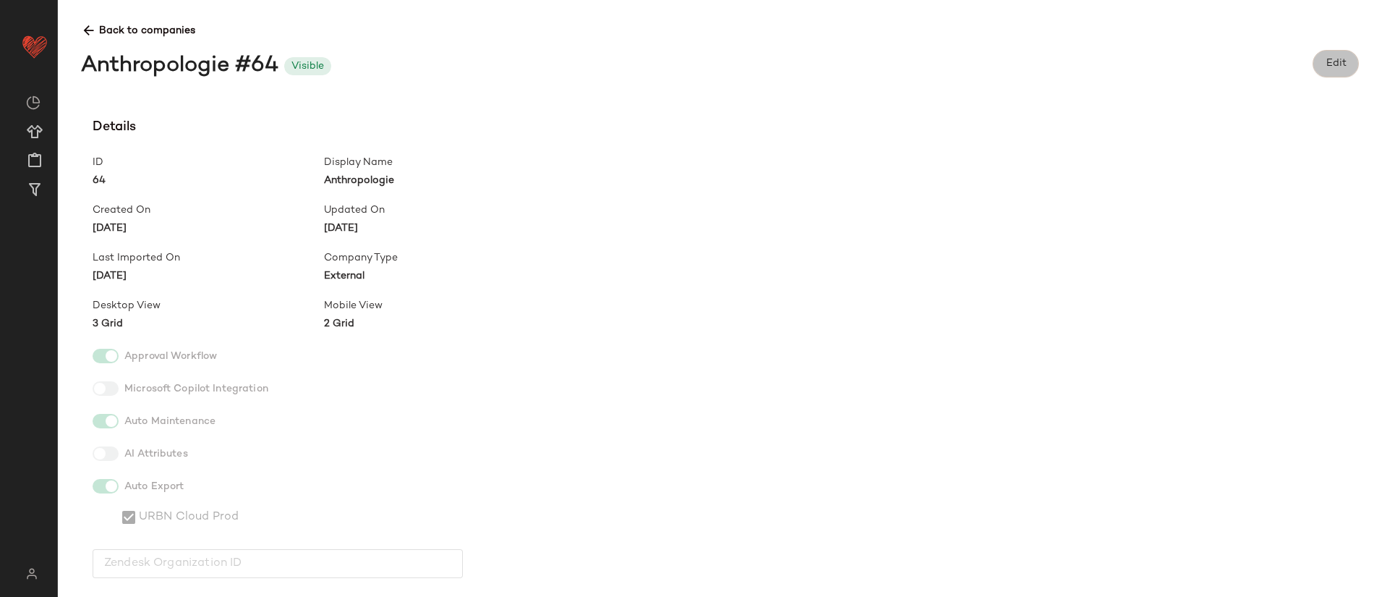
click at [1335, 61] on span "Edit" at bounding box center [1335, 64] width 21 height 12
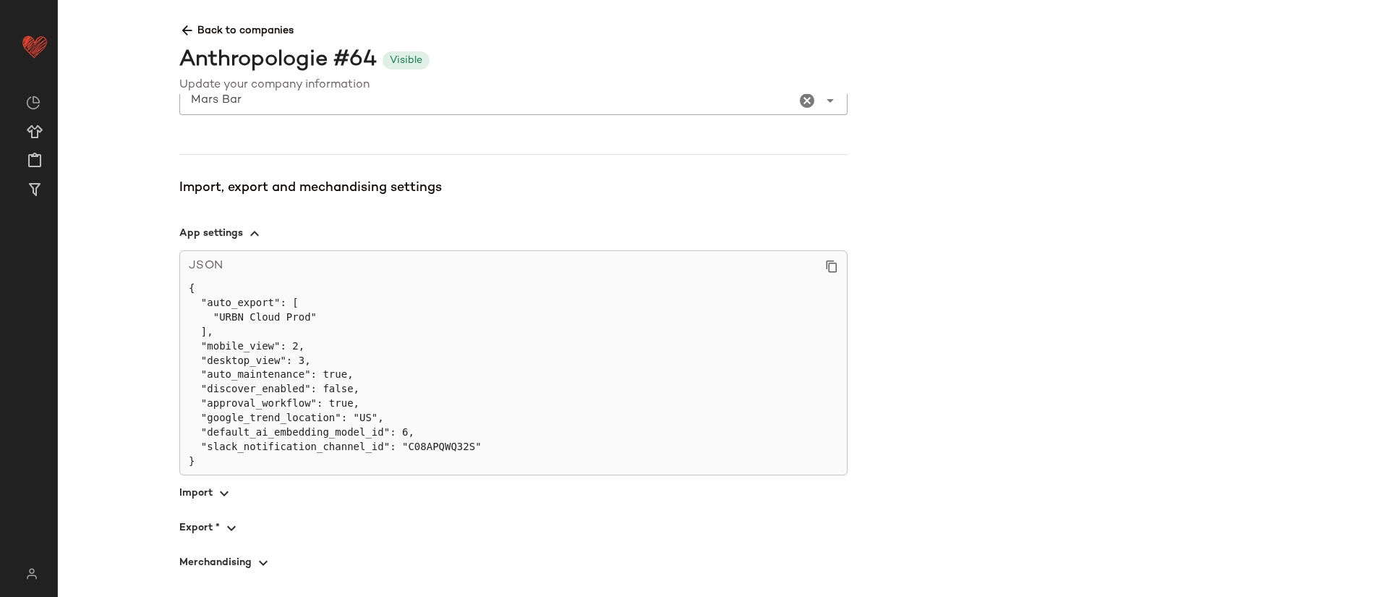
scroll to position [1119, 0]
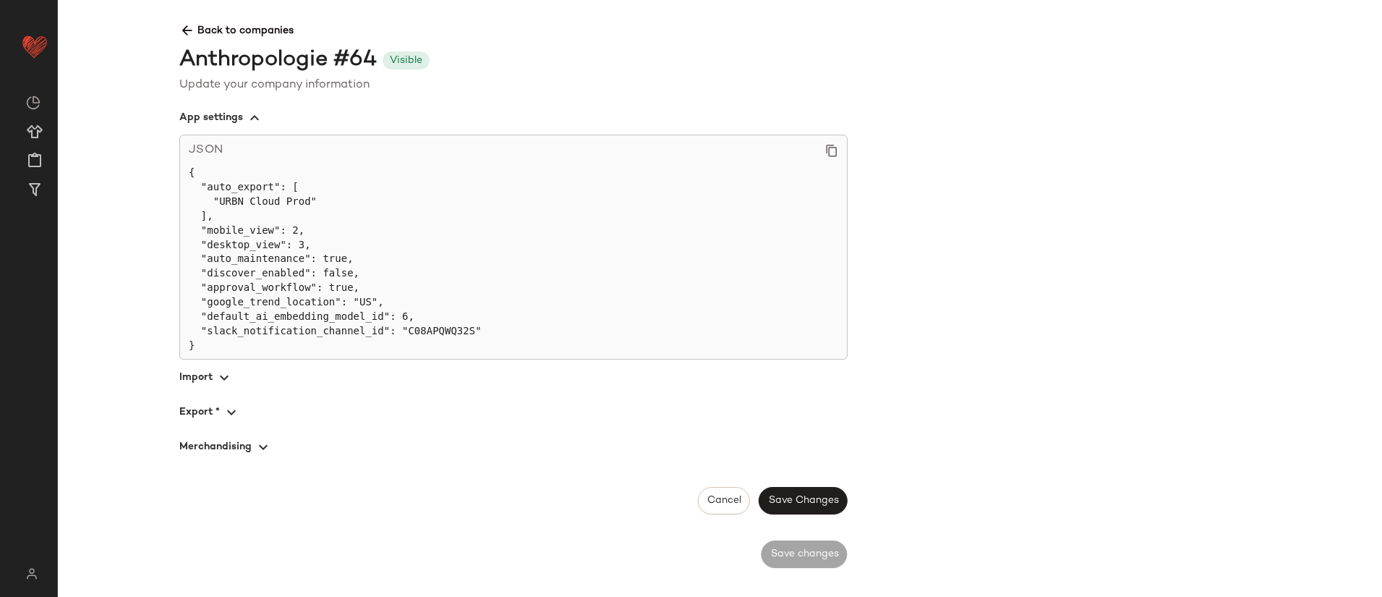
click at [239, 444] on span "button" at bounding box center [513, 446] width 668 height 35
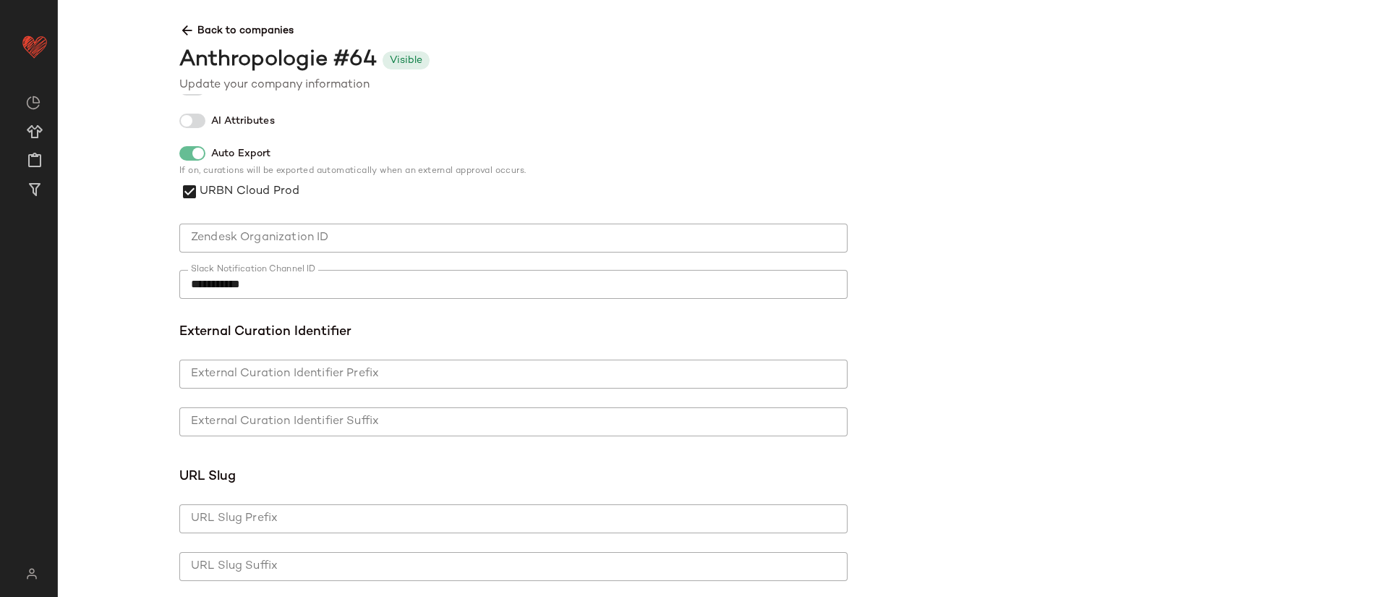
scroll to position [0, 0]
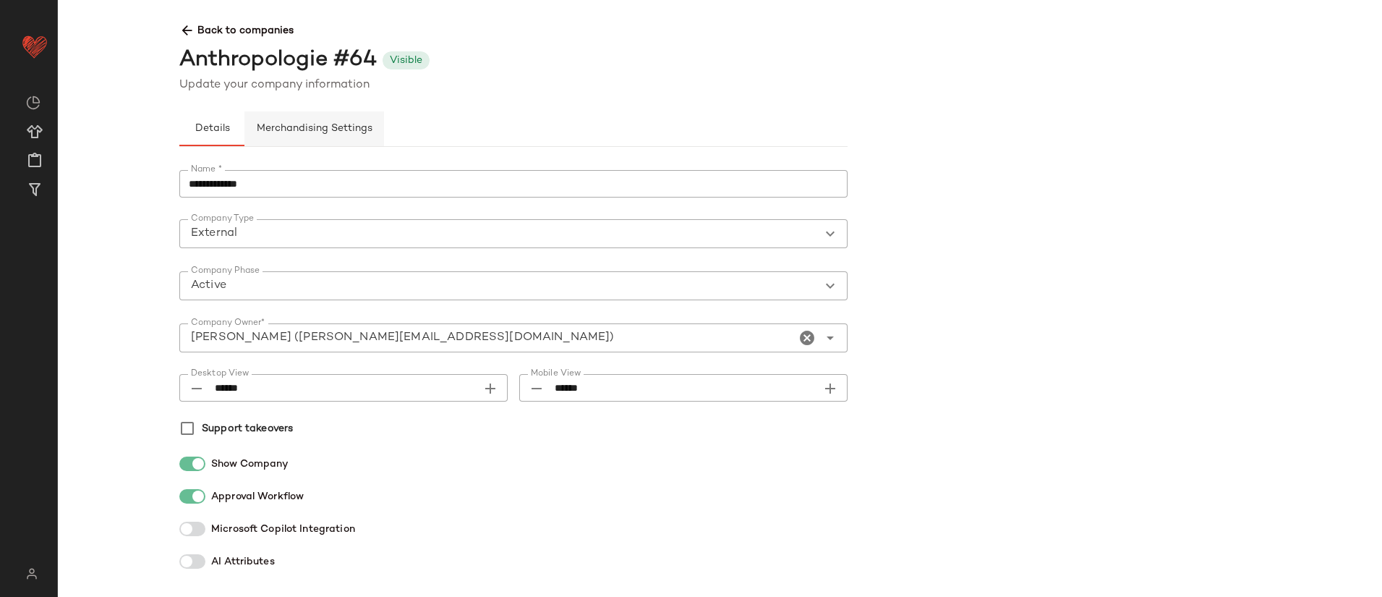
click at [317, 133] on span "Merchandising Settings" at bounding box center [314, 129] width 116 height 12
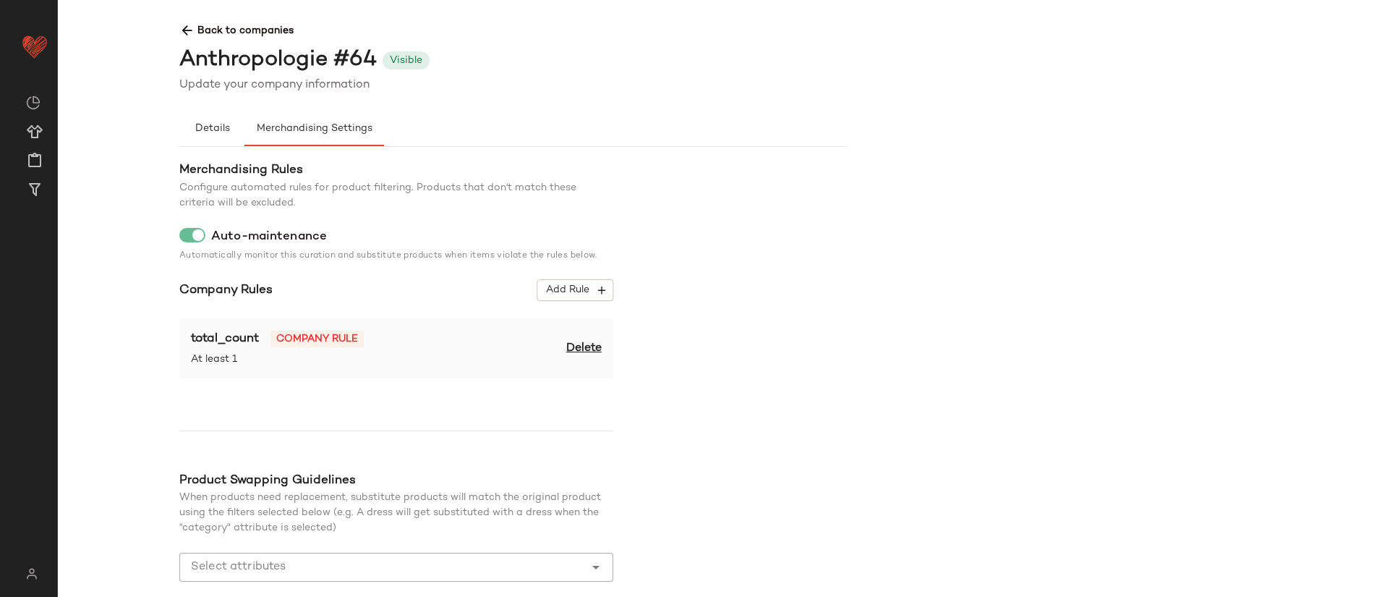
click at [193, 34] on icon at bounding box center [186, 30] width 15 height 15
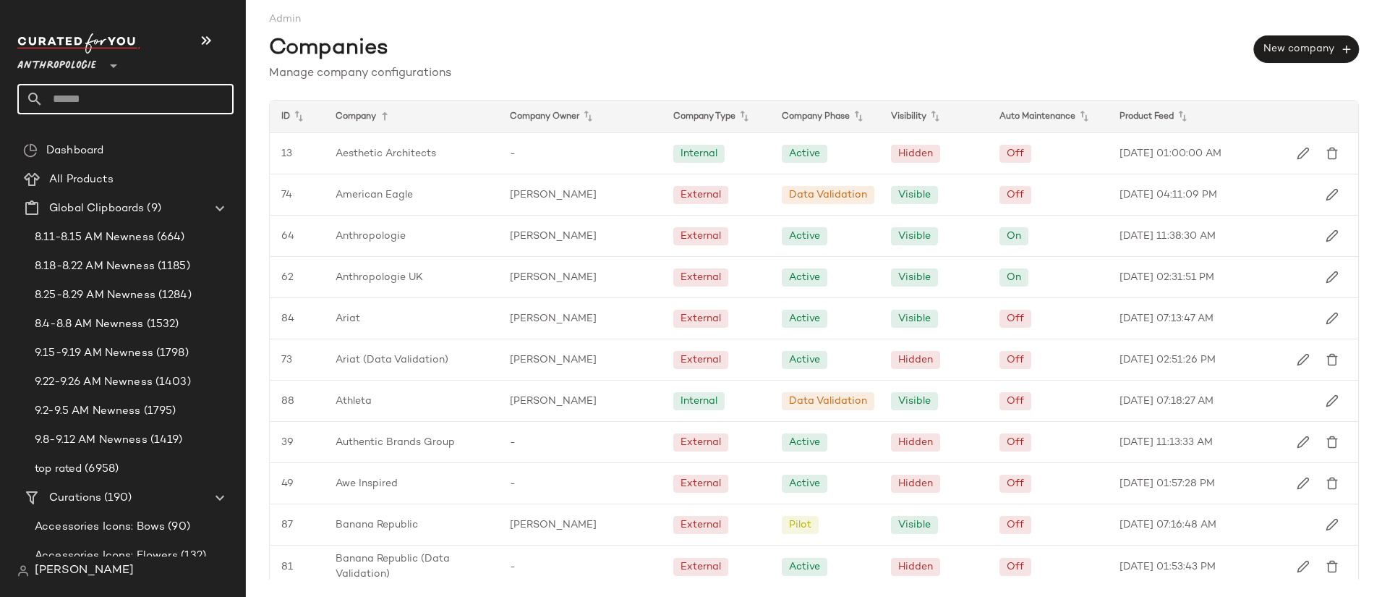
click at [132, 91] on input "text" at bounding box center [138, 99] width 190 height 30
type input "**"
click at [74, 101] on input "text" at bounding box center [138, 99] width 190 height 30
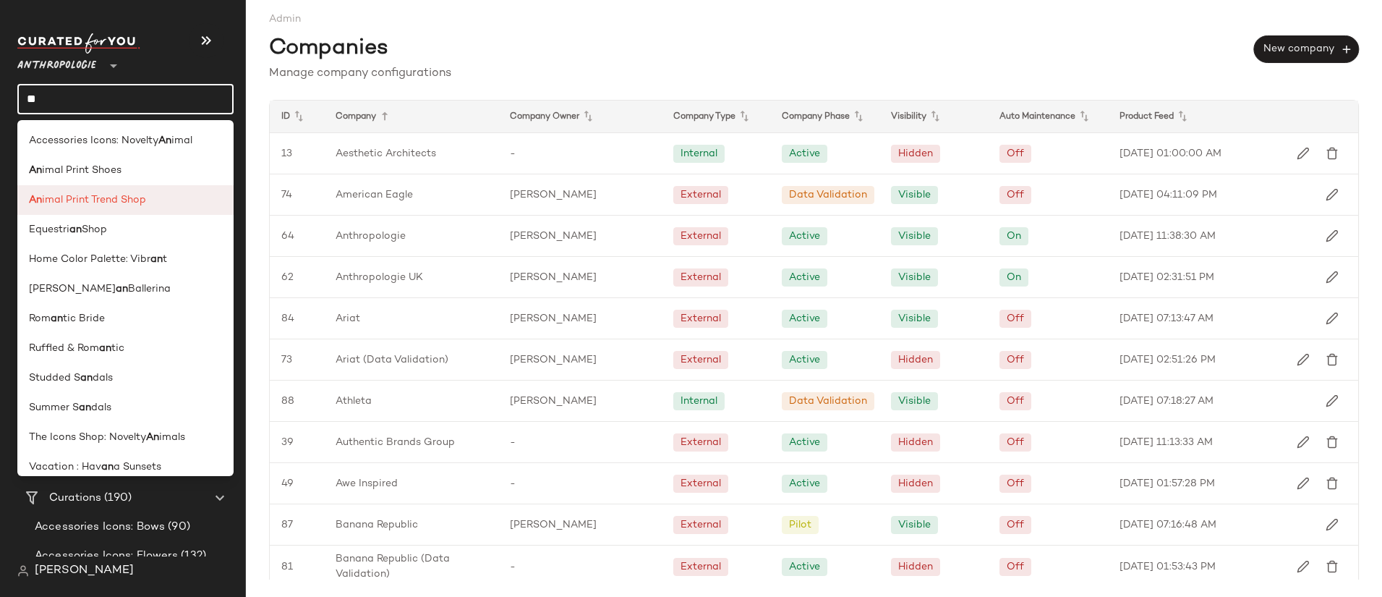
type input "**"
click at [90, 195] on span "imal Print Trend Shop" at bounding box center [94, 199] width 104 height 15
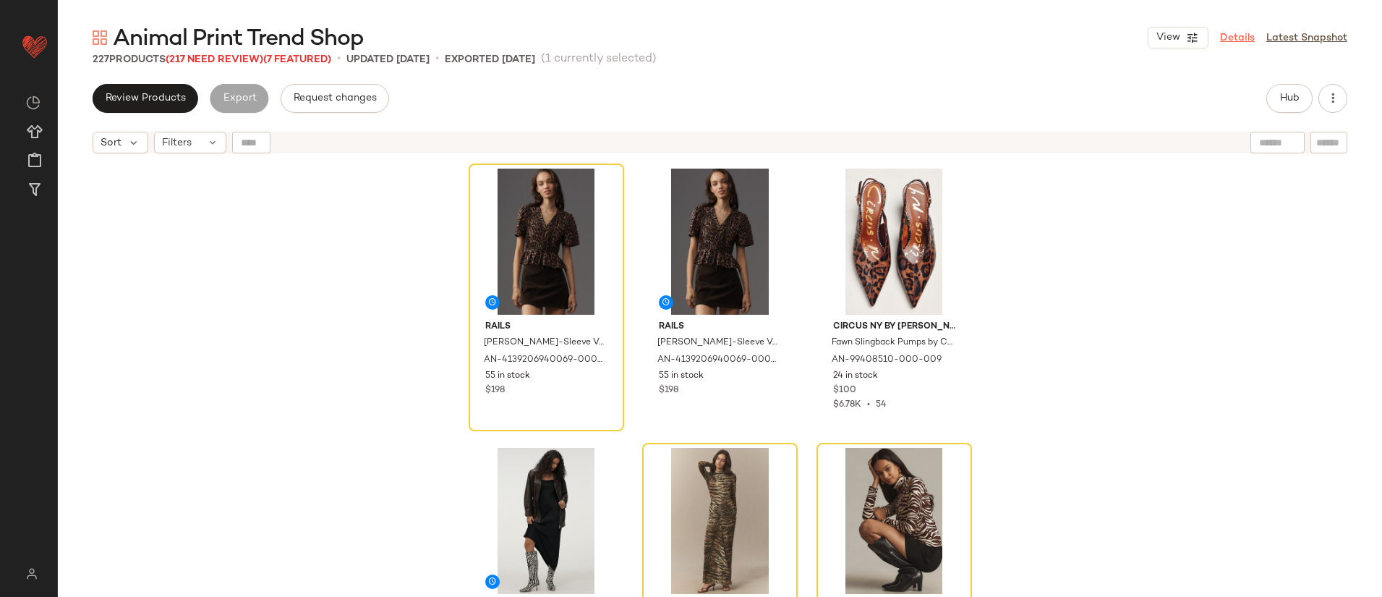
click at [1243, 35] on link "Details" at bounding box center [1237, 37] width 35 height 15
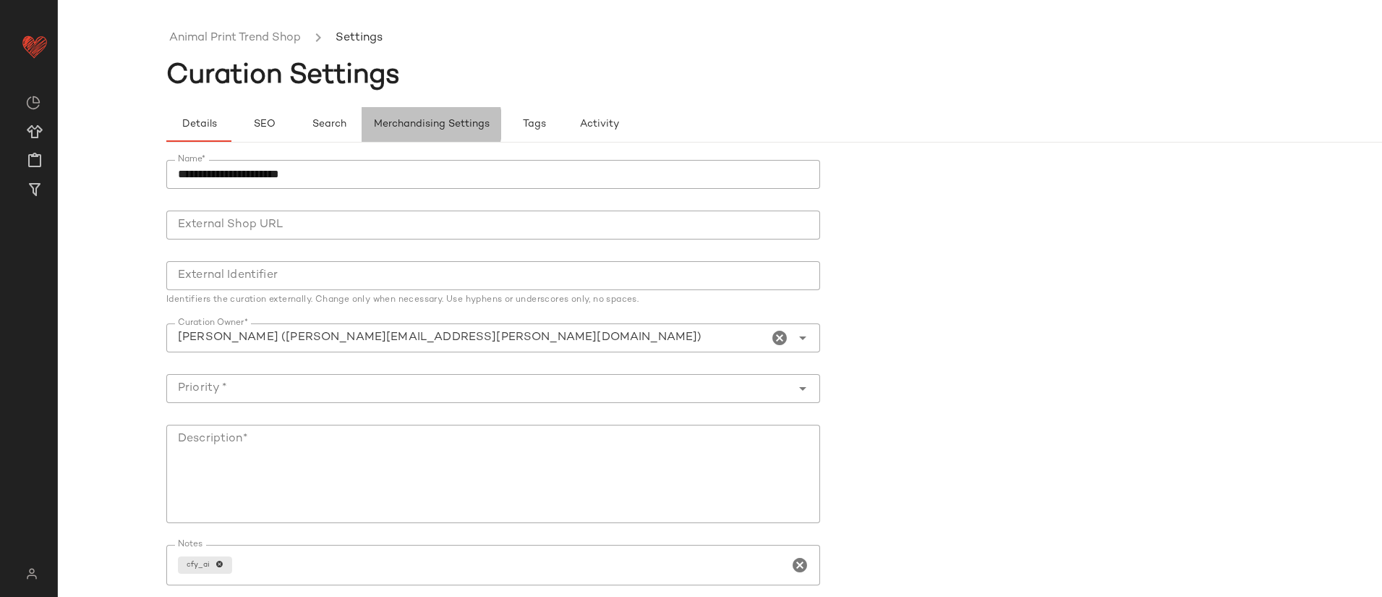
click at [364, 122] on button "Merchandising Settings" at bounding box center [432, 124] width 140 height 35
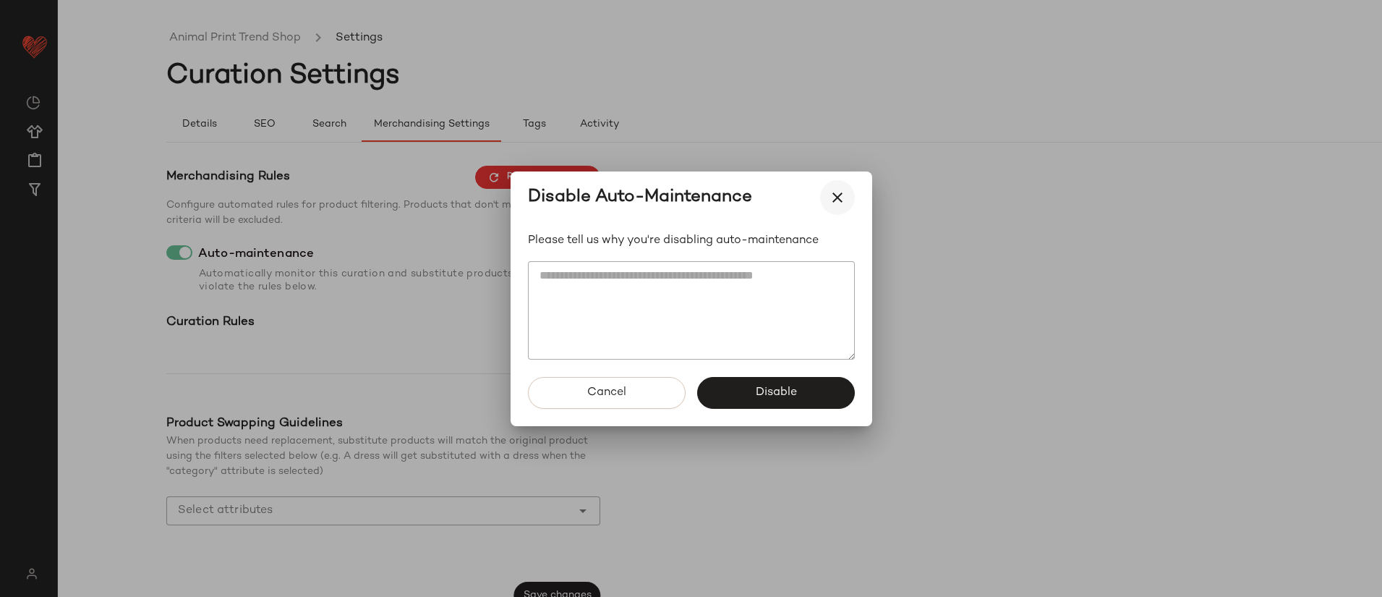
click at [831, 197] on icon "button" at bounding box center [837, 197] width 17 height 17
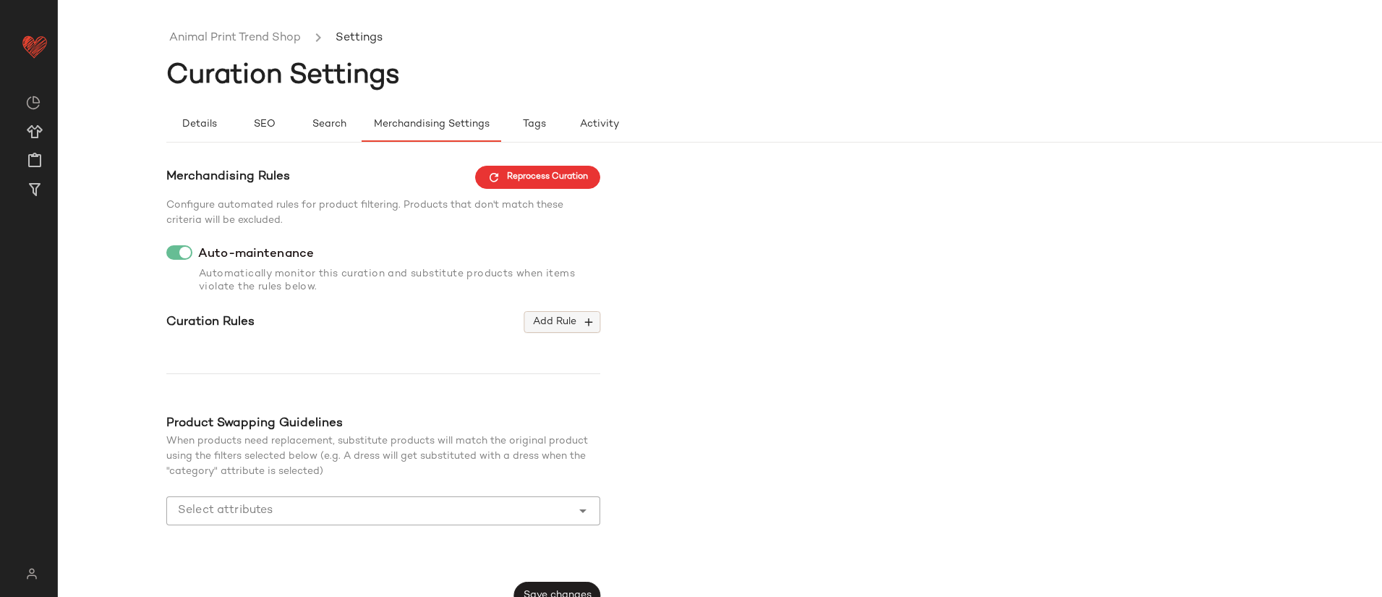
click at [558, 322] on span "Add Rule" at bounding box center [562, 321] width 60 height 13
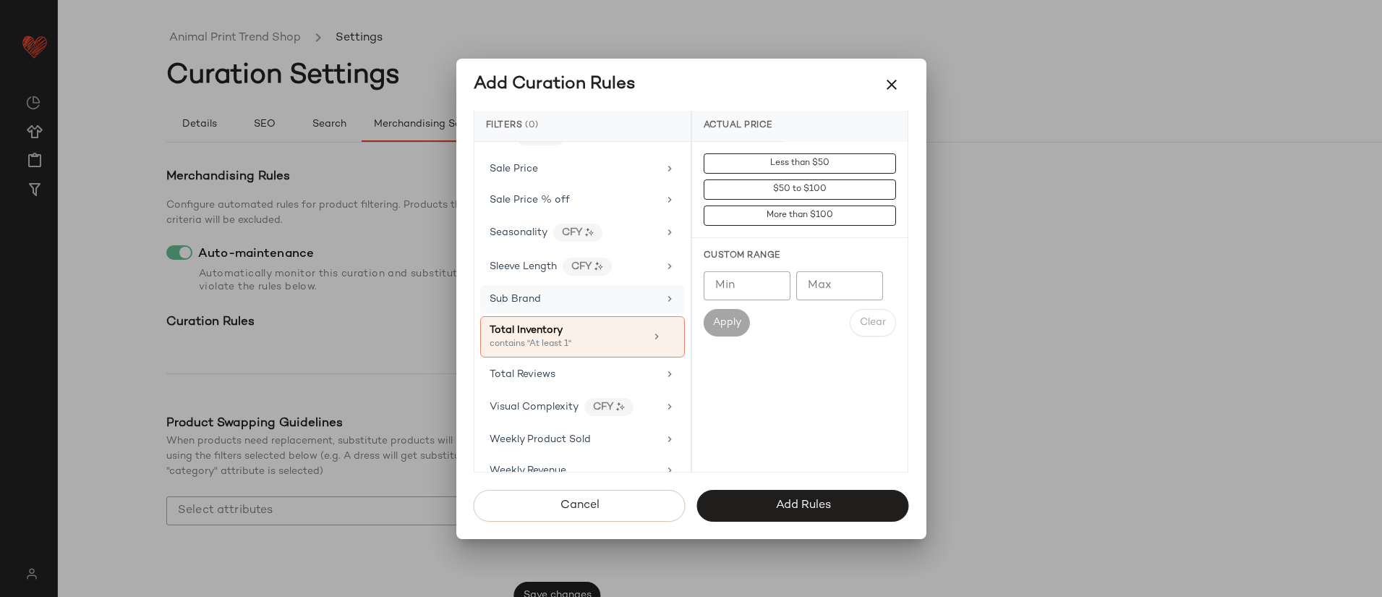
scroll to position [1293, 0]
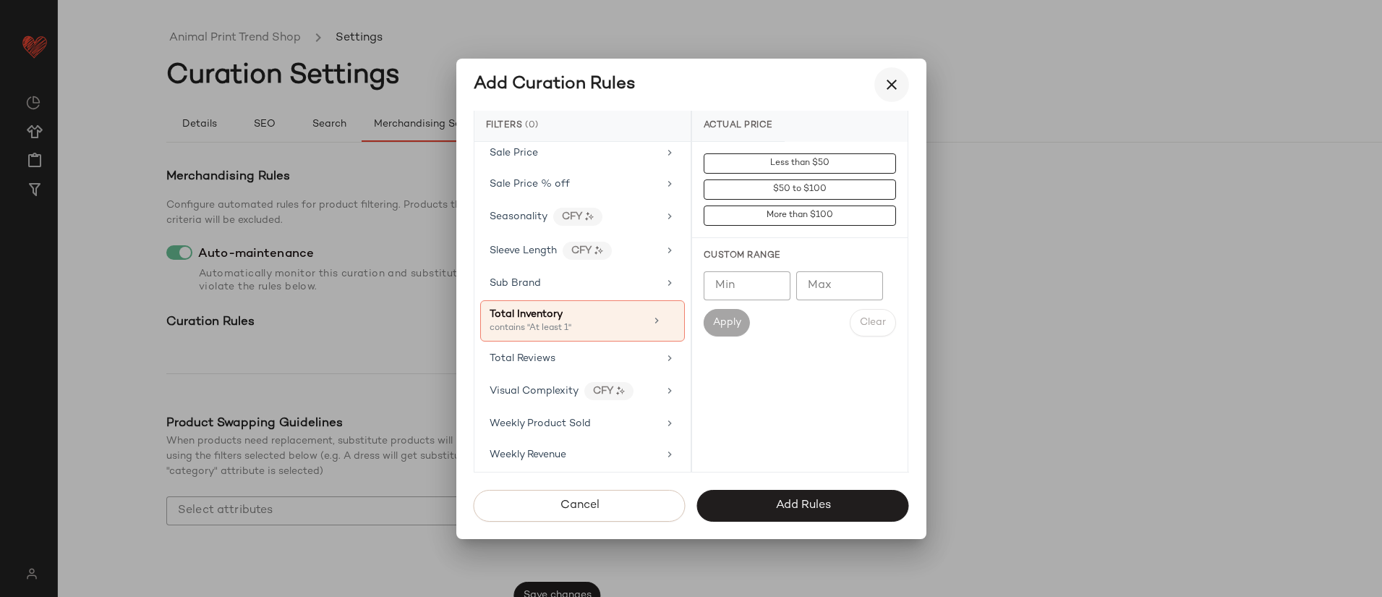
click at [895, 74] on button "button" at bounding box center [891, 84] width 35 height 35
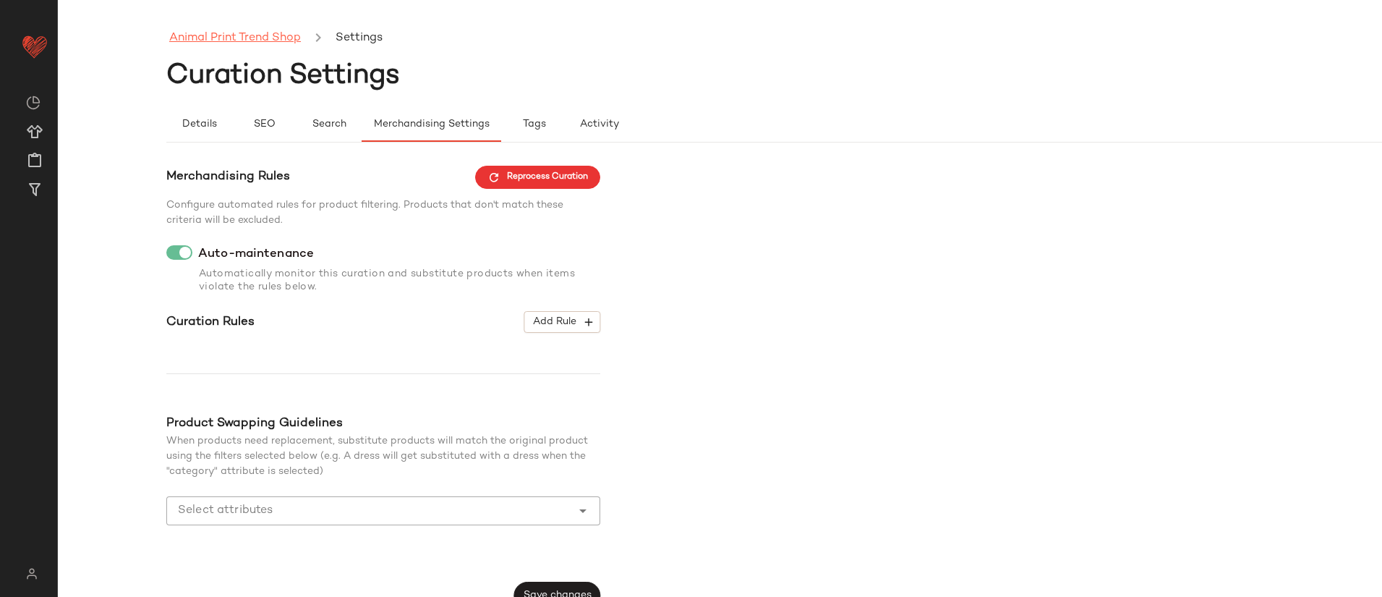
click at [219, 37] on link "Animal Print Trend Shop" at bounding box center [235, 38] width 132 height 19
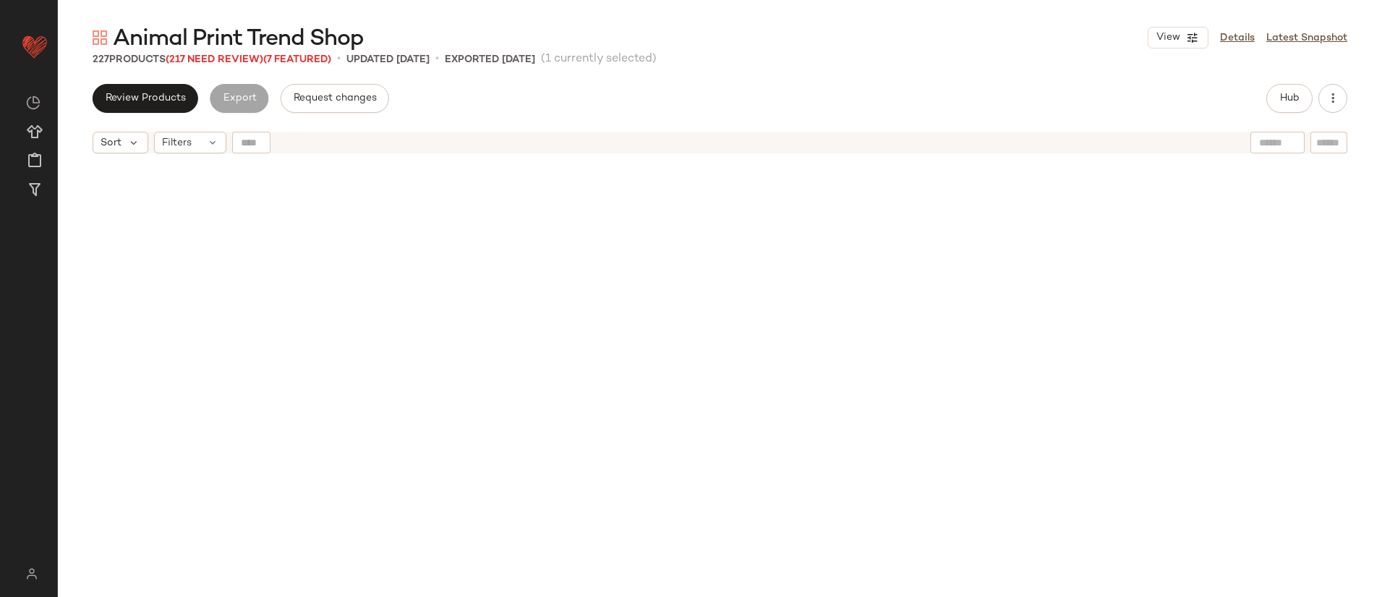
scroll to position [570, 0]
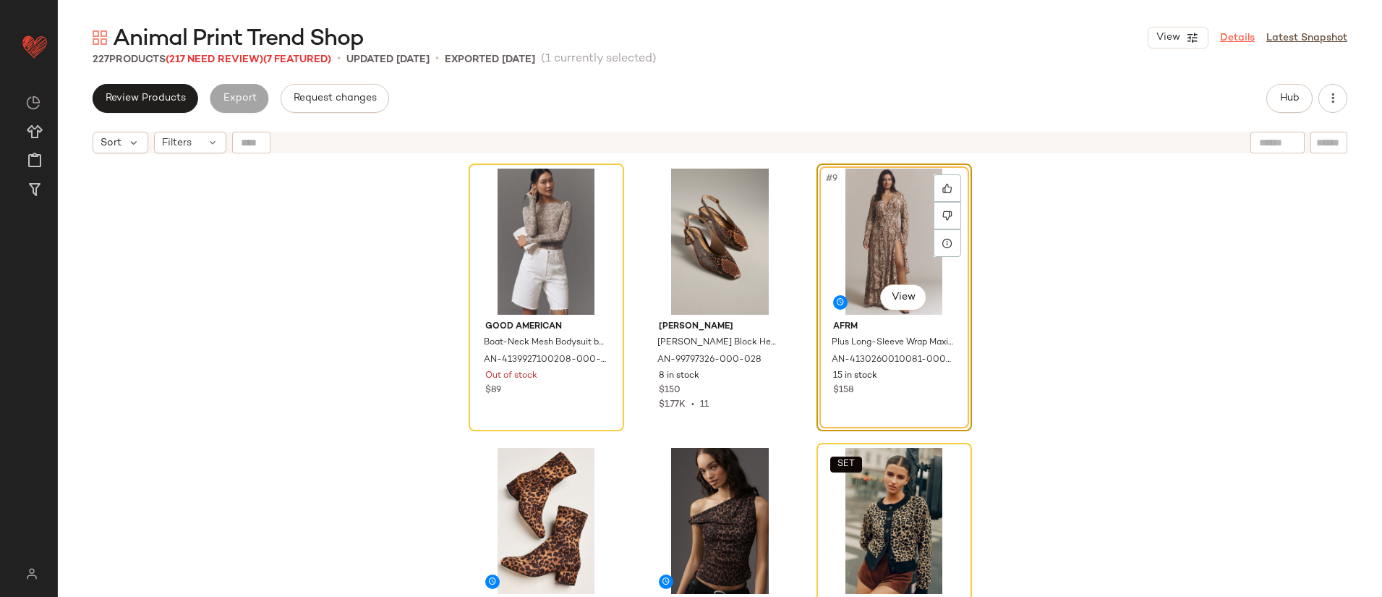
click at [1230, 37] on link "Details" at bounding box center [1237, 37] width 35 height 15
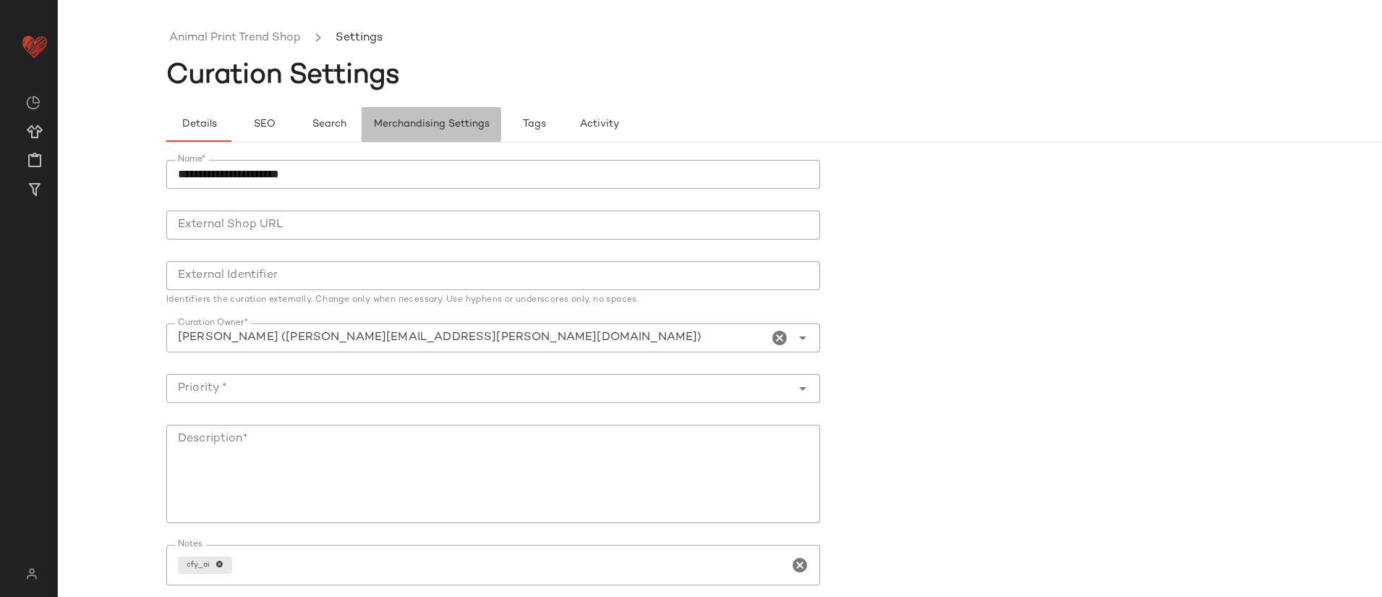
click at [409, 125] on span "Merchandising Settings" at bounding box center [431, 125] width 116 height 12
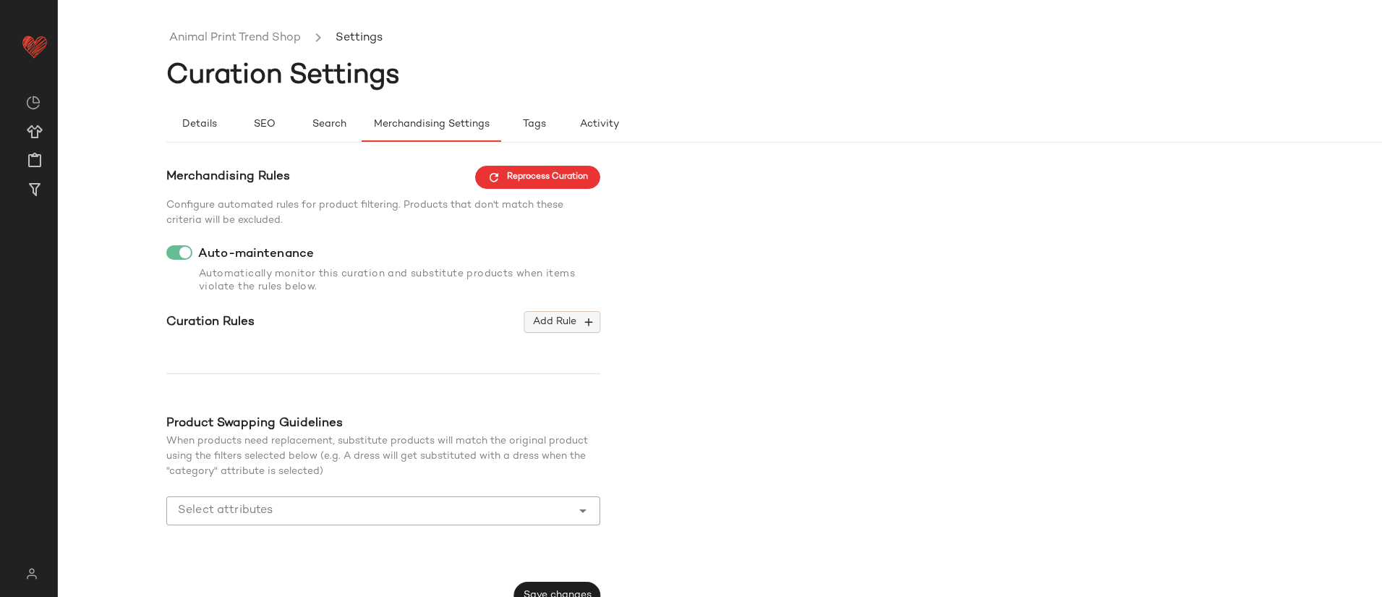
click at [576, 326] on span "Add Rule" at bounding box center [562, 321] width 60 height 13
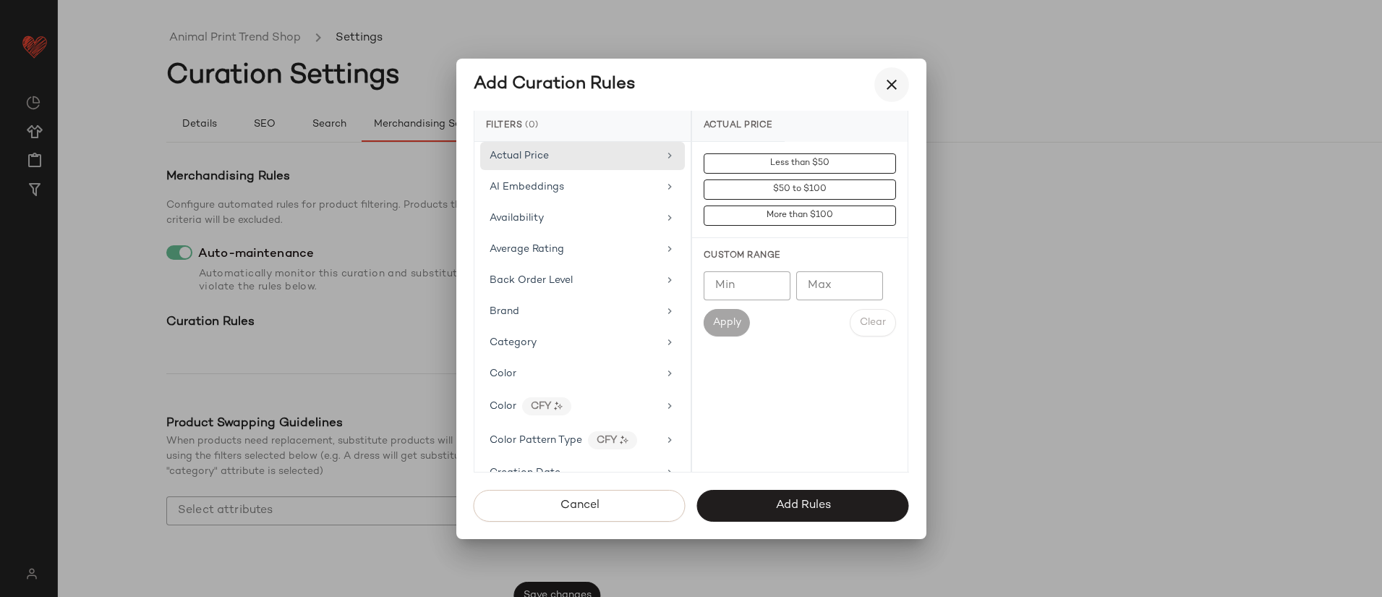
click at [886, 85] on icon "button" at bounding box center [891, 84] width 17 height 17
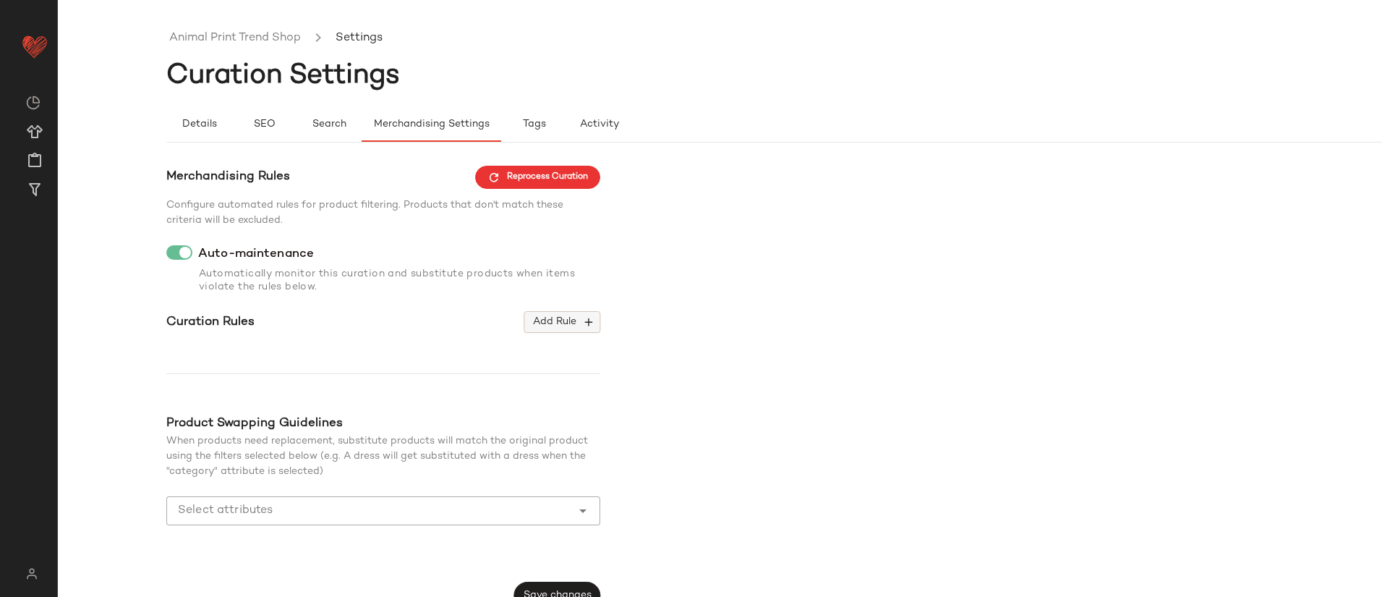
click at [562, 324] on span "Add Rule" at bounding box center [562, 321] width 60 height 13
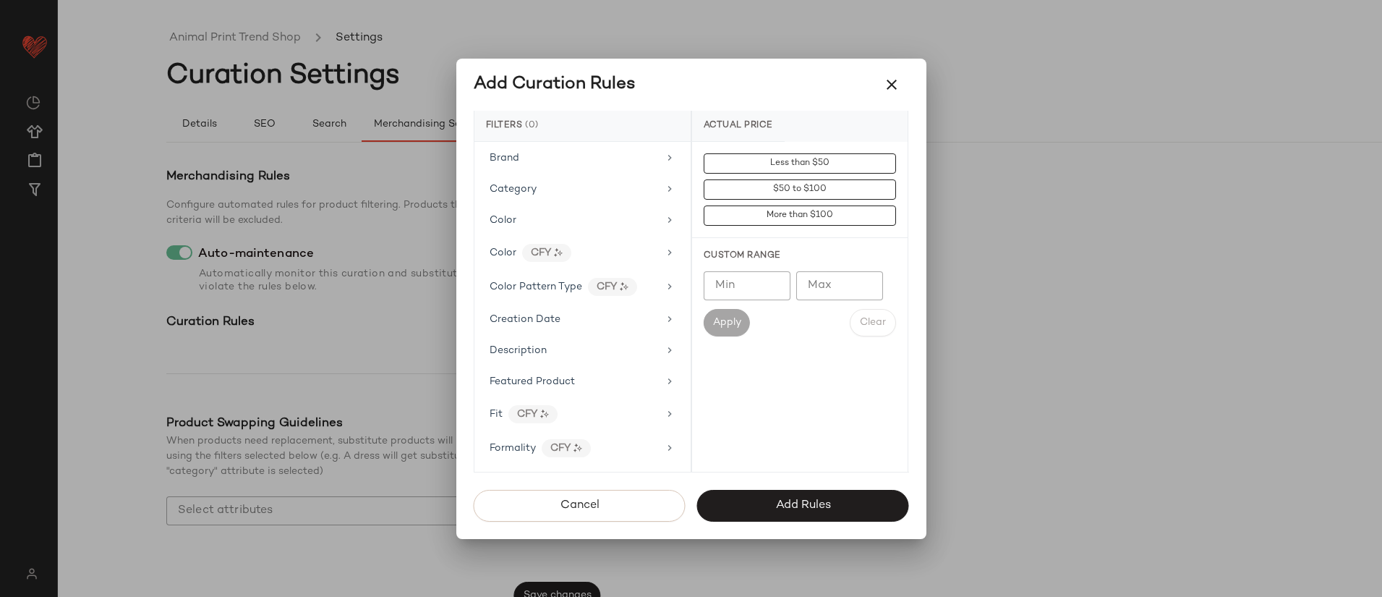
scroll to position [166, 0]
click at [553, 279] on div "Color Pattern Type" at bounding box center [536, 274] width 93 height 15
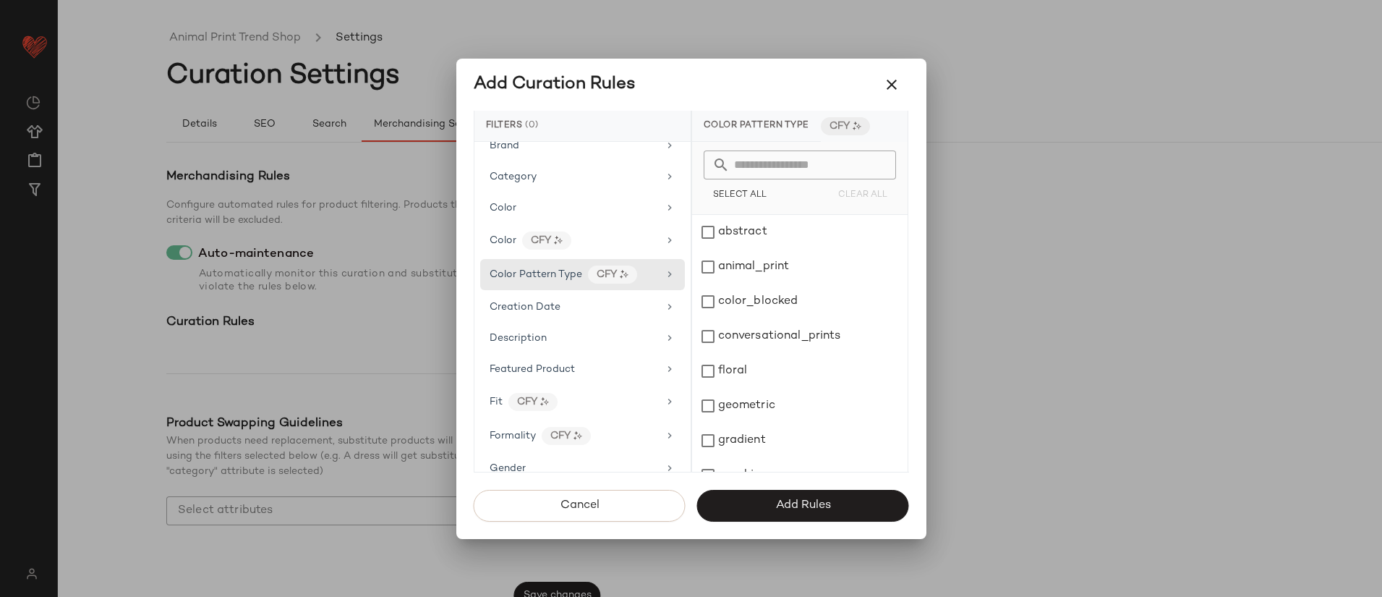
click at [895, 83] on icon "button" at bounding box center [891, 84] width 17 height 17
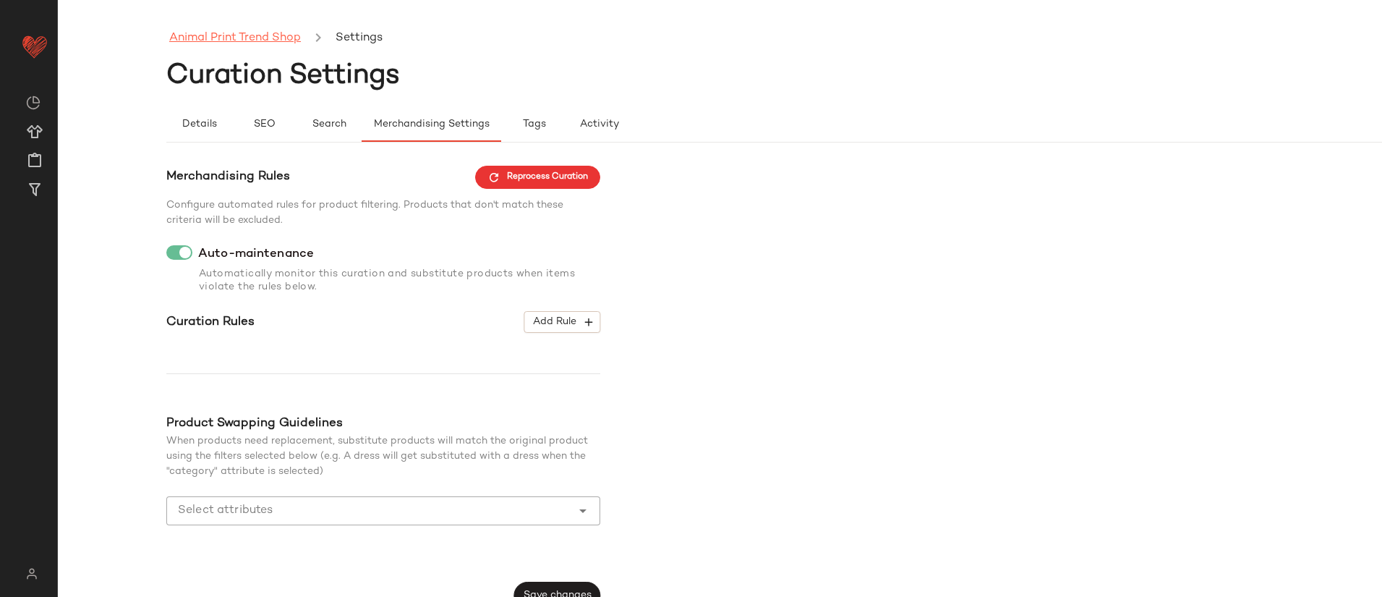
click at [247, 41] on link "Animal Print Trend Shop" at bounding box center [235, 38] width 132 height 19
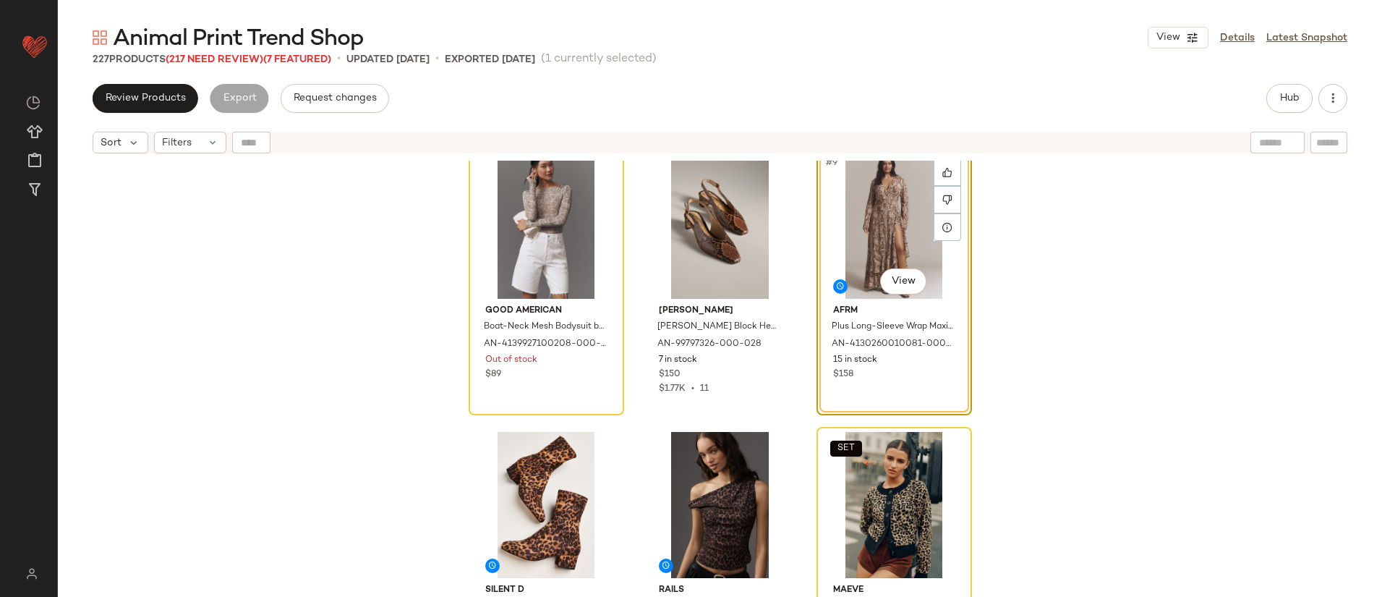
scroll to position [627, 0]
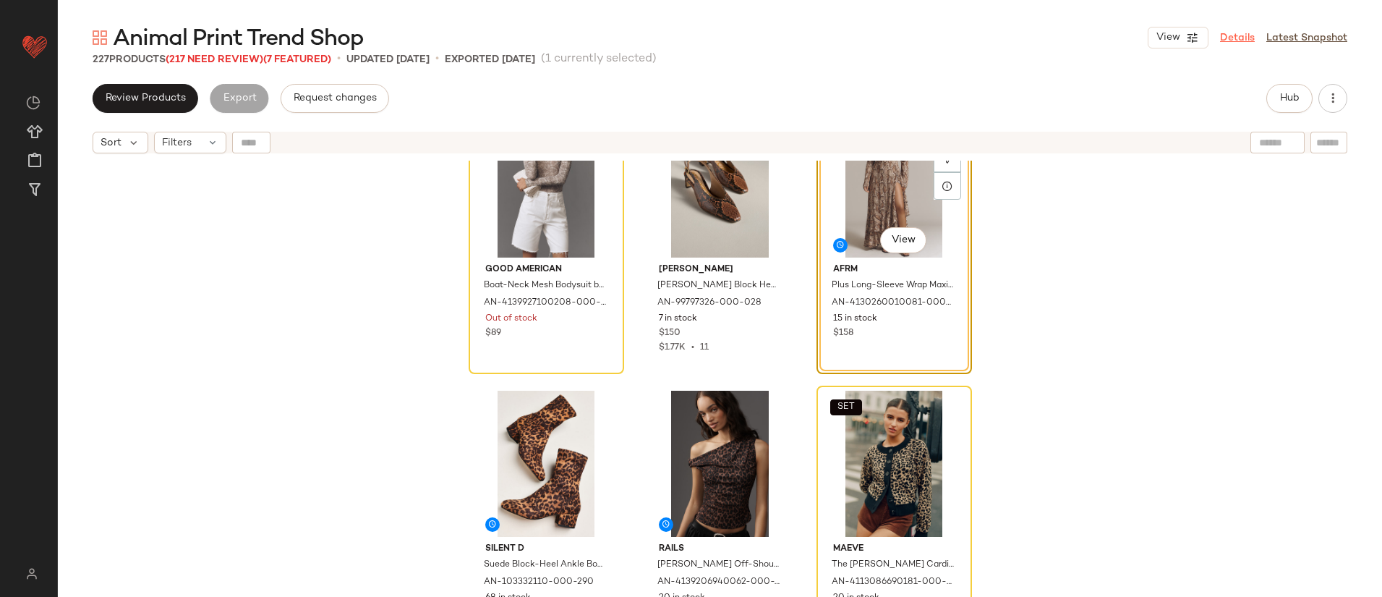
click at [1243, 42] on link "Details" at bounding box center [1237, 37] width 35 height 15
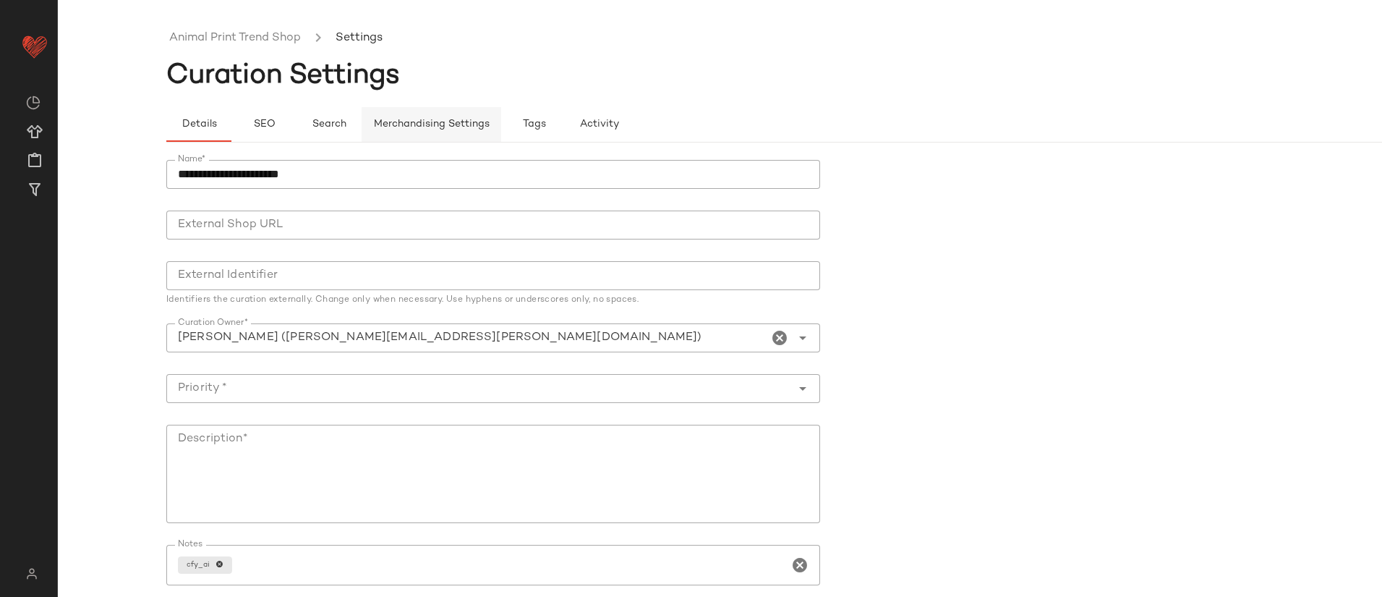
click at [407, 124] on span "Merchandising Settings" at bounding box center [431, 125] width 116 height 12
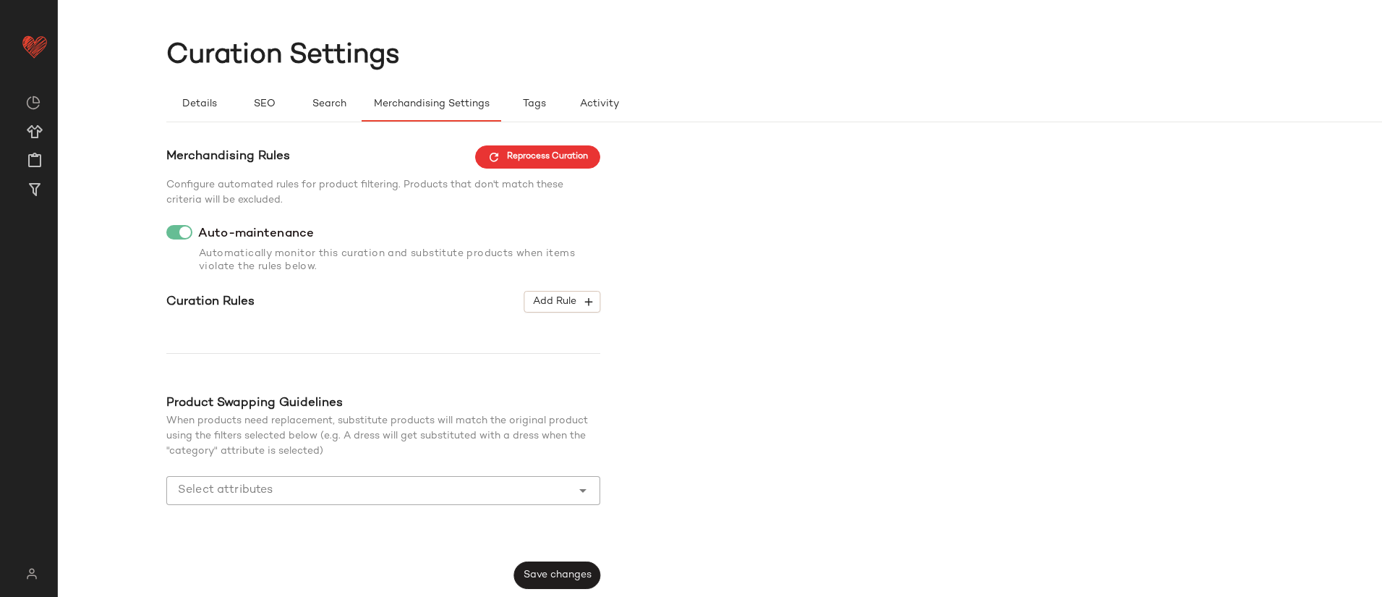
scroll to position [21, 0]
click at [566, 299] on span "Add Rule" at bounding box center [562, 300] width 60 height 13
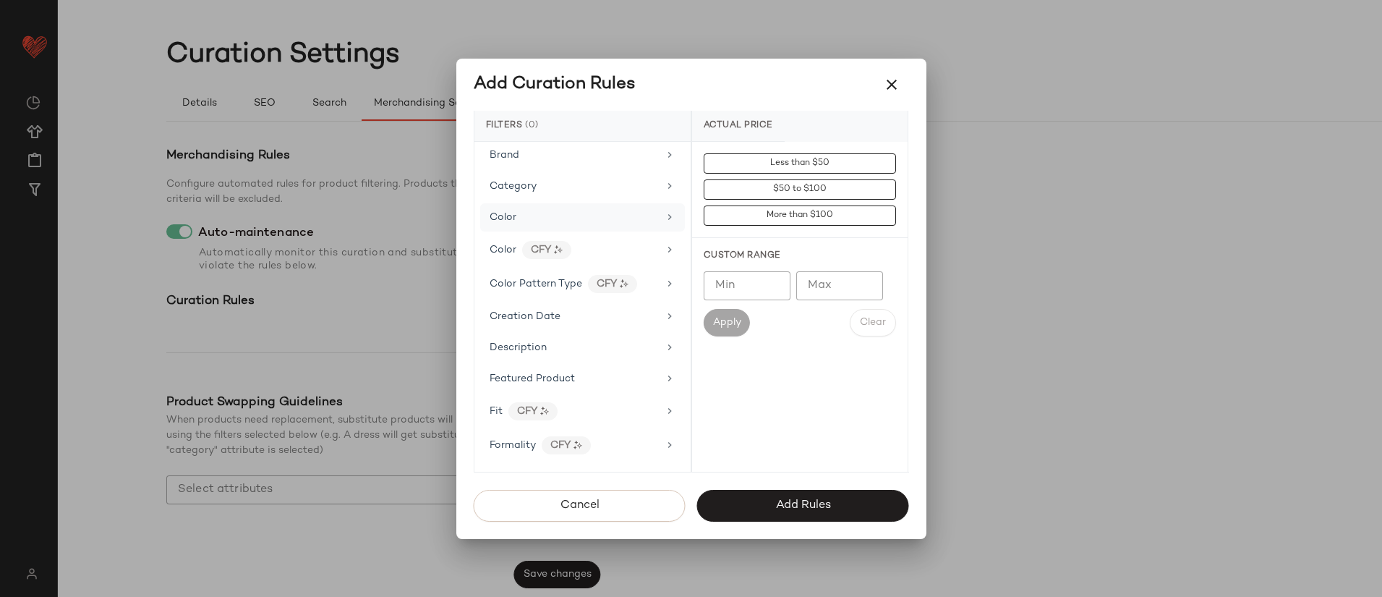
scroll to position [171, 0]
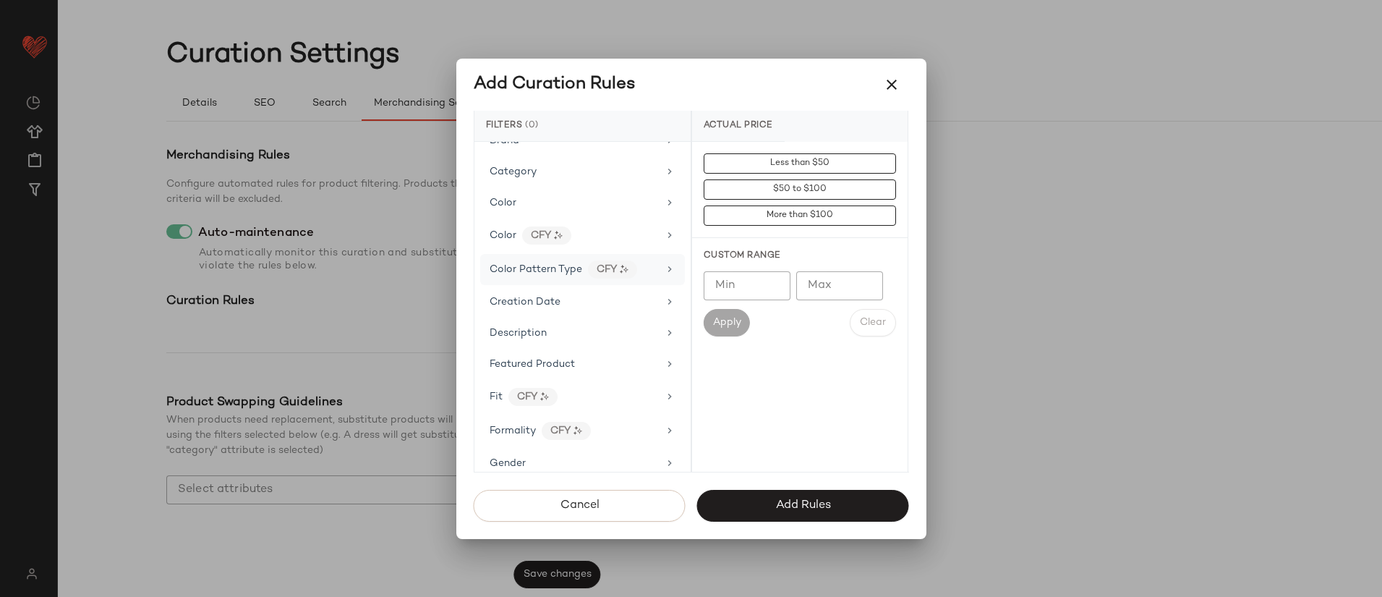
click at [560, 269] on span "Color Pattern Type" at bounding box center [536, 269] width 93 height 11
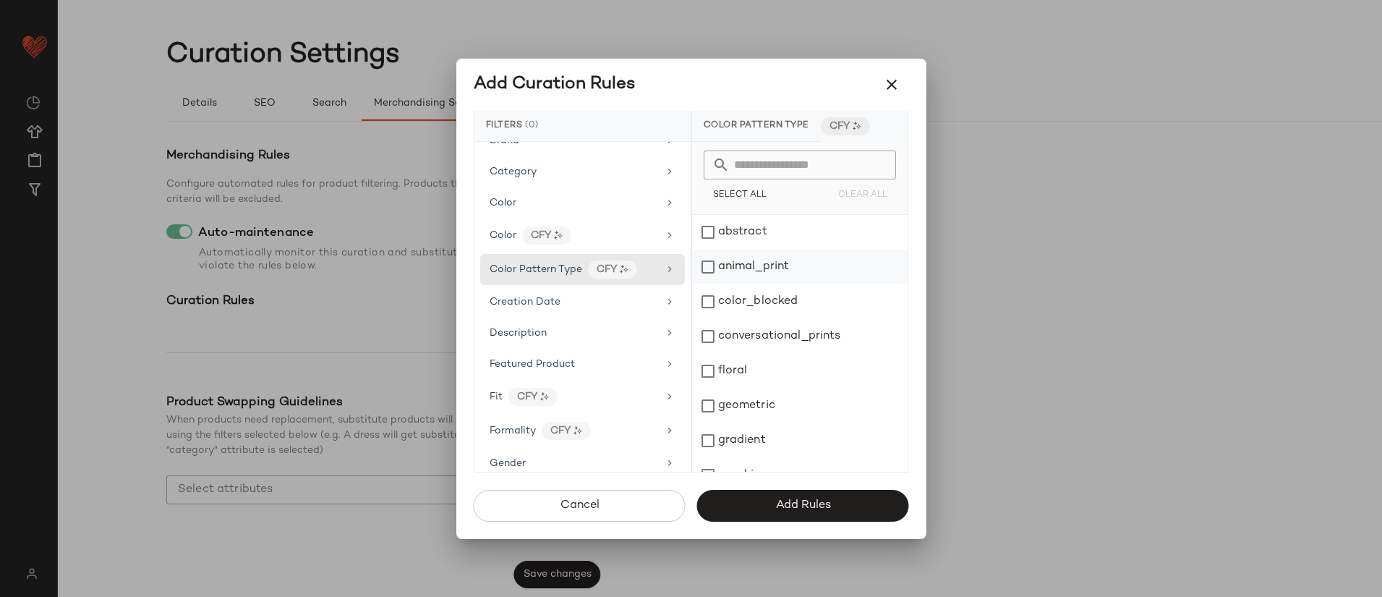
click at [745, 273] on div "animal_print" at bounding box center [800, 267] width 216 height 35
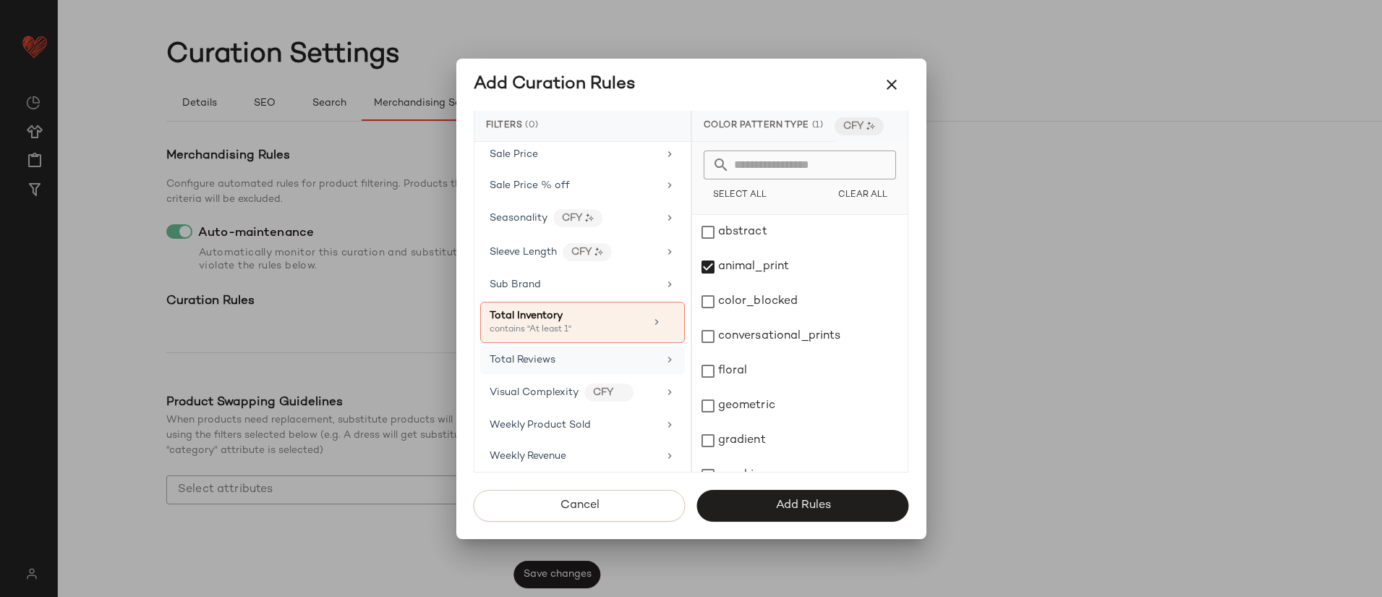
scroll to position [1306, 0]
click at [820, 510] on span "Add Rules" at bounding box center [803, 505] width 56 height 14
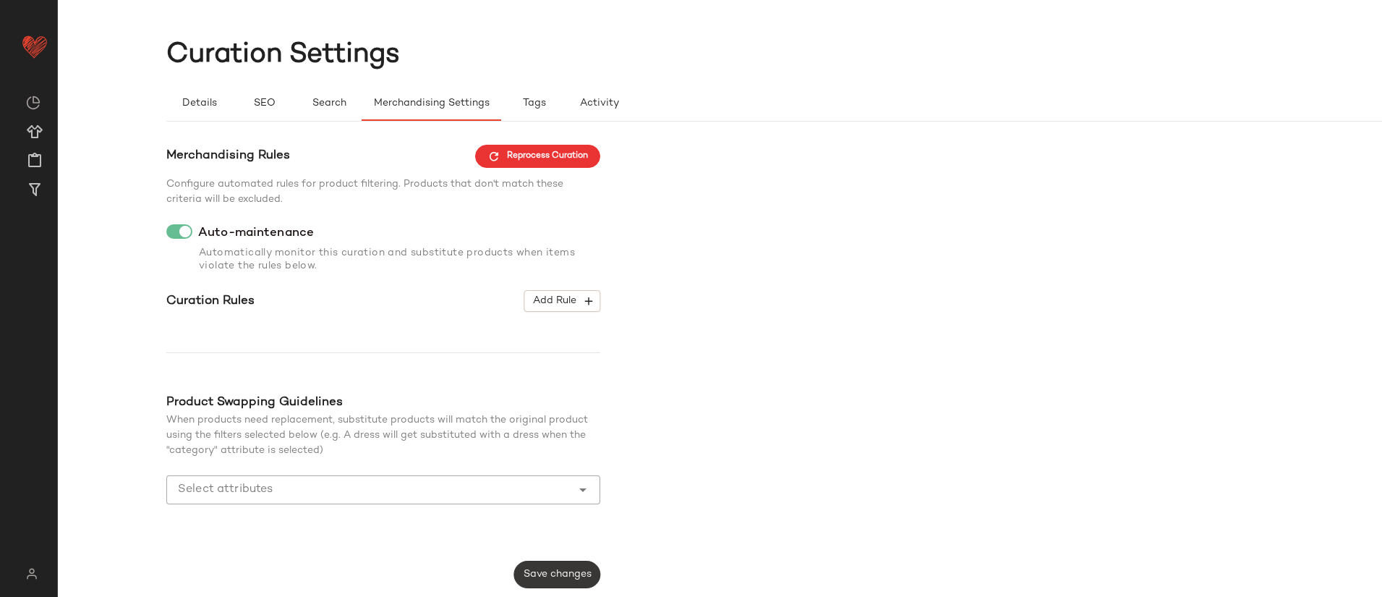
click at [584, 576] on span "Save changes" at bounding box center [557, 574] width 69 height 12
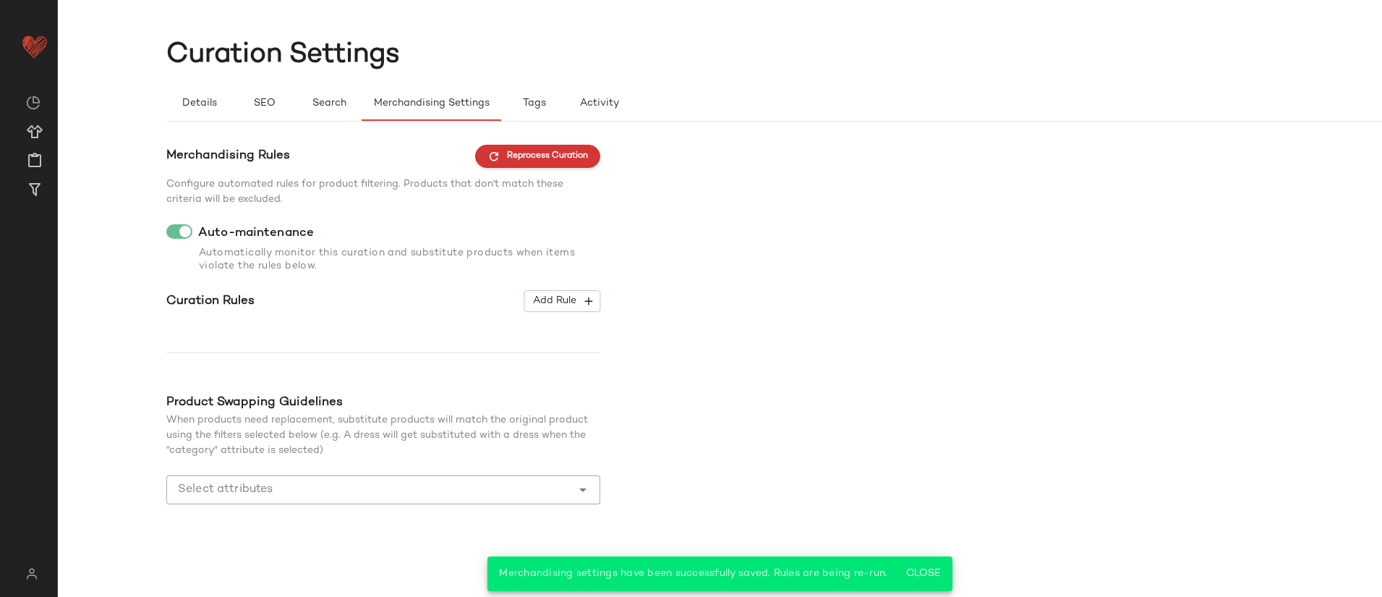
click at [488, 157] on icon "button" at bounding box center [493, 156] width 13 height 13
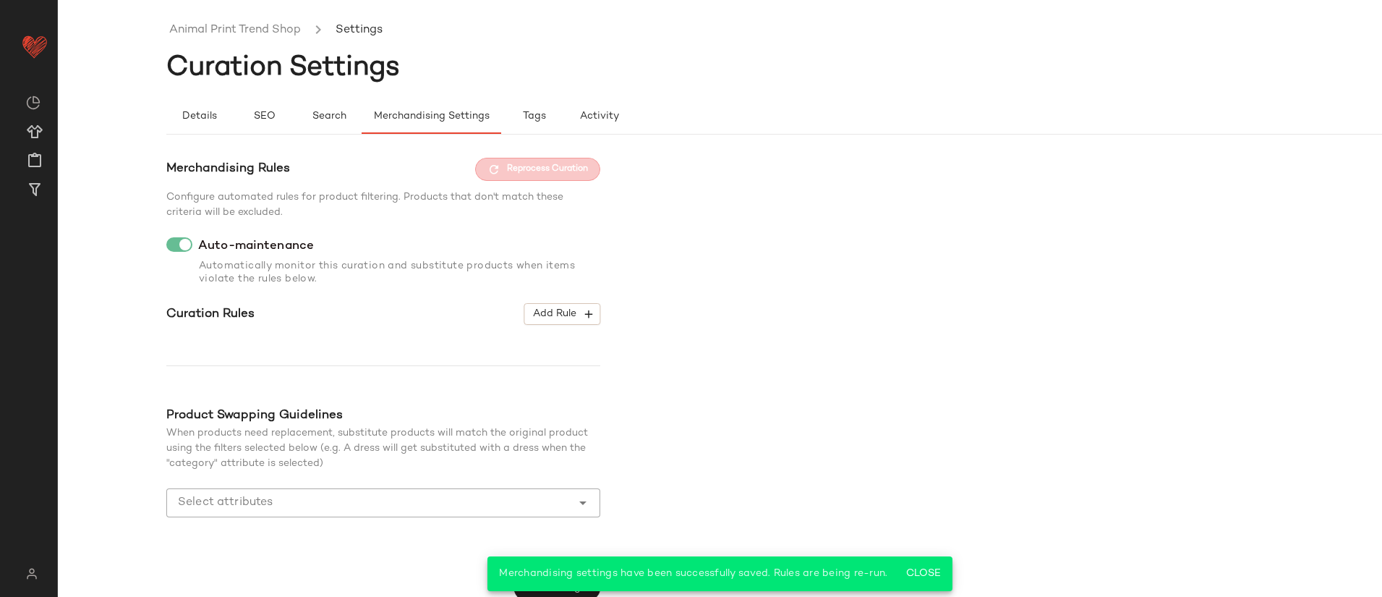
scroll to position [0, 0]
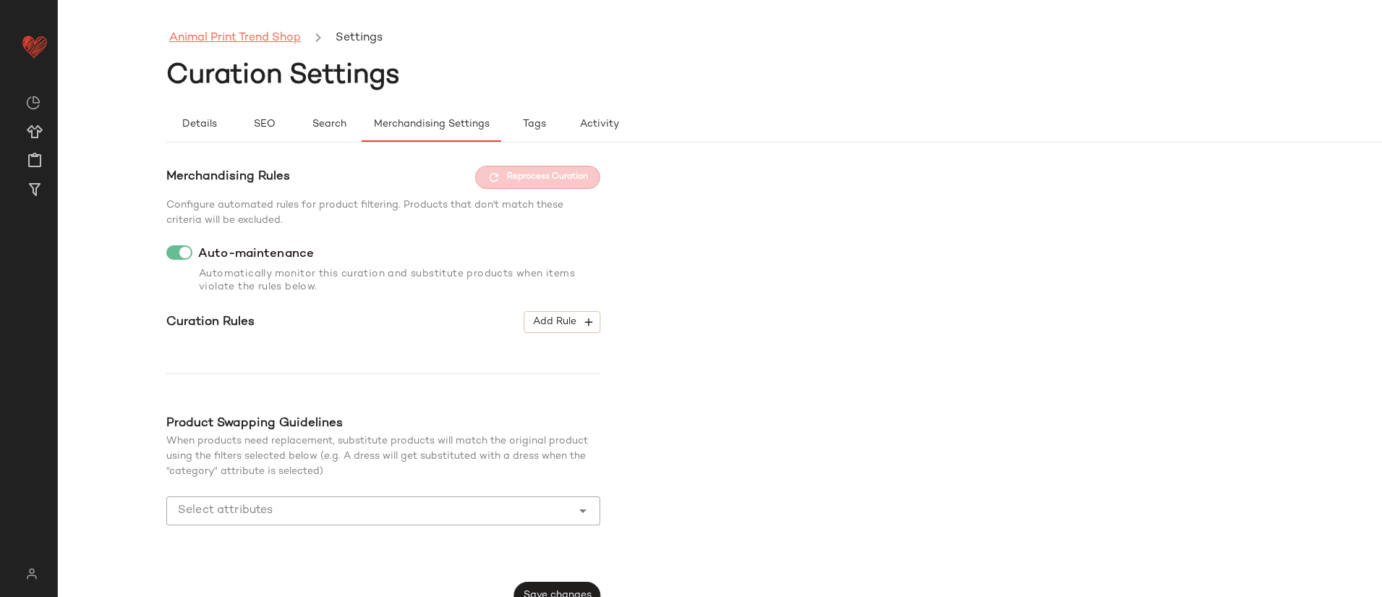
click at [247, 38] on link "Animal Print Trend Shop" at bounding box center [235, 38] width 132 height 19
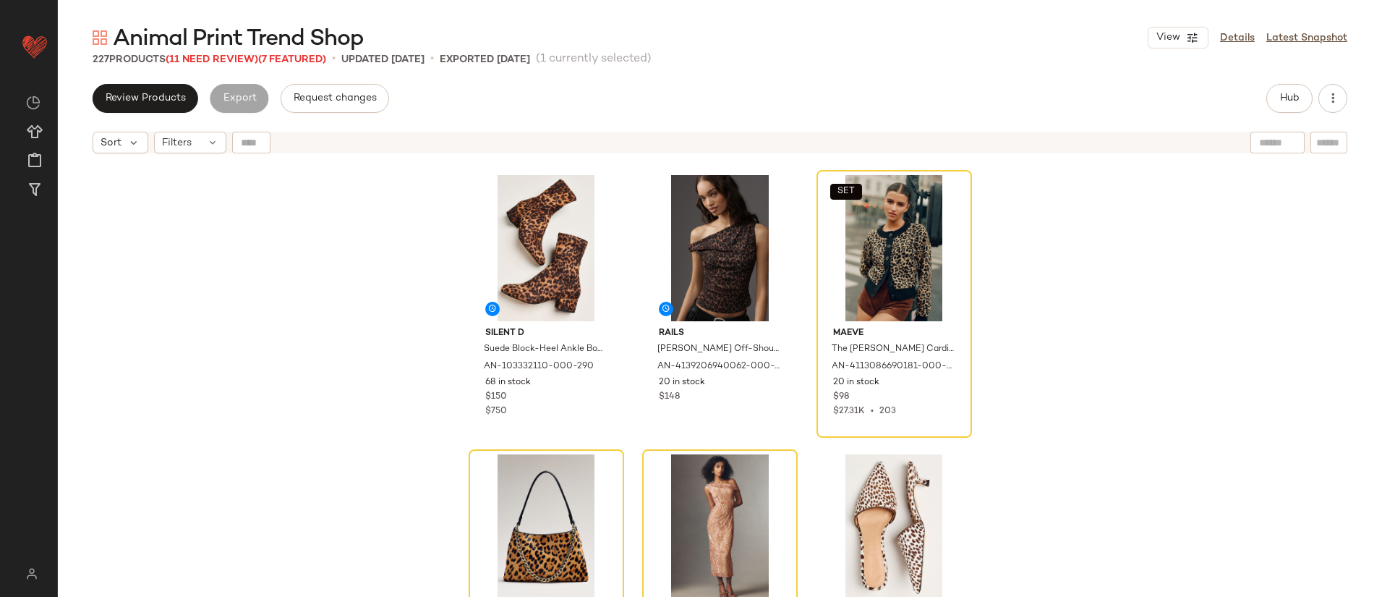
scroll to position [1101, 0]
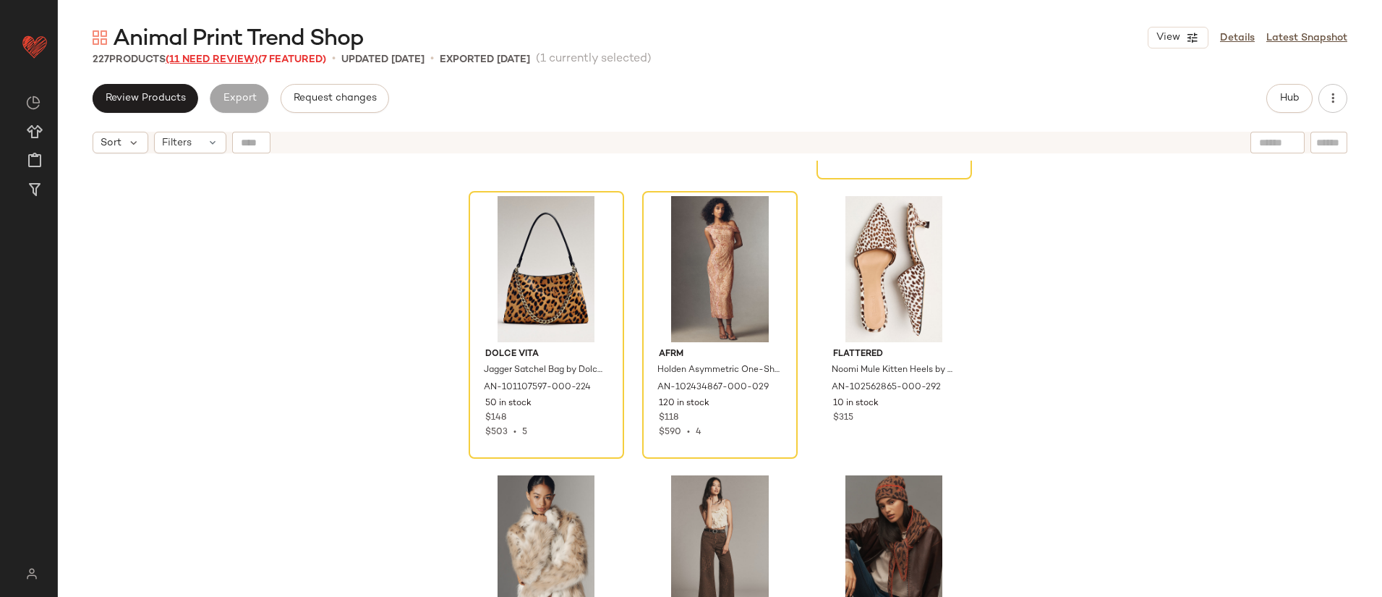
click at [214, 56] on span "(11 Need Review)" at bounding box center [212, 59] width 93 height 11
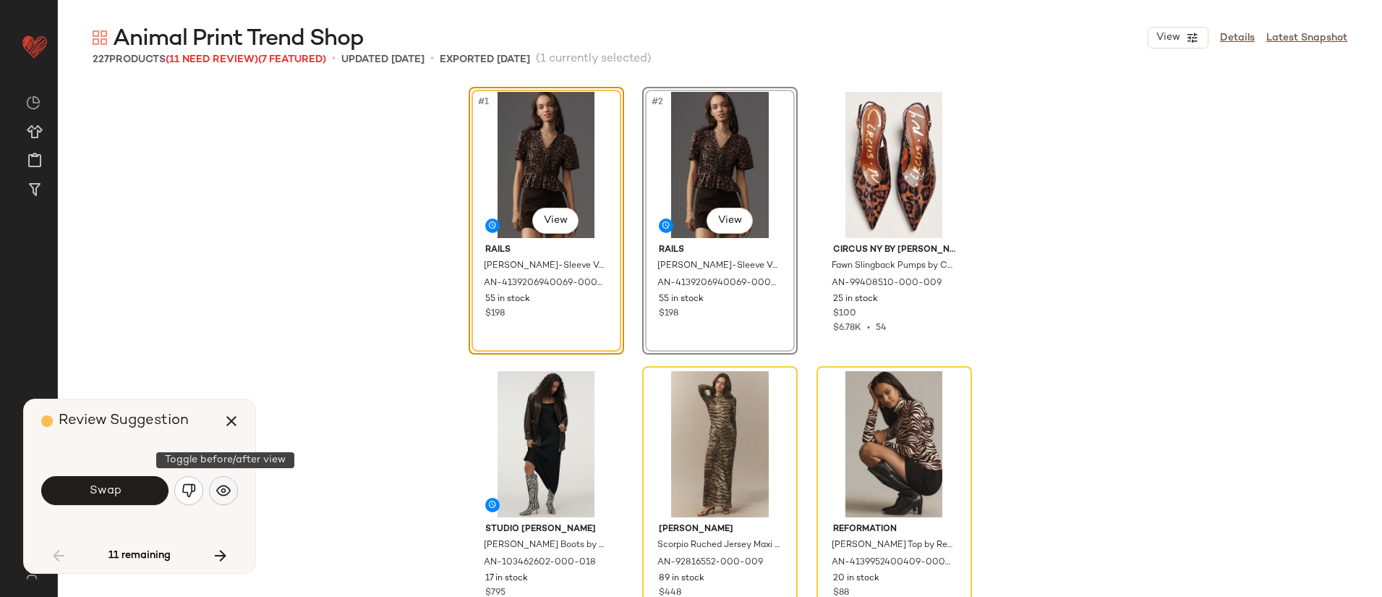
click at [226, 493] on img "button" at bounding box center [223, 490] width 14 height 14
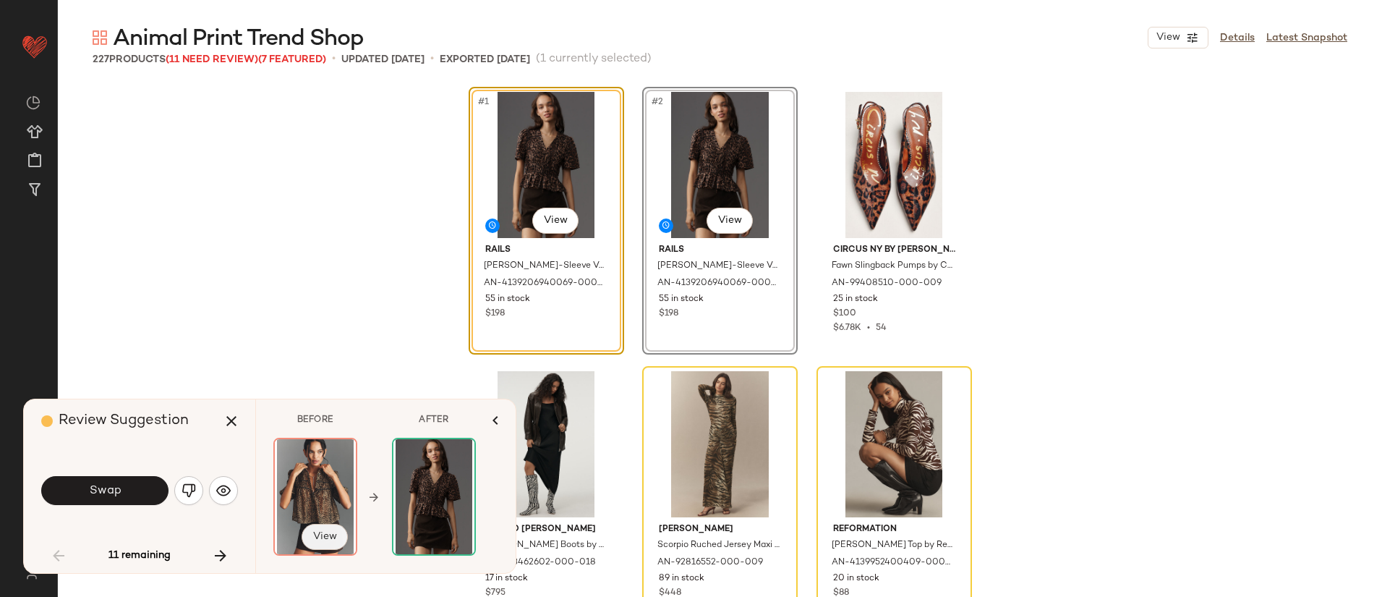
click at [329, 532] on span "View" at bounding box center [324, 537] width 25 height 12
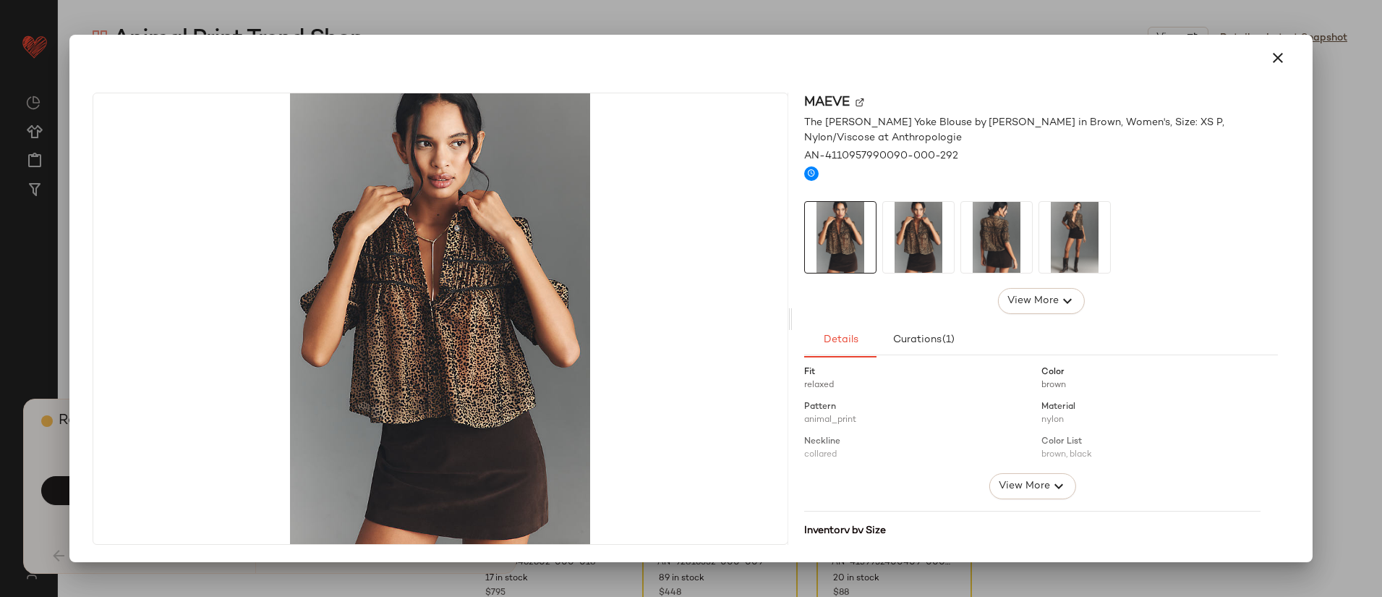
scroll to position [142, 0]
click at [1013, 522] on span "View More" at bounding box center [1024, 530] width 52 height 17
click at [1285, 56] on icon "button" at bounding box center [1277, 57] width 17 height 17
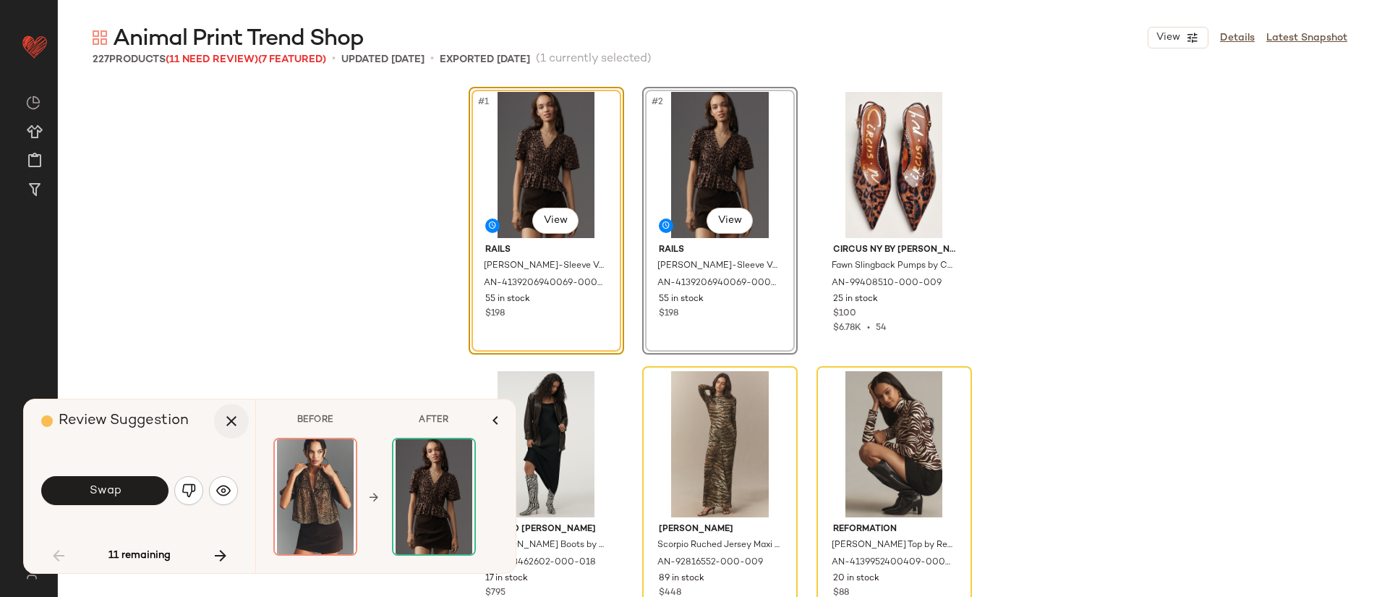
click at [228, 414] on icon "button" at bounding box center [231, 420] width 17 height 17
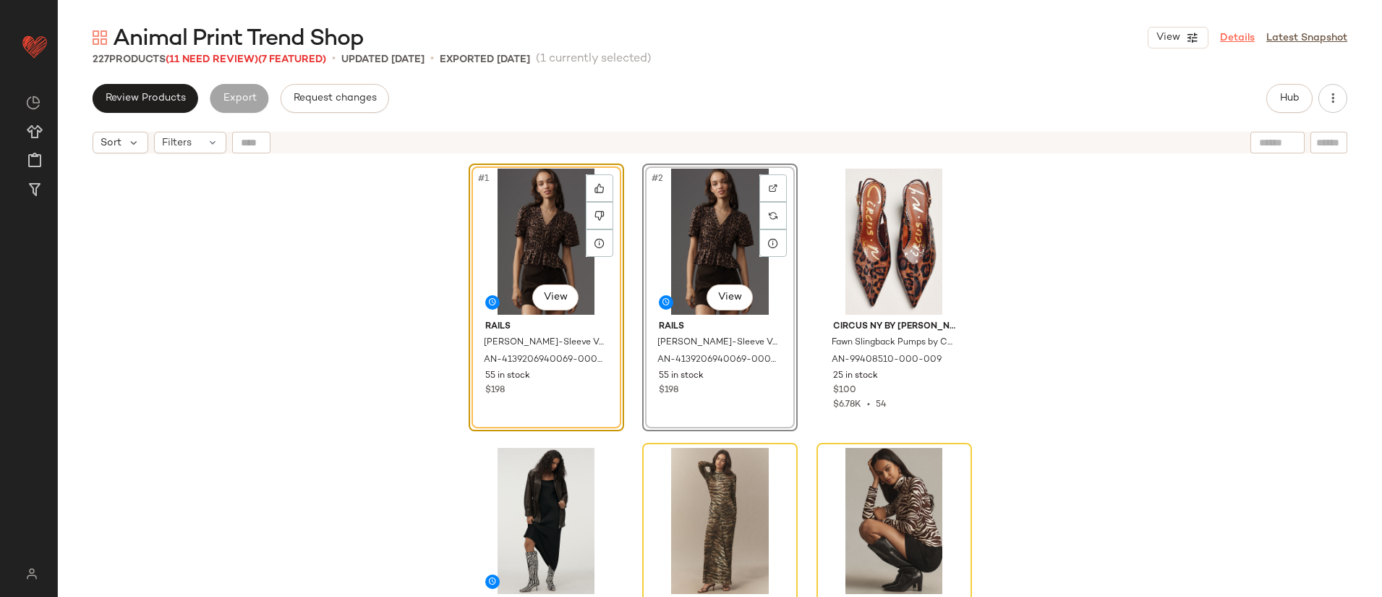
click at [1238, 39] on link "Details" at bounding box center [1237, 37] width 35 height 15
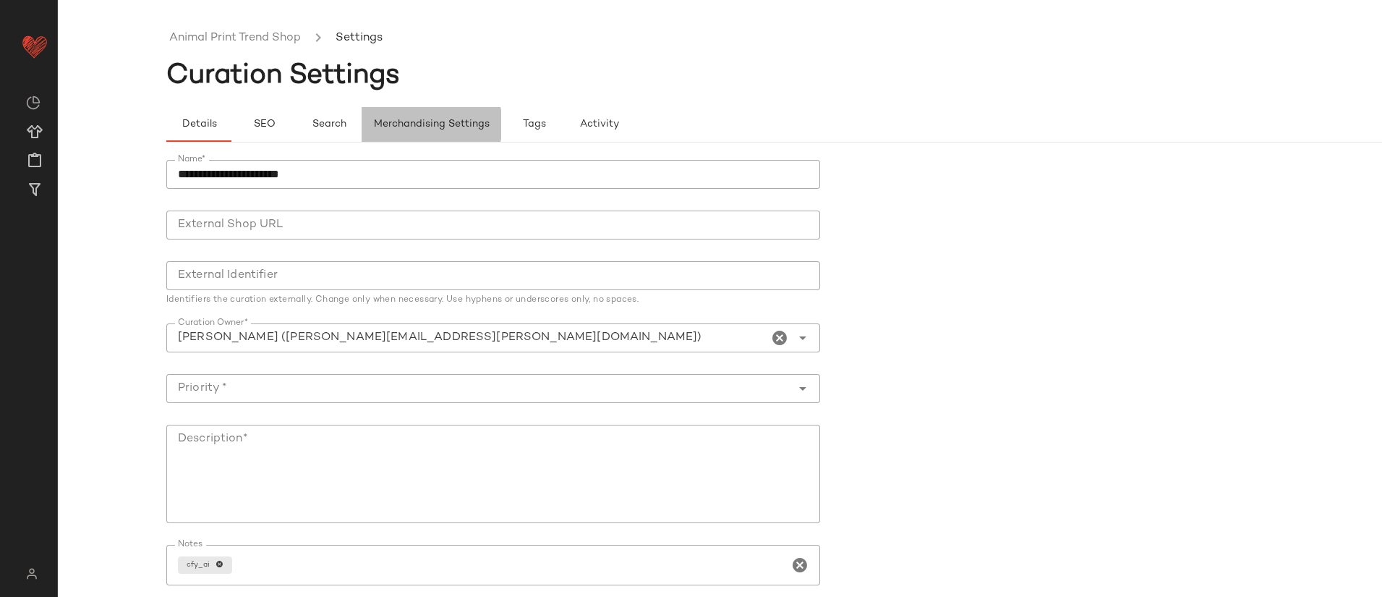
click at [411, 128] on span "Merchandising Settings" at bounding box center [431, 125] width 116 height 12
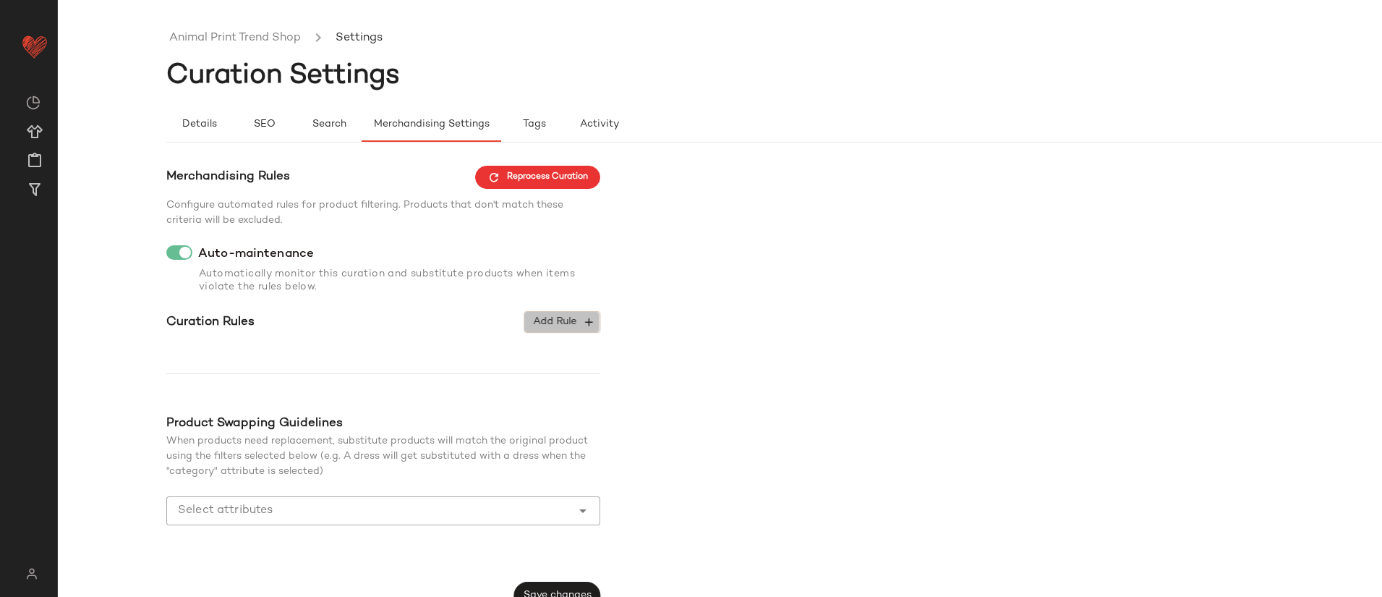
click at [572, 318] on span "Add Rule" at bounding box center [562, 321] width 60 height 13
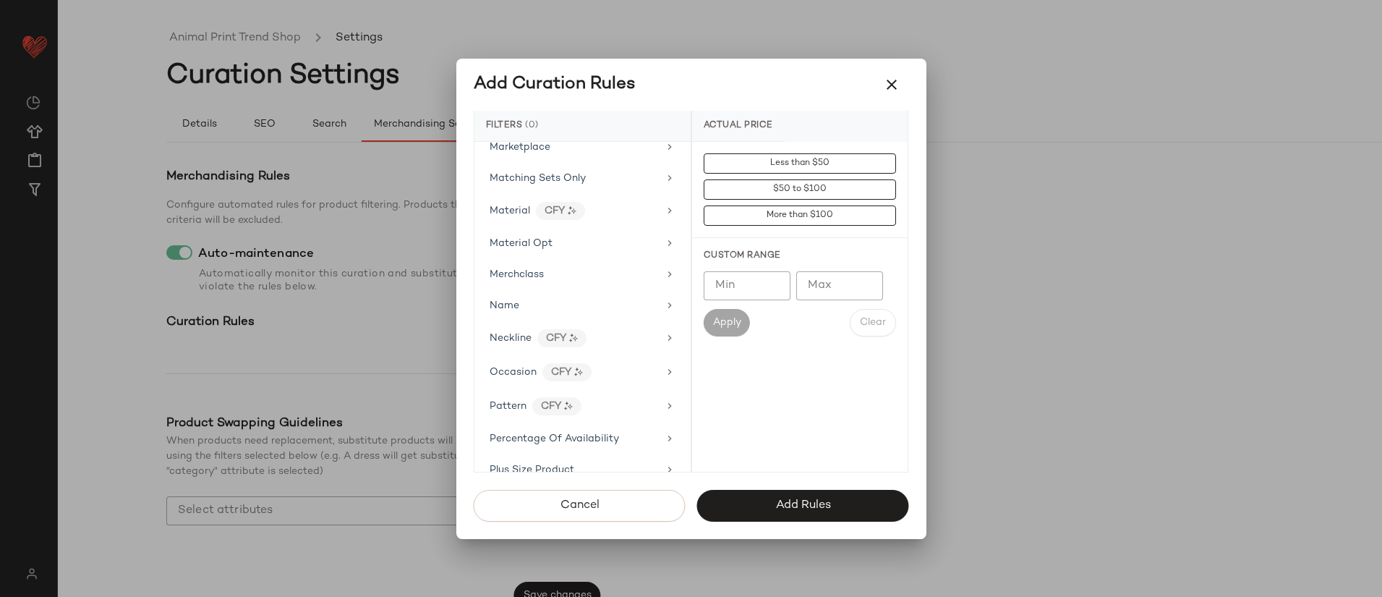
scroll to position [720, 0]
click at [605, 400] on div "Pattern CFY" at bounding box center [574, 402] width 169 height 18
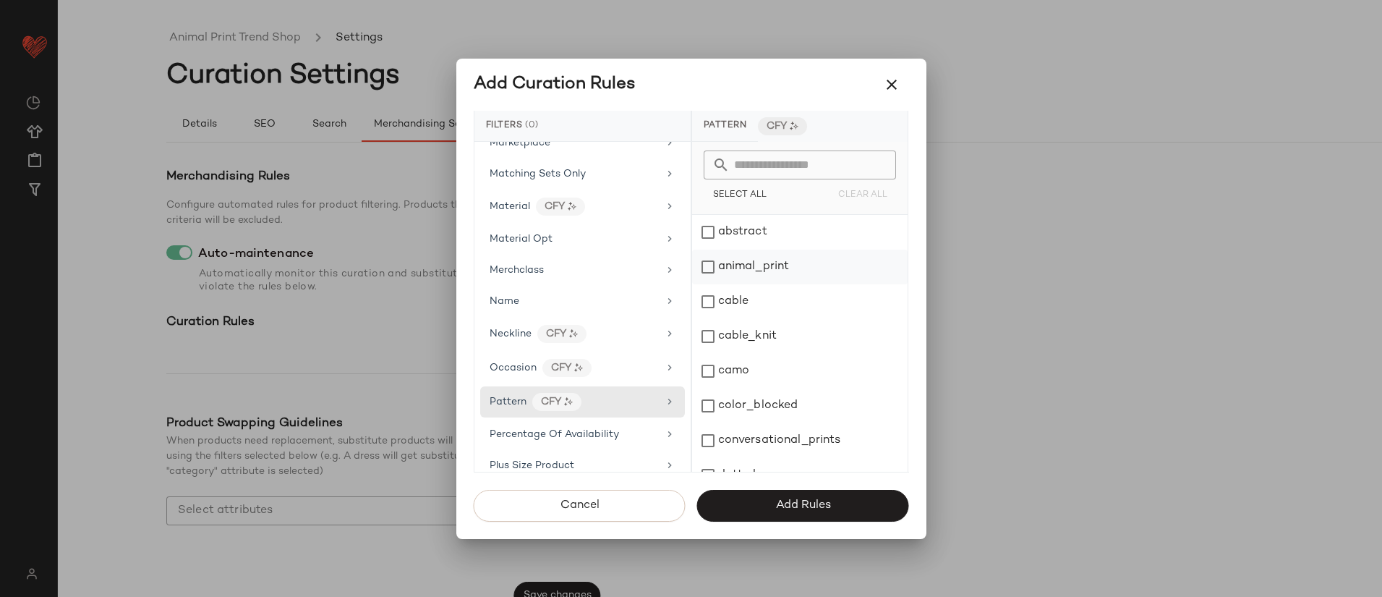
click at [791, 265] on div "animal_print" at bounding box center [800, 267] width 216 height 35
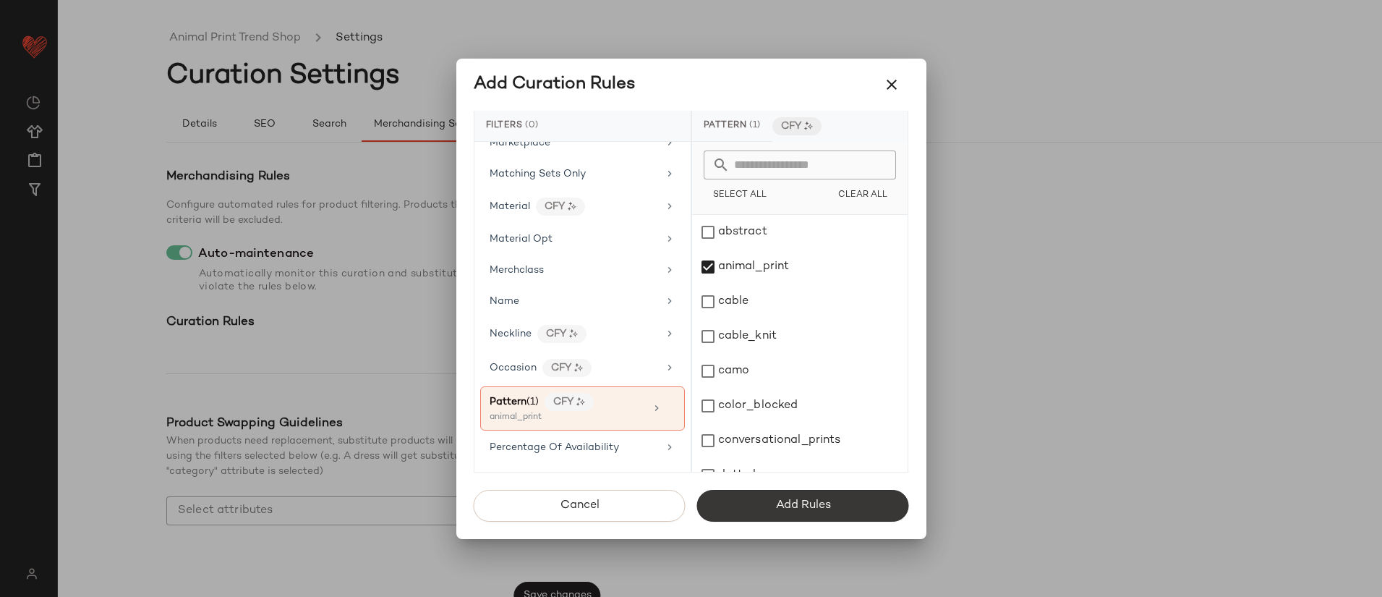
click at [803, 504] on span "Add Rules" at bounding box center [803, 505] width 56 height 14
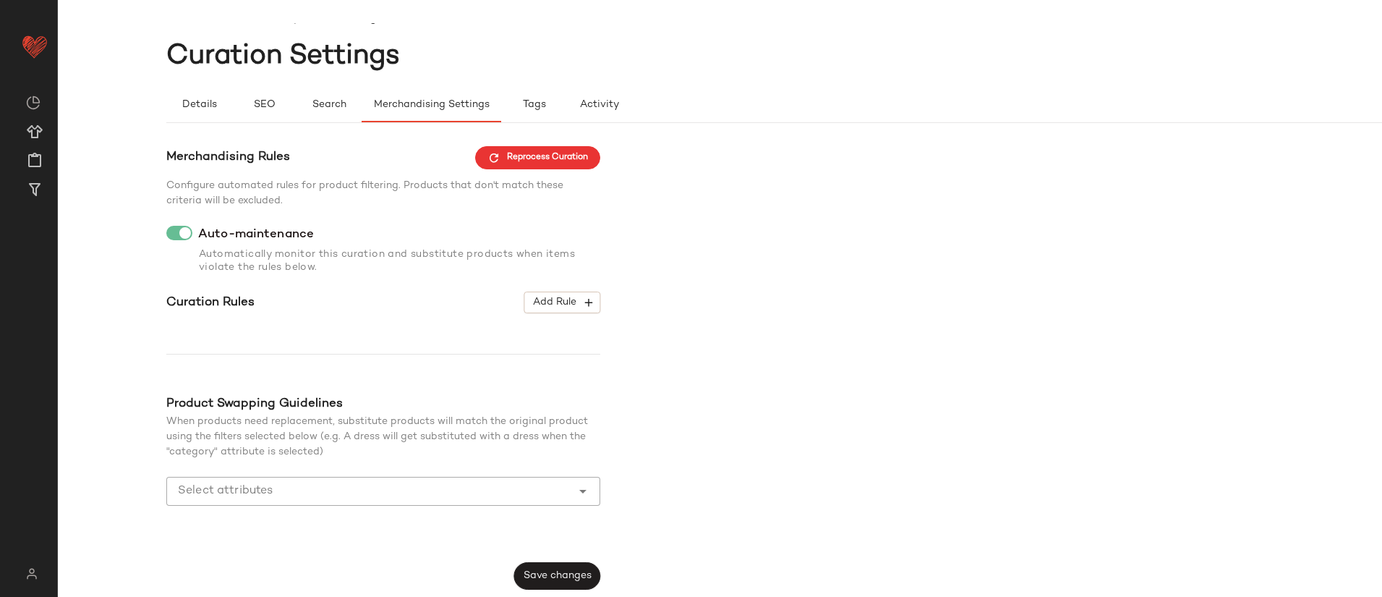
scroll to position [21, 0]
click at [582, 568] on span "Save changes" at bounding box center [557, 574] width 69 height 12
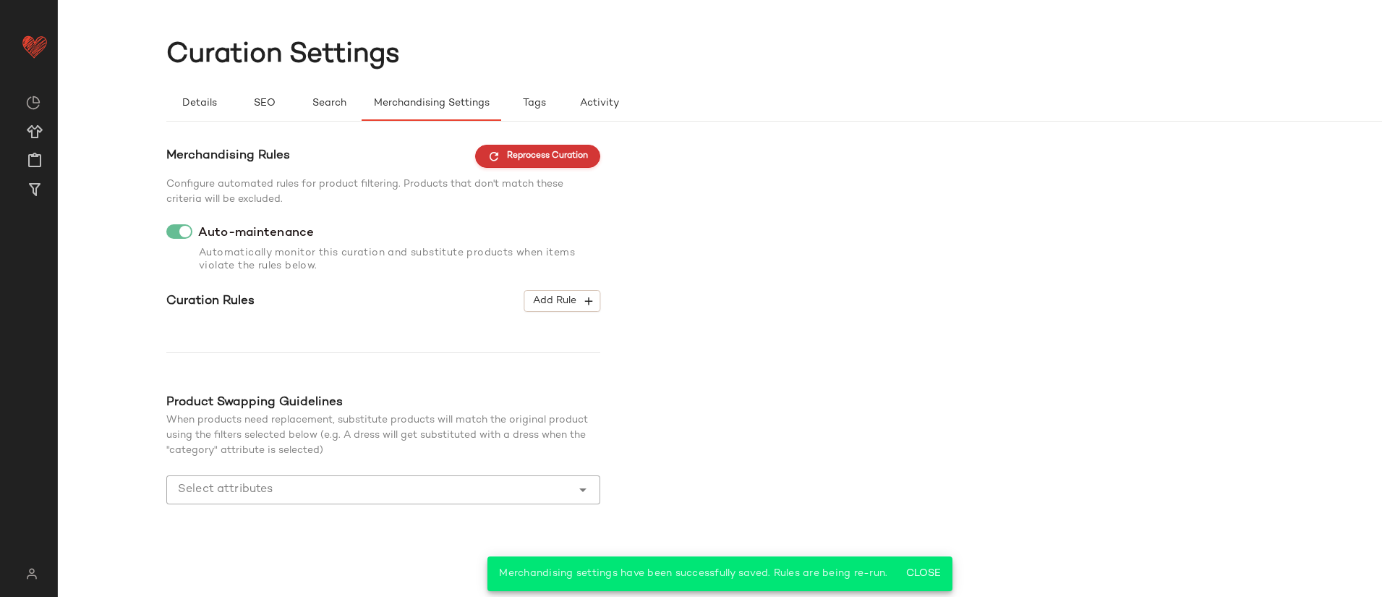
click at [537, 156] on span "Reprocess Curation" at bounding box center [537, 156] width 101 height 13
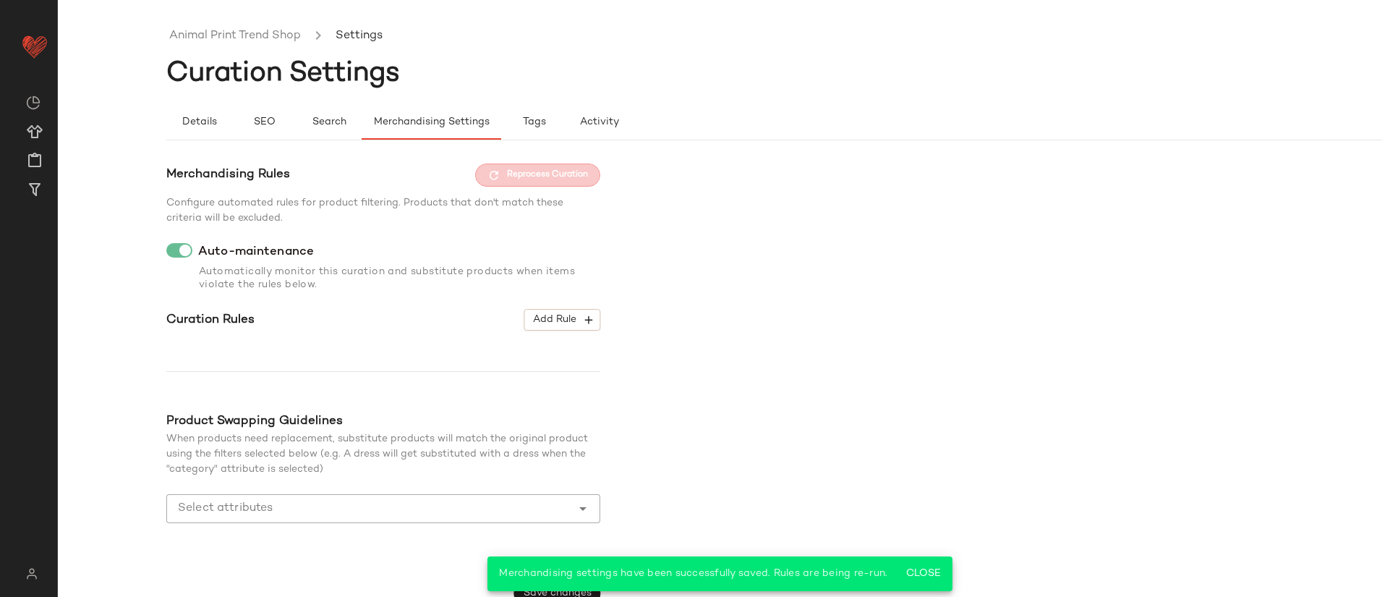
scroll to position [0, 0]
click at [235, 38] on link "Animal Print Trend Shop" at bounding box center [235, 38] width 132 height 19
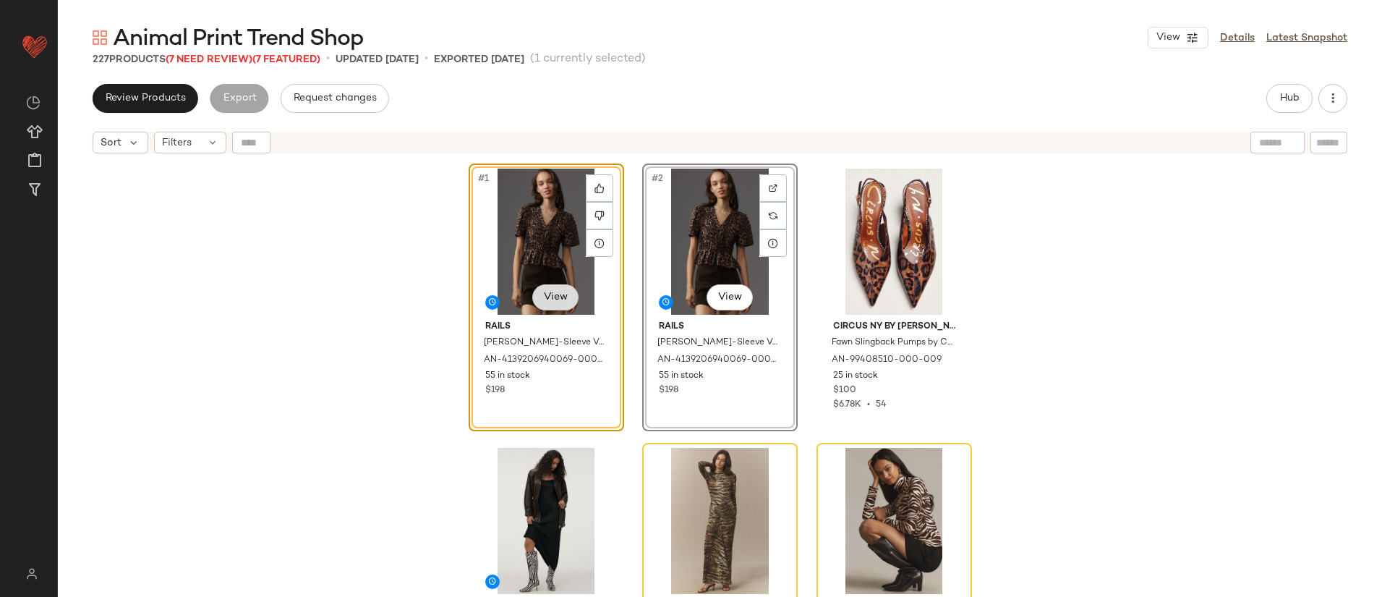
click at [547, 306] on body "Anthropologie ** Dashboard All Products Global Clipboards (9) Curations (190) K…" at bounding box center [691, 298] width 1382 height 597
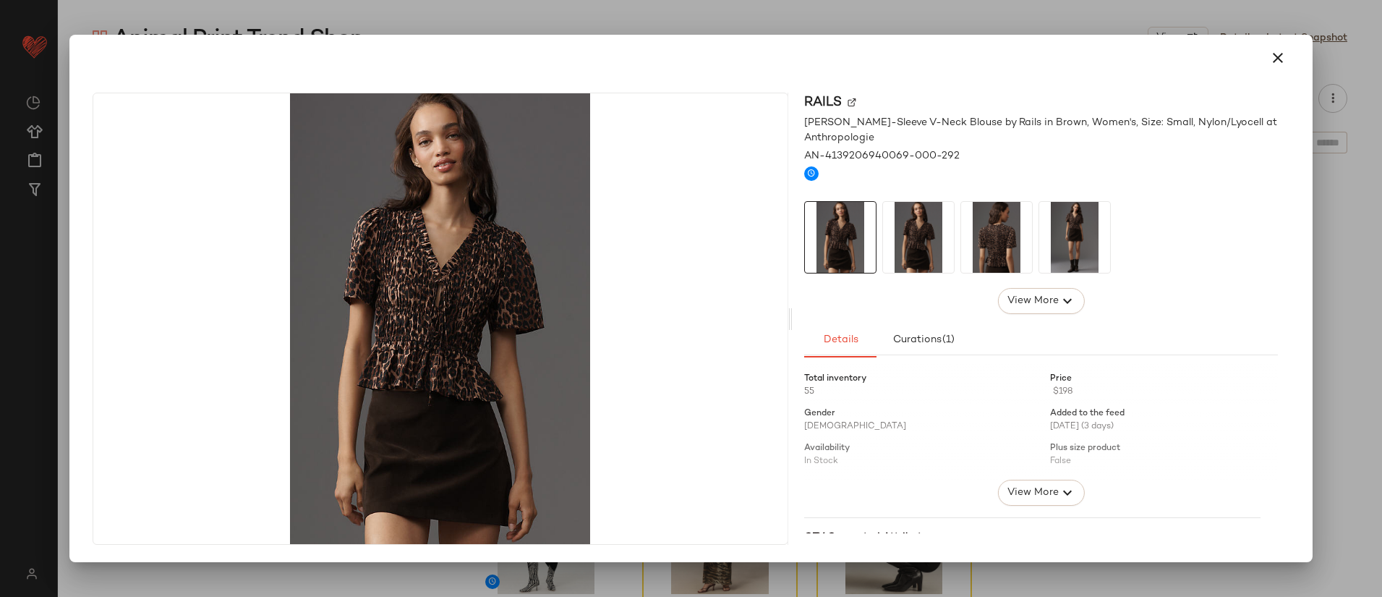
click at [872, 4] on div at bounding box center [691, 298] width 1382 height 597
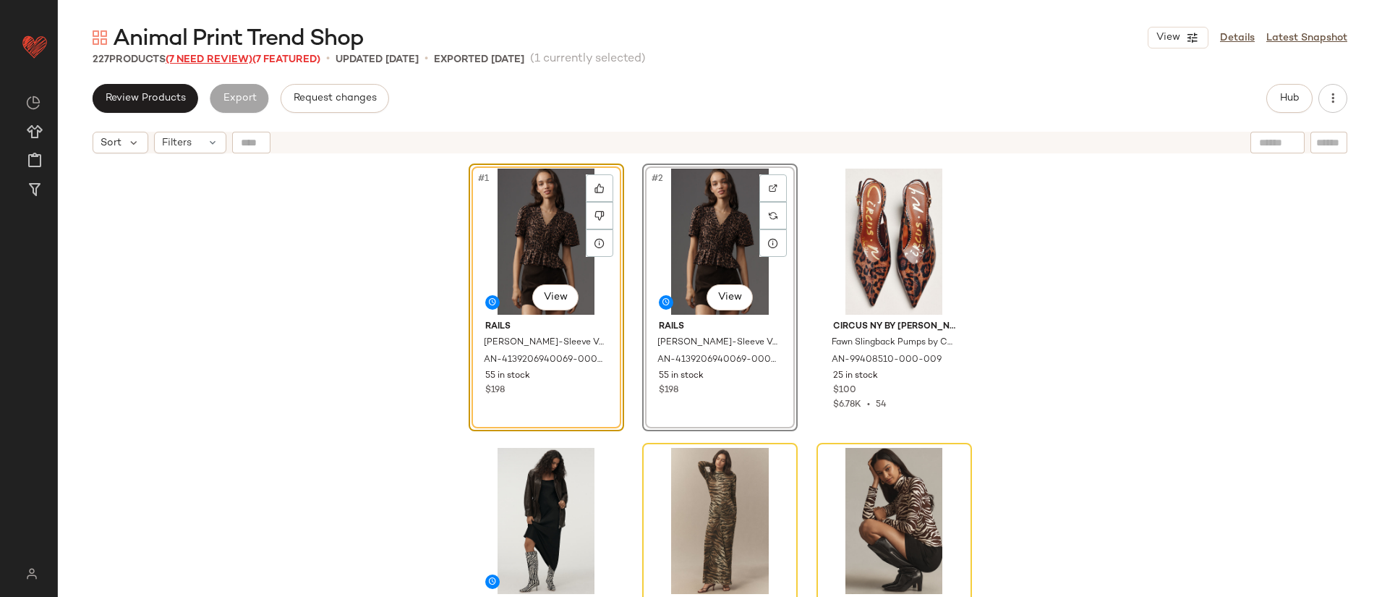
click at [220, 57] on span "(7 Need Review)" at bounding box center [209, 59] width 87 height 11
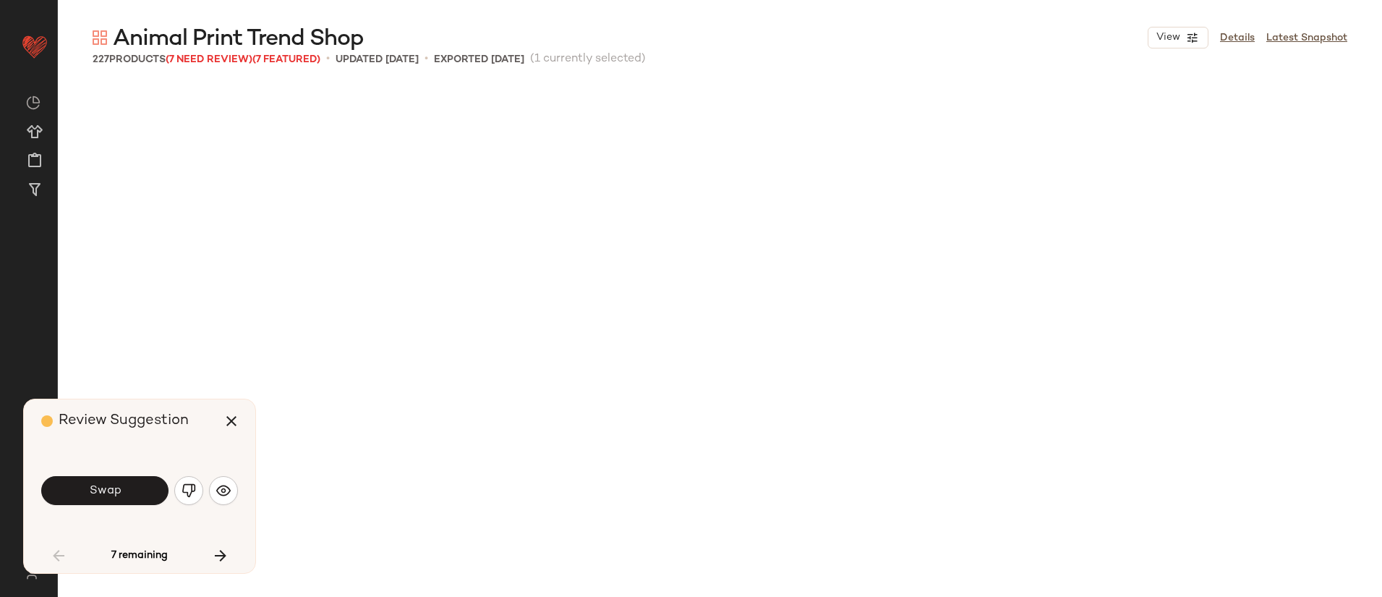
scroll to position [1117, 0]
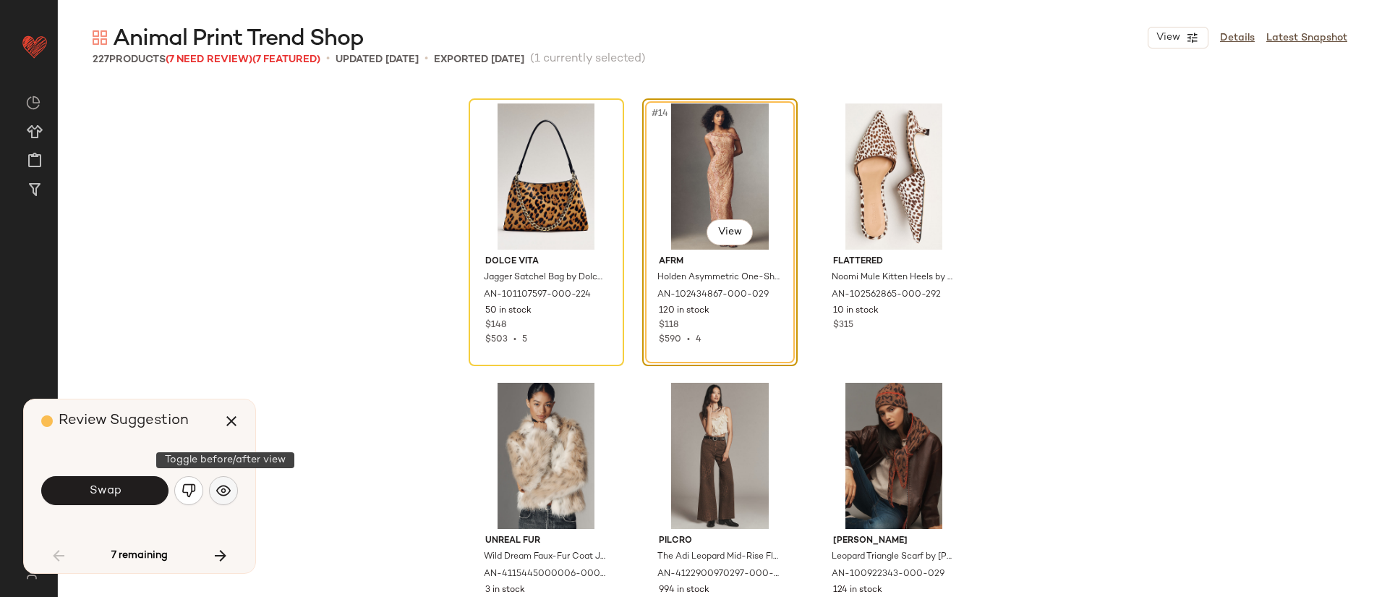
click at [221, 496] on img "button" at bounding box center [223, 490] width 14 height 14
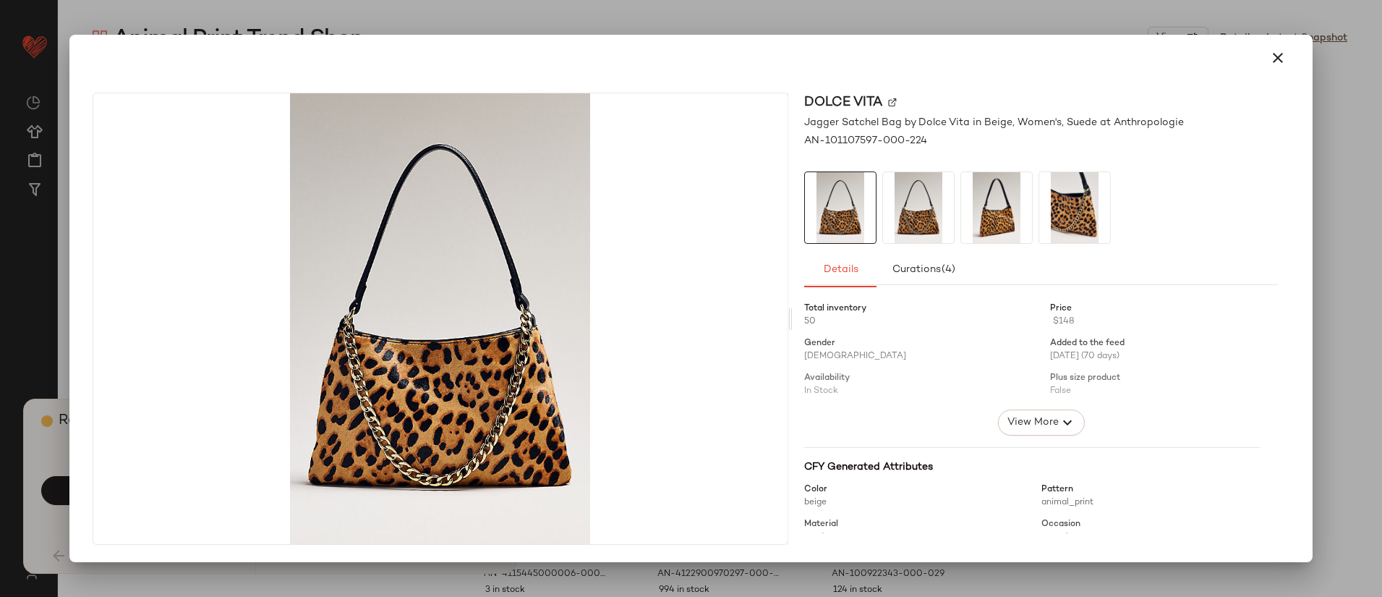
click at [561, 20] on div at bounding box center [691, 298] width 1382 height 597
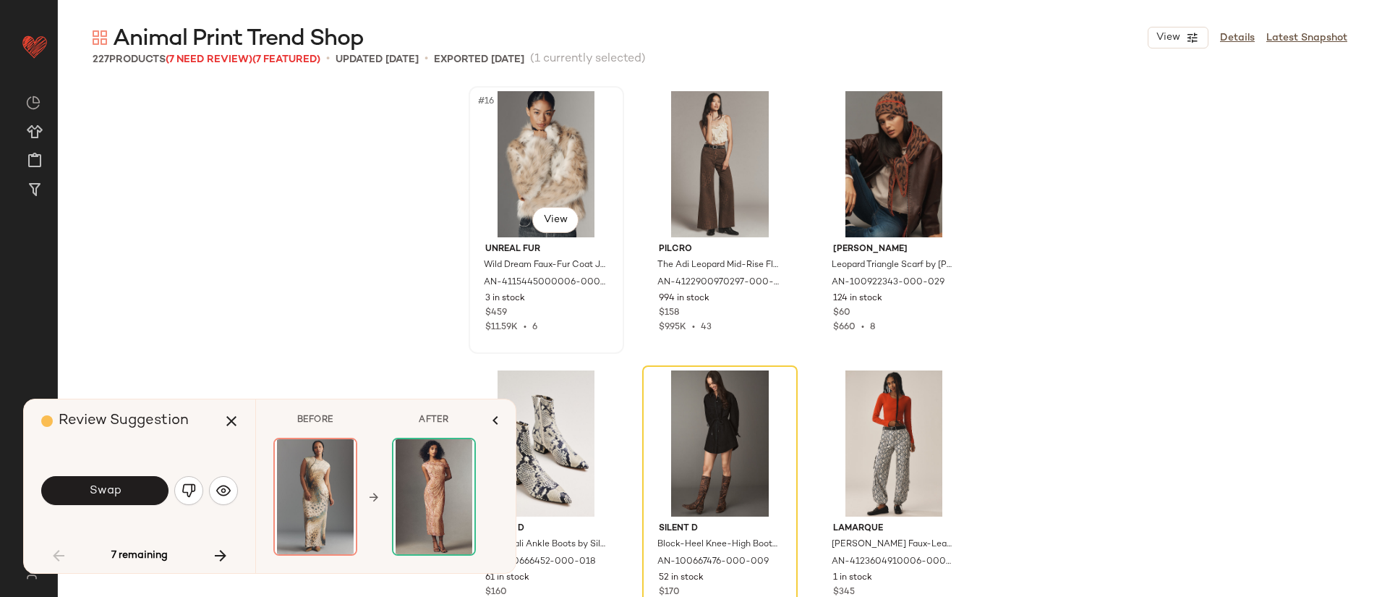
scroll to position [1397, 0]
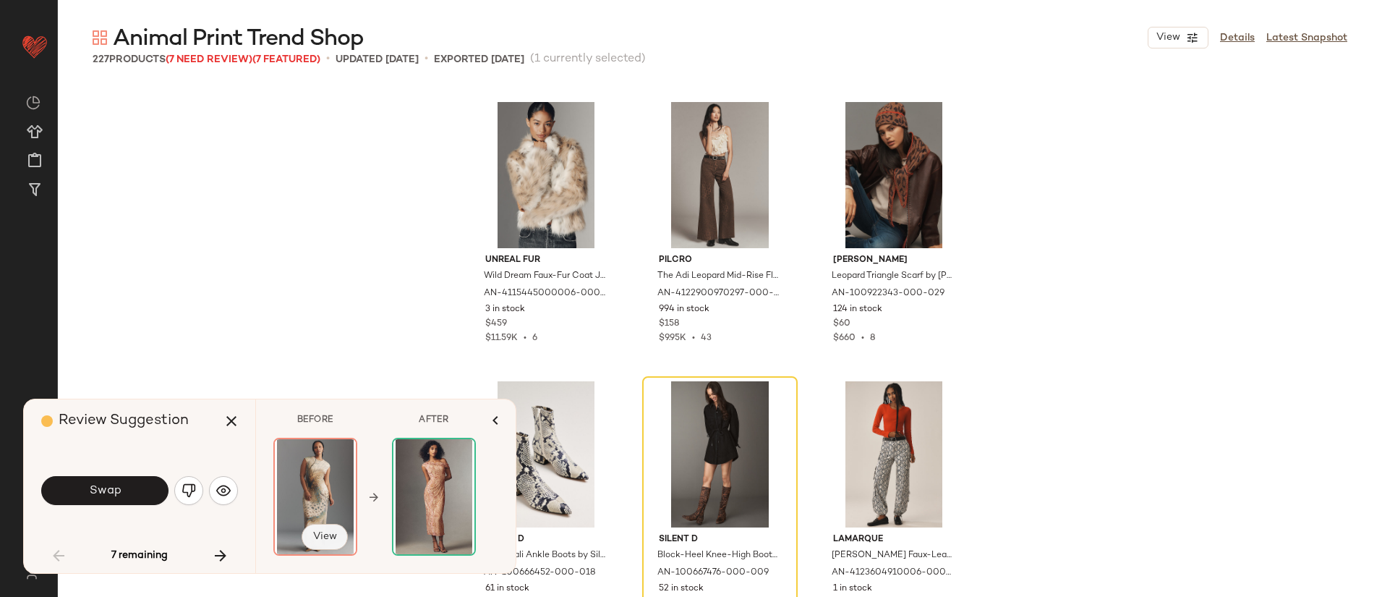
click at [324, 541] on span "View" at bounding box center [324, 537] width 25 height 12
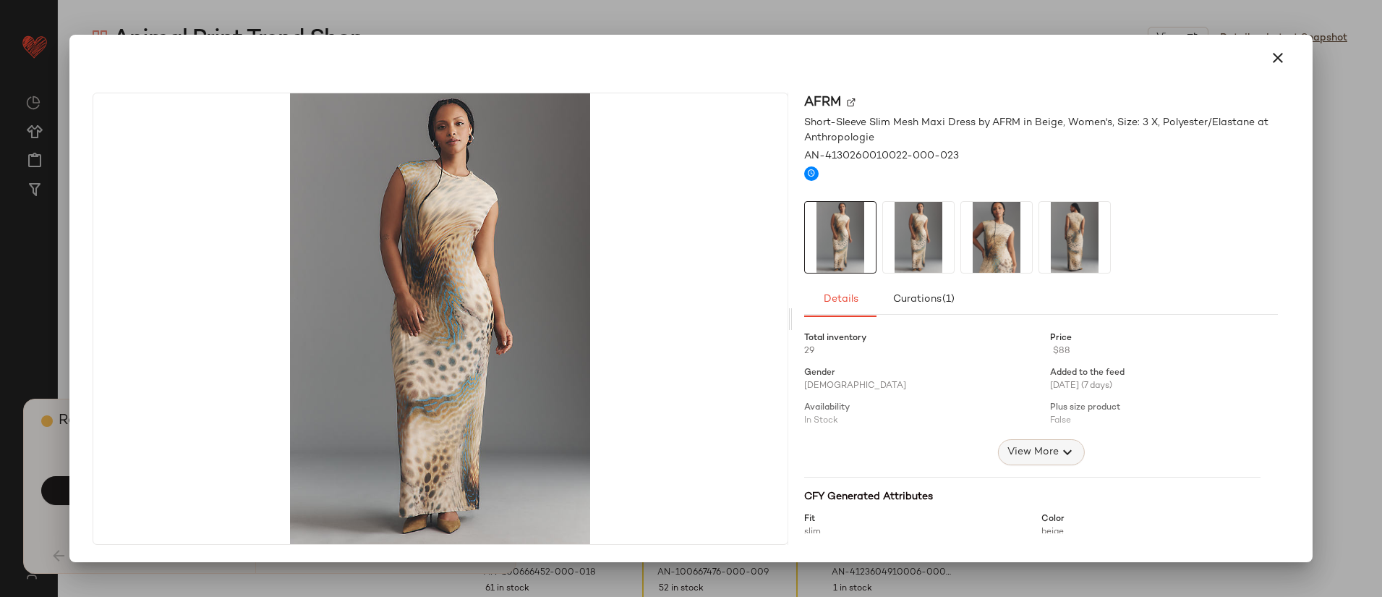
scroll to position [110, 0]
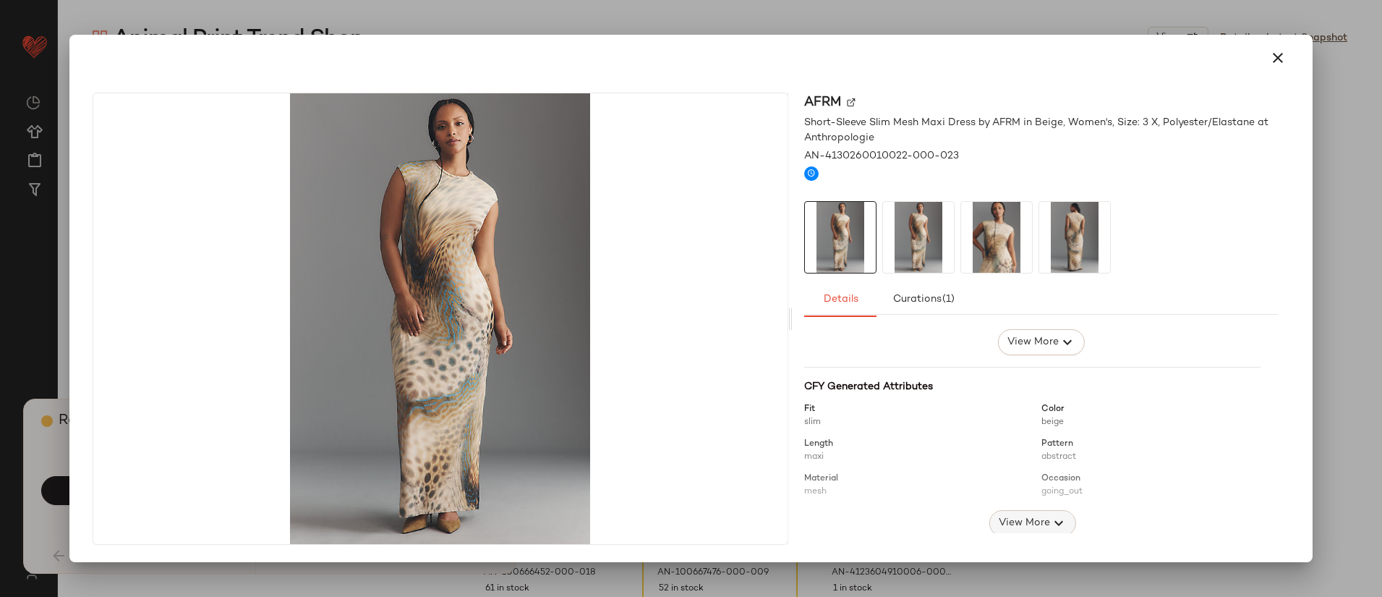
click at [1045, 515] on span "View More" at bounding box center [1032, 522] width 69 height 17
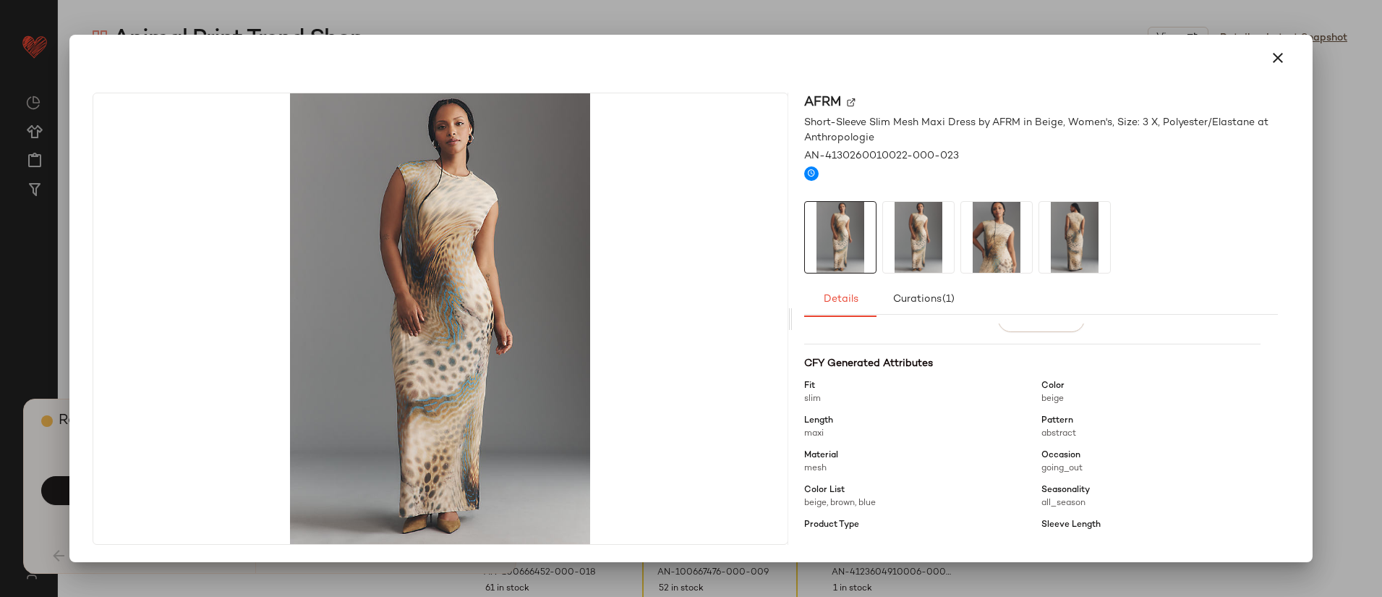
scroll to position [83, 0]
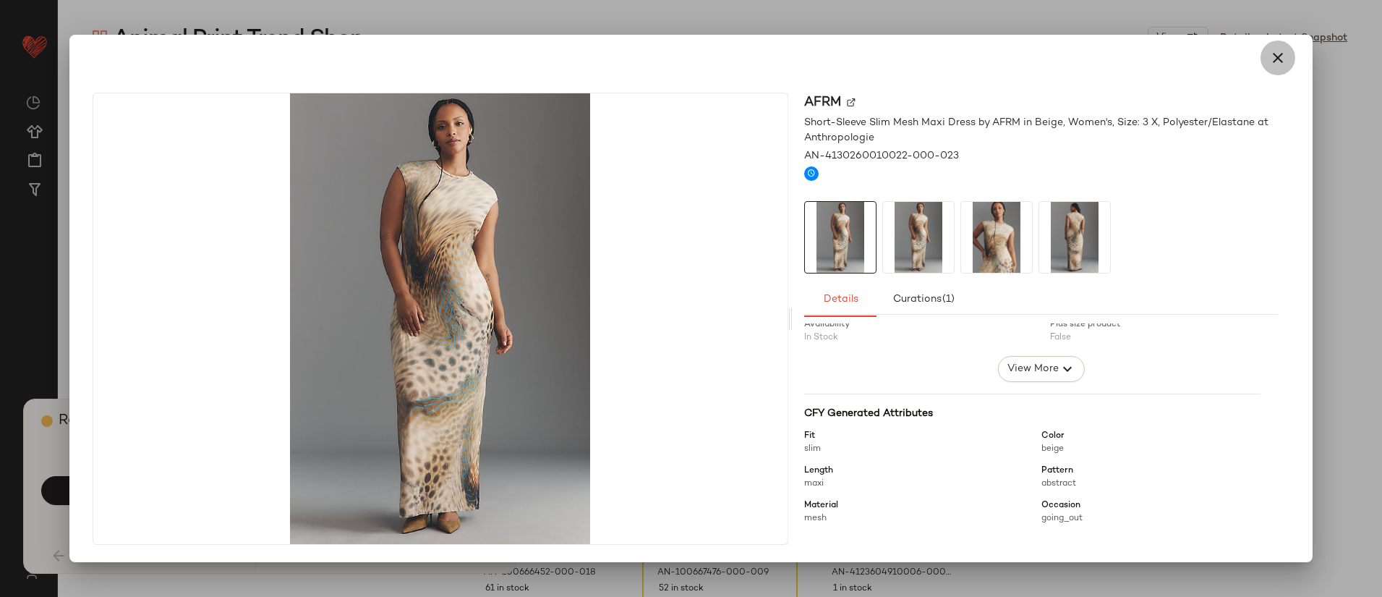
click at [1285, 58] on icon "button" at bounding box center [1277, 57] width 17 height 17
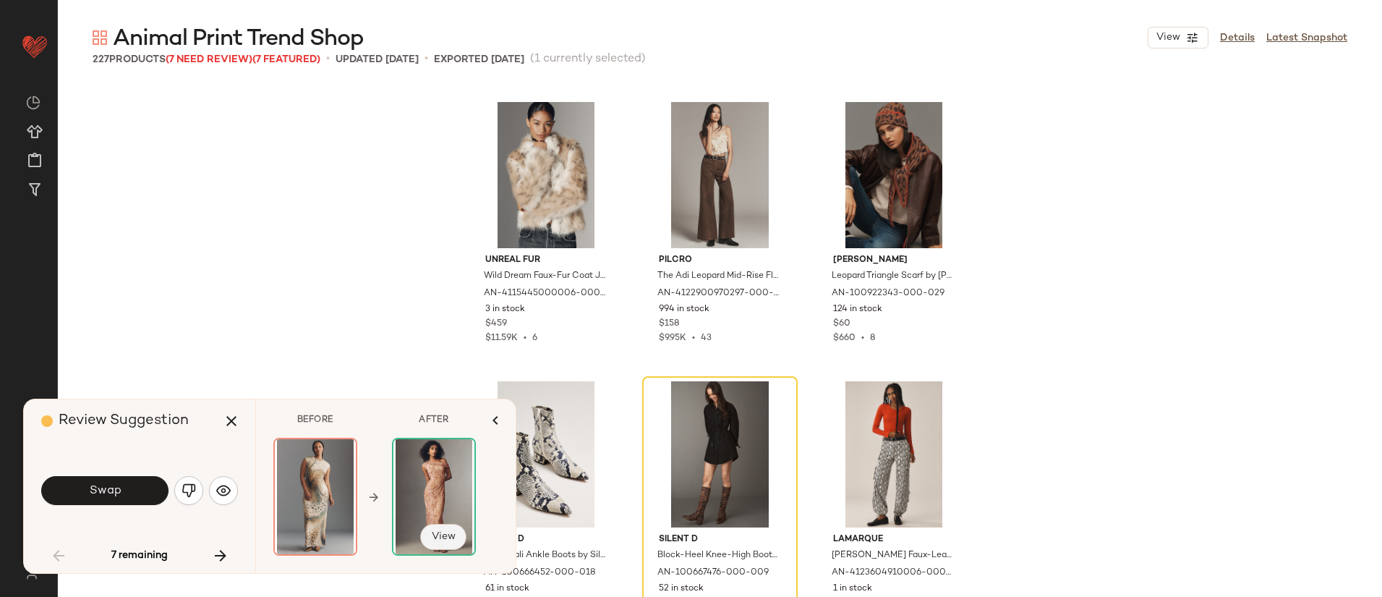
click at [440, 534] on span "View" at bounding box center [443, 537] width 25 height 12
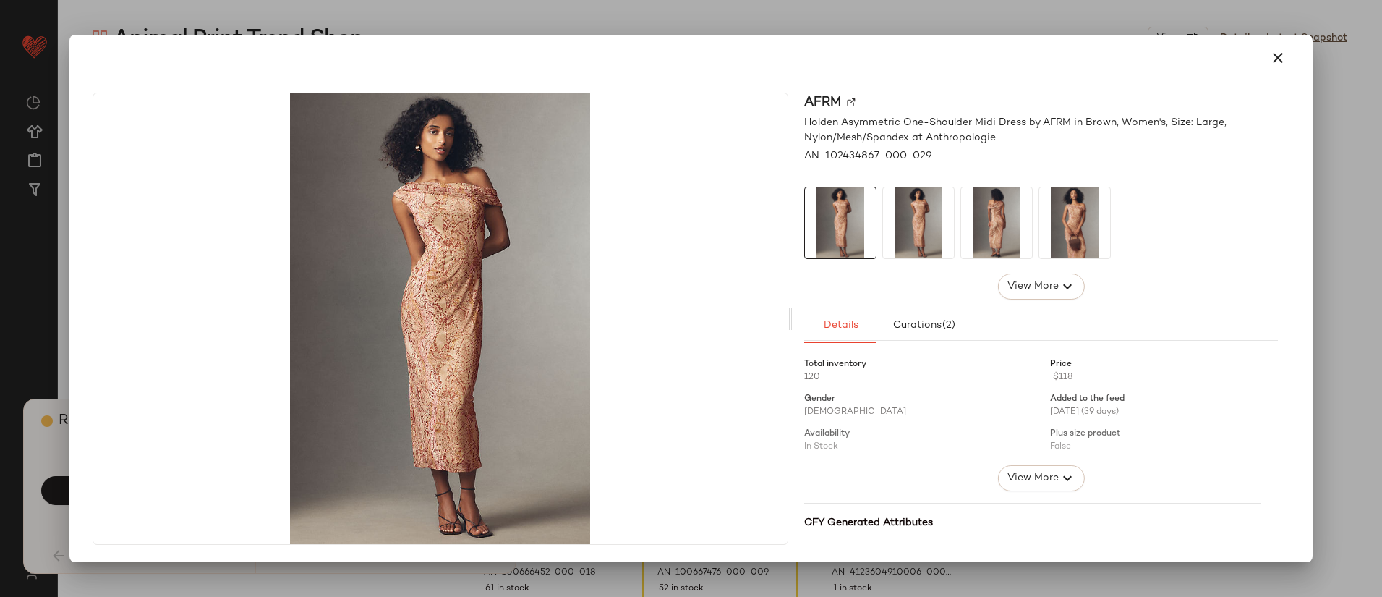
click at [545, 12] on div at bounding box center [691, 298] width 1382 height 597
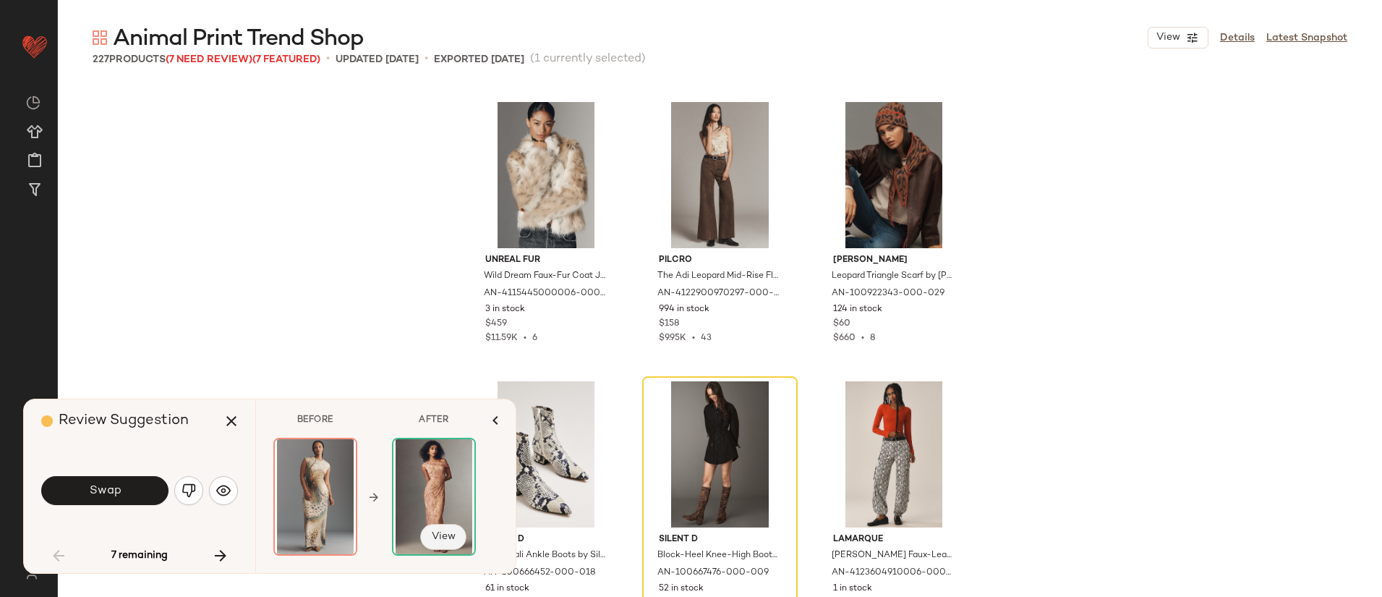
click at [451, 539] on span "View" at bounding box center [443, 537] width 25 height 12
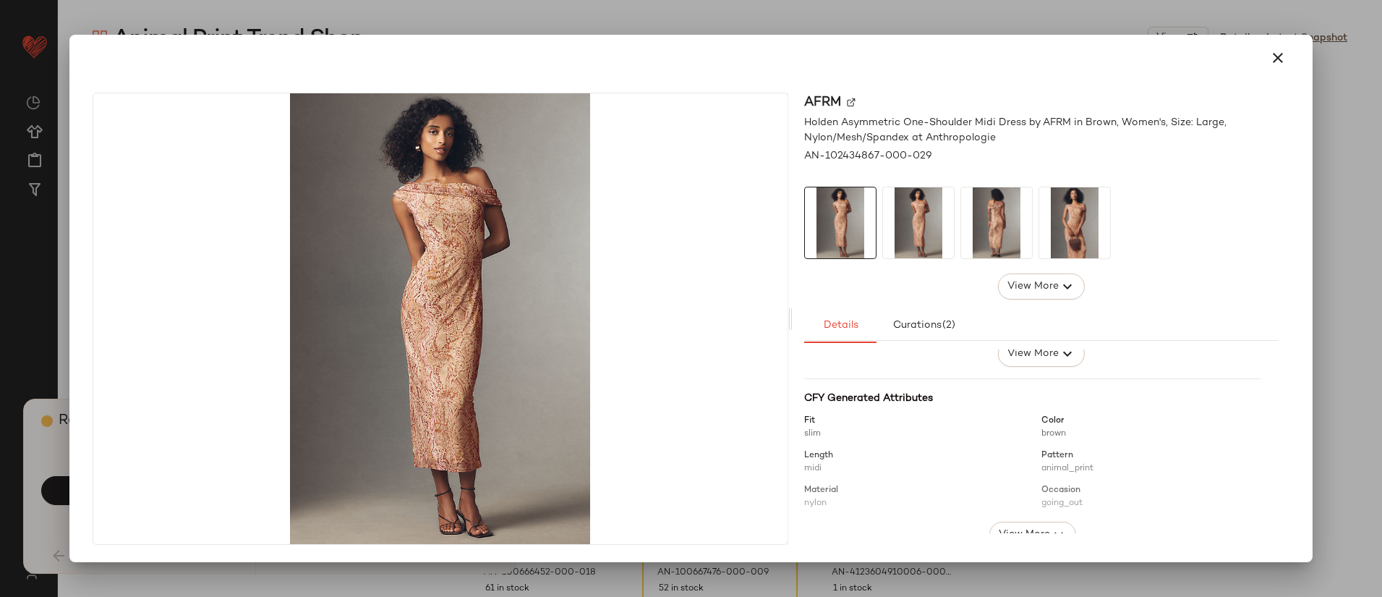
scroll to position [188, 0]
click at [1050, 468] on icon "button" at bounding box center [1058, 470] width 17 height 17
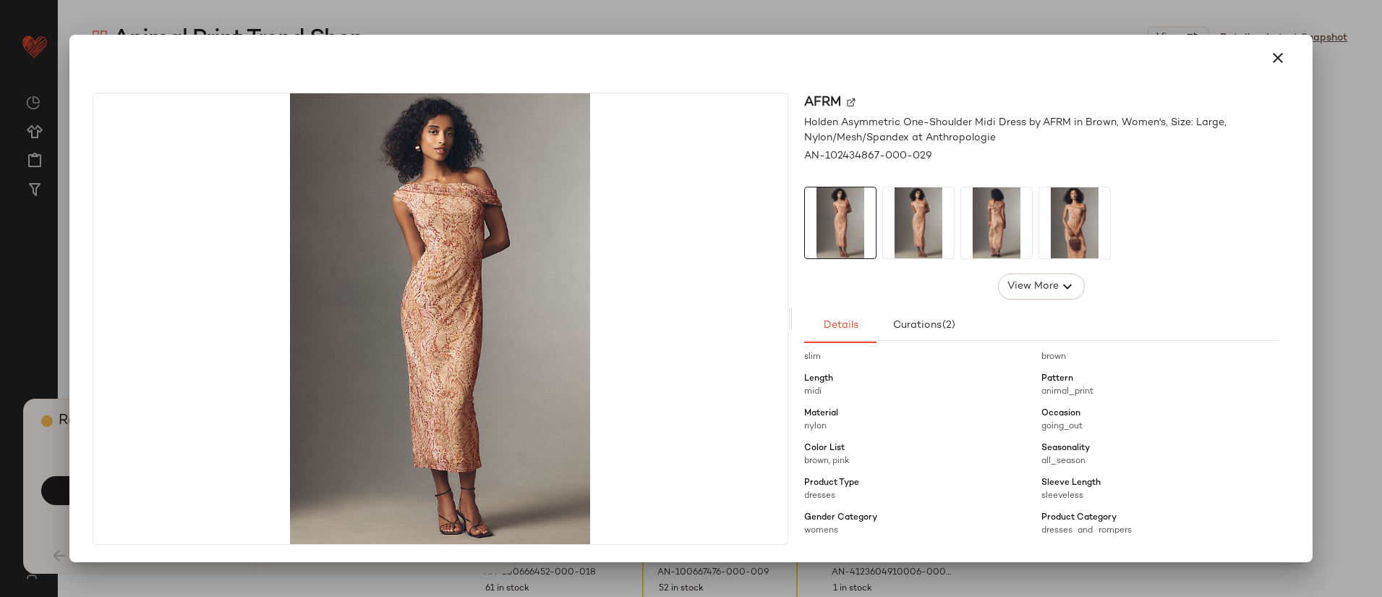
scroll to position [154, 0]
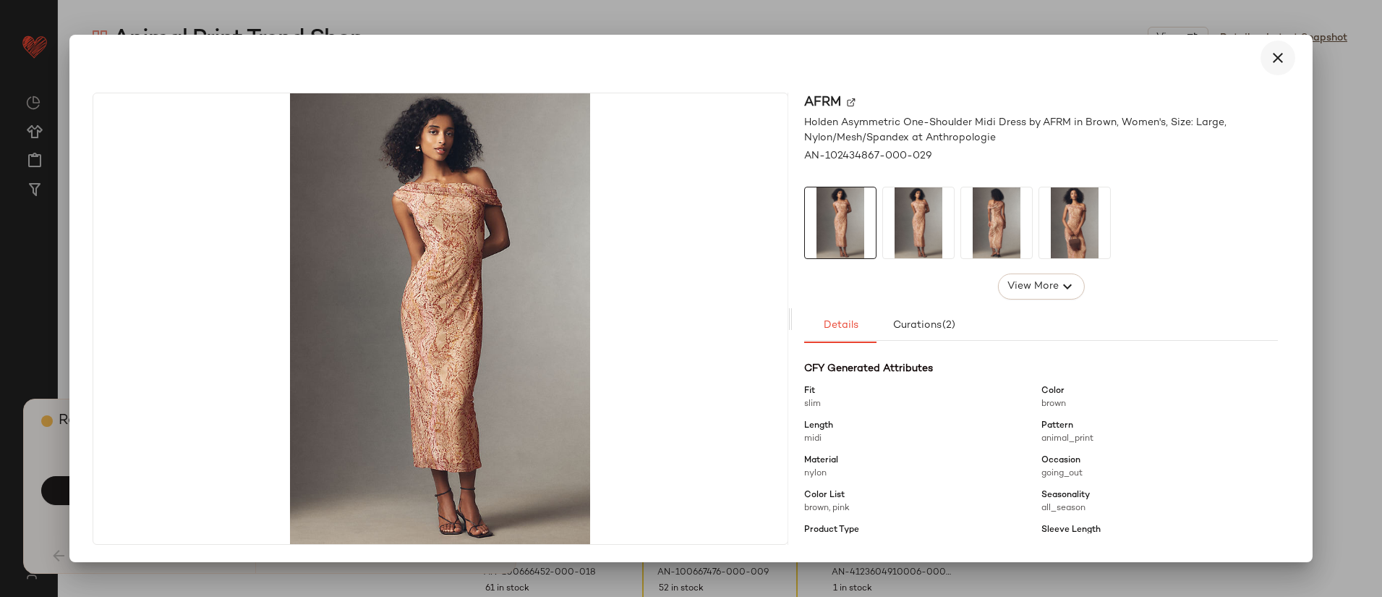
click at [1282, 55] on icon "button" at bounding box center [1277, 57] width 17 height 17
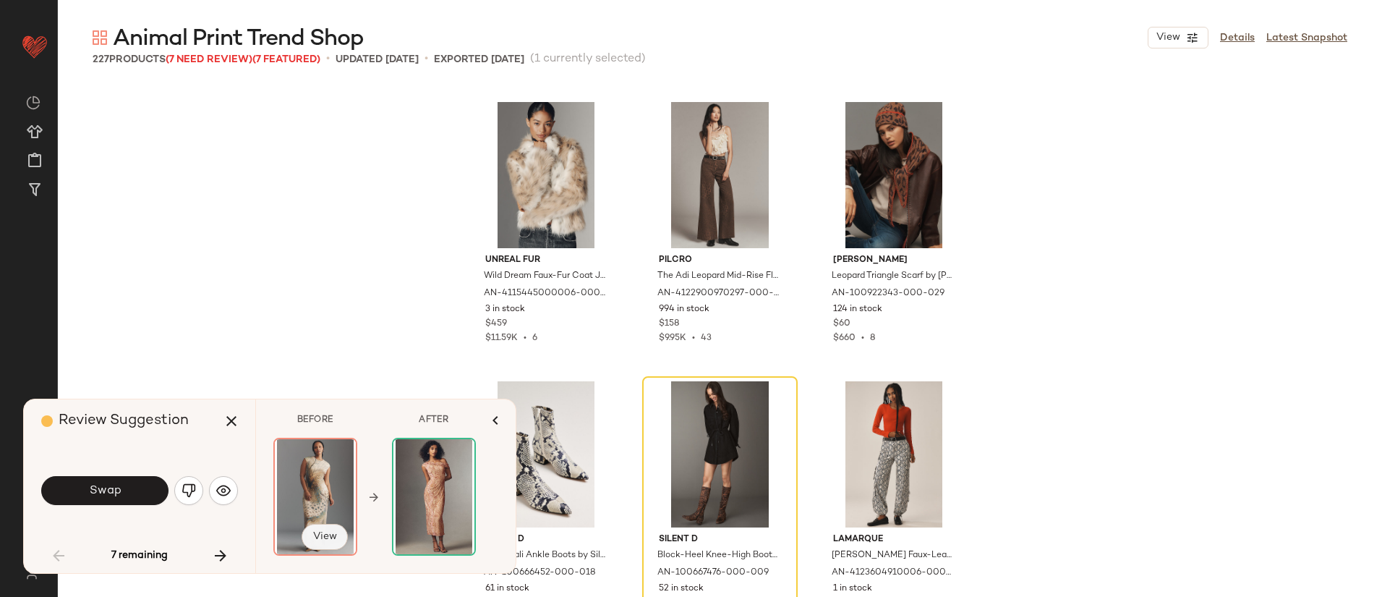
click at [318, 537] on span "View" at bounding box center [324, 537] width 25 height 12
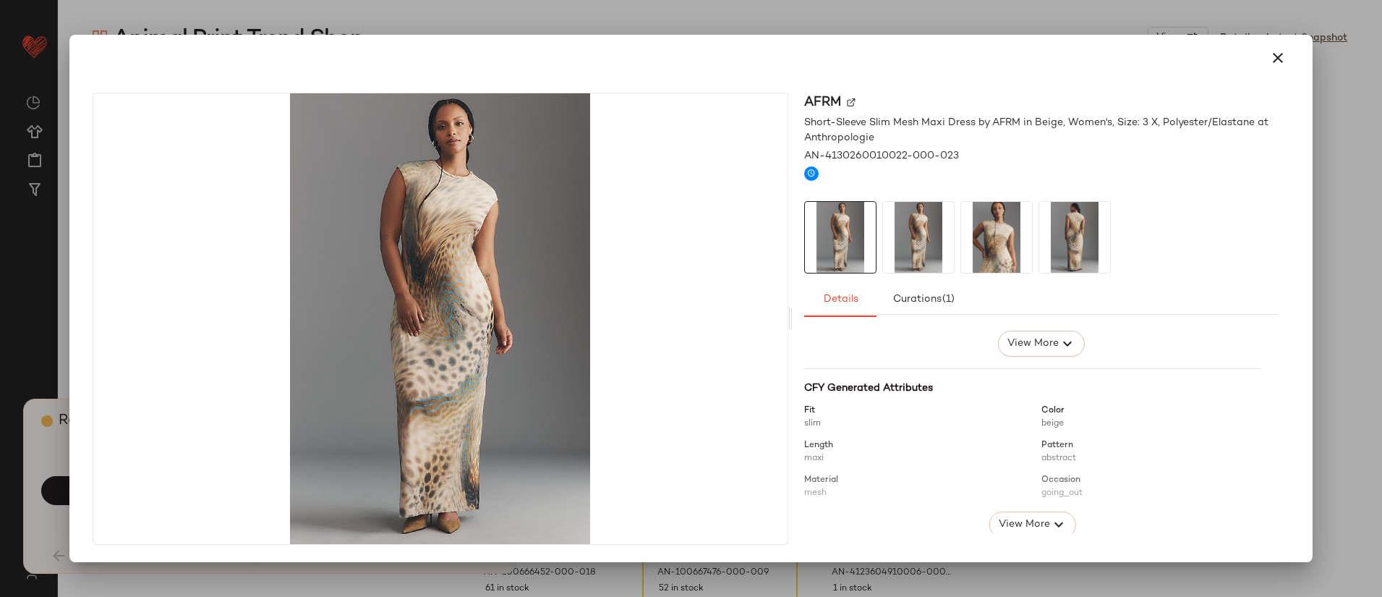
scroll to position [113, 0]
click at [1050, 524] on icon "button" at bounding box center [1058, 519] width 17 height 17
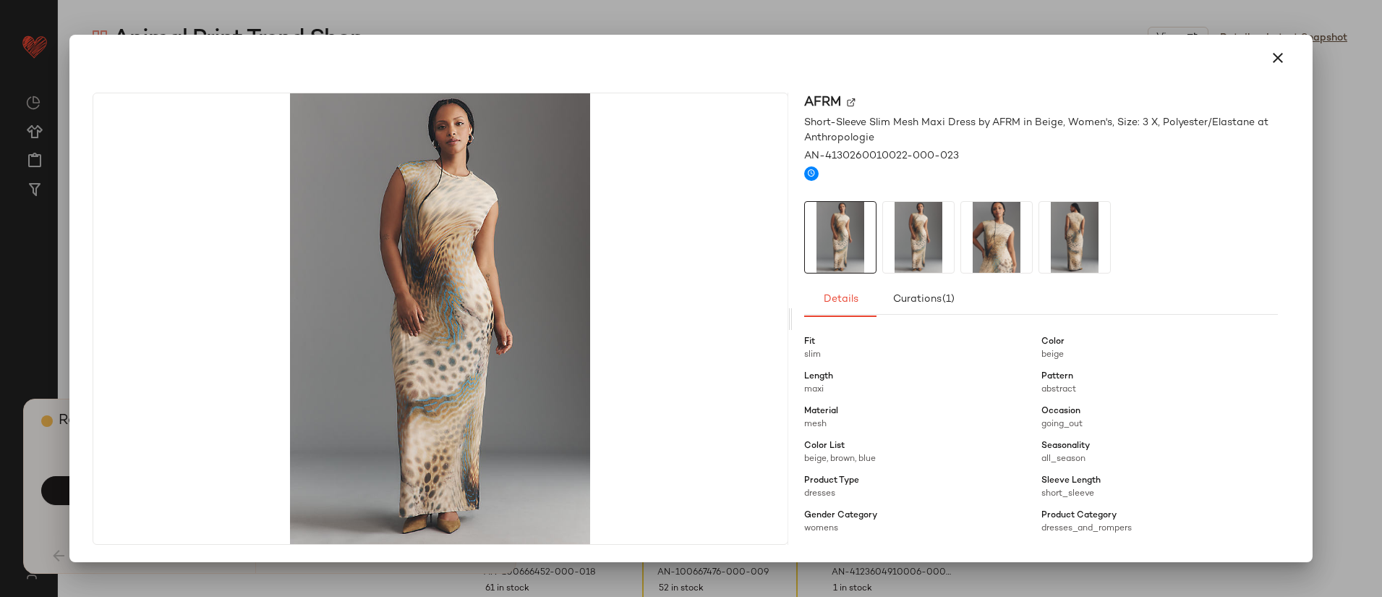
scroll to position [174, 0]
click at [1282, 63] on icon "button" at bounding box center [1277, 57] width 17 height 17
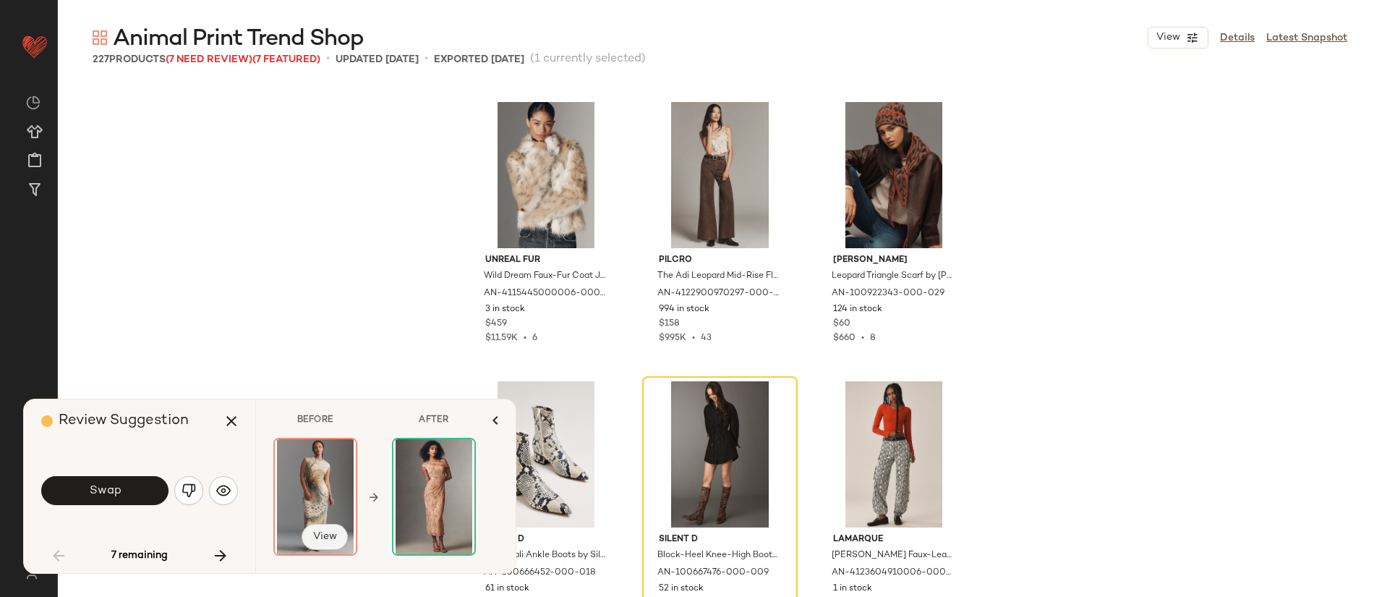
click at [328, 542] on button "View" at bounding box center [325, 537] width 46 height 26
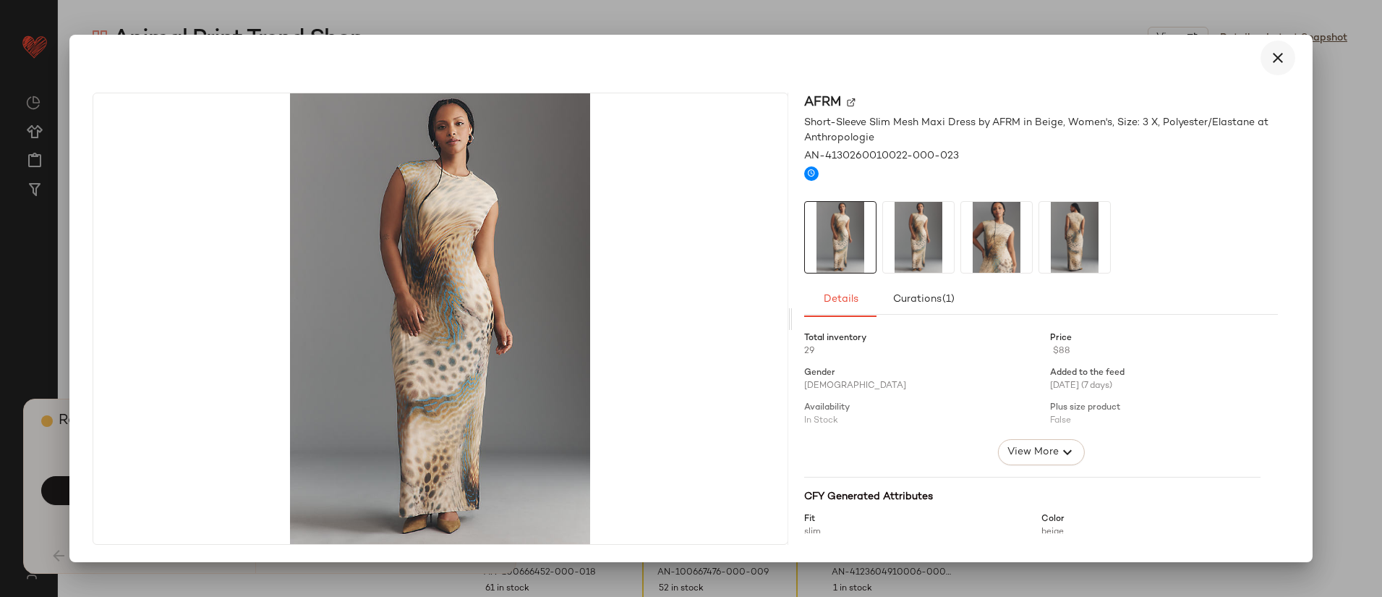
click at [1272, 61] on icon "button" at bounding box center [1277, 57] width 17 height 17
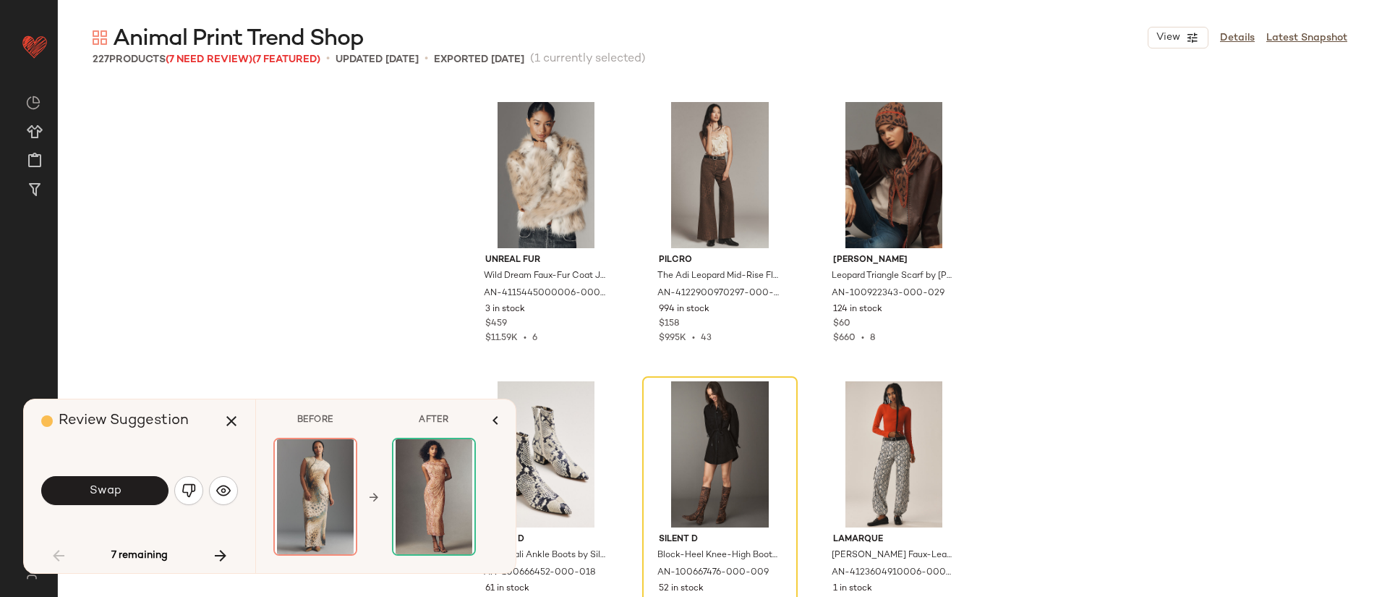
click at [1028, 223] on div "Unreal Fur Wild Dream Faux-Fur Coat Jacket by Unreal Fur in Beige, Women's, Siz…" at bounding box center [720, 340] width 1324 height 513
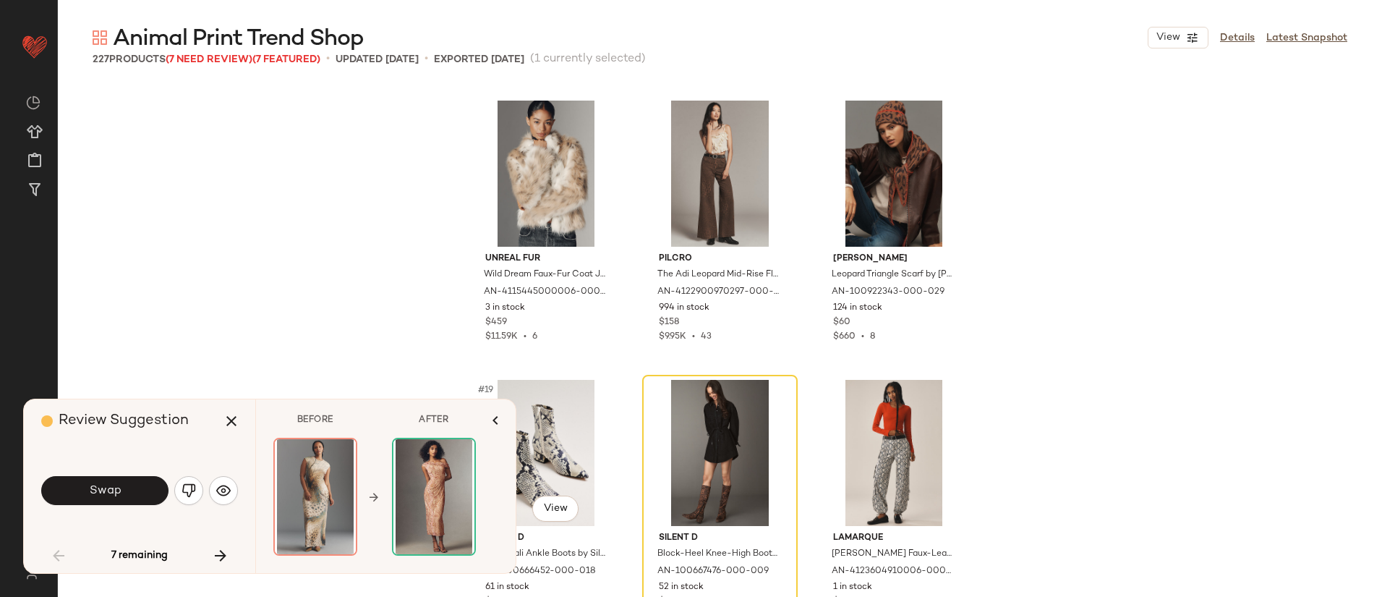
scroll to position [1400, 0]
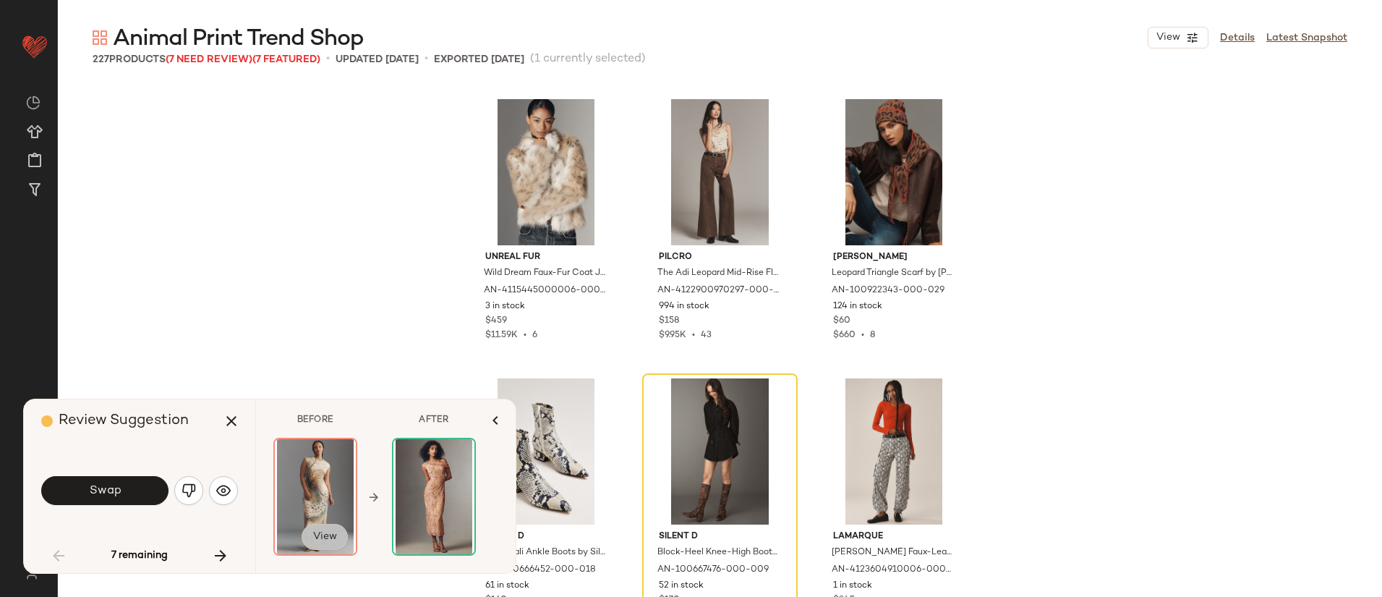
click at [315, 542] on span "View" at bounding box center [324, 537] width 25 height 12
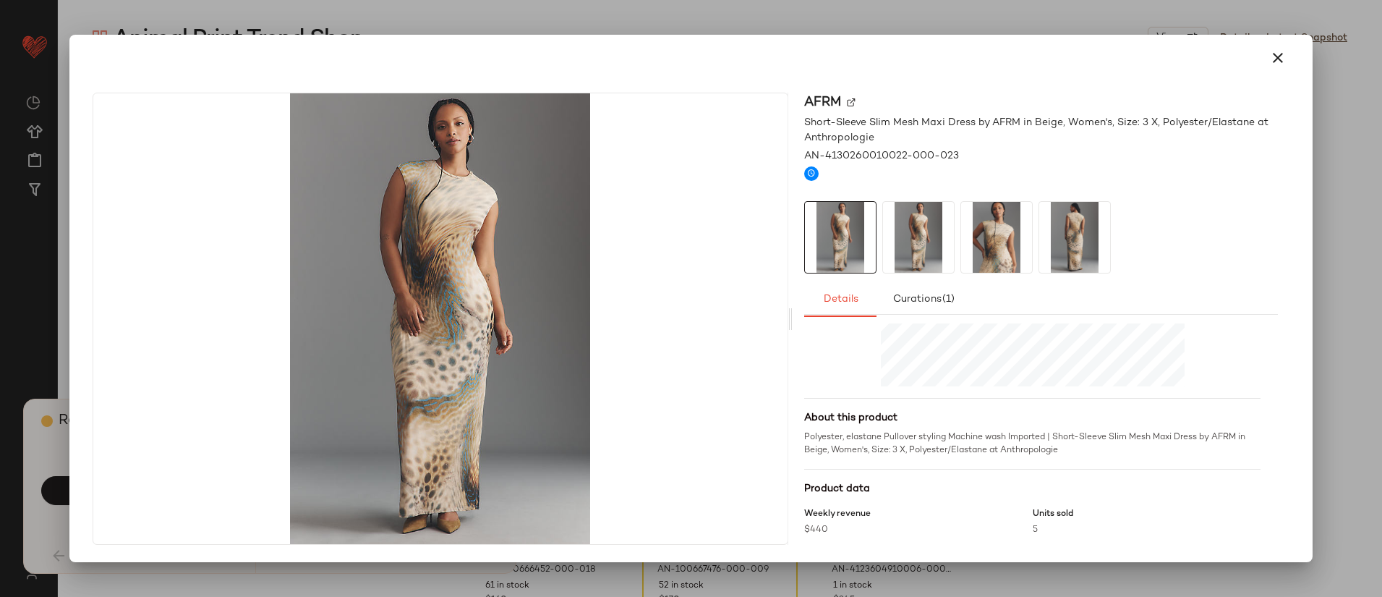
scroll to position [430, 0]
click at [1279, 59] on icon "button" at bounding box center [1277, 57] width 17 height 17
